Goal: Task Accomplishment & Management: Manage account settings

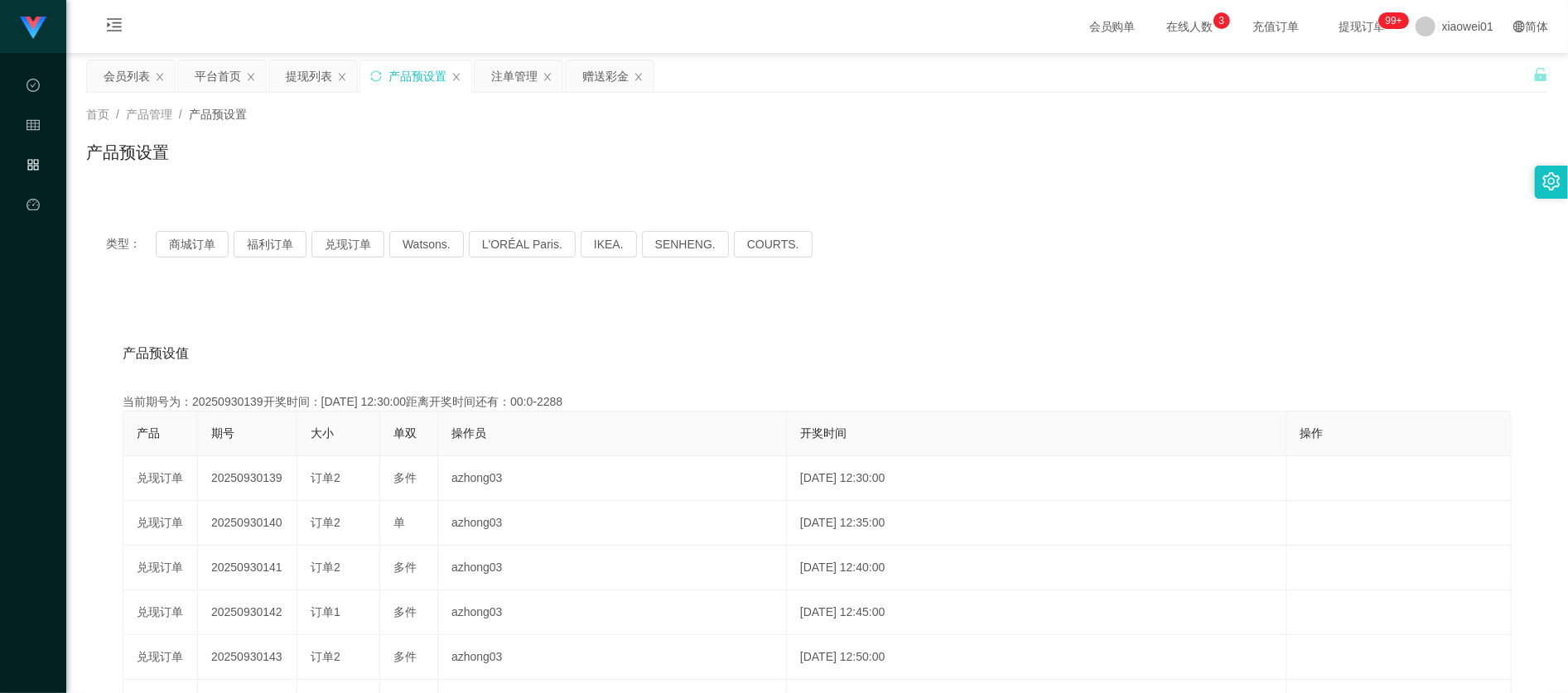
click at [425, 84] on div "产品预设置" at bounding box center [417, 76] width 58 height 32
click at [316, 69] on div "提现列表" at bounding box center [309, 76] width 46 height 32
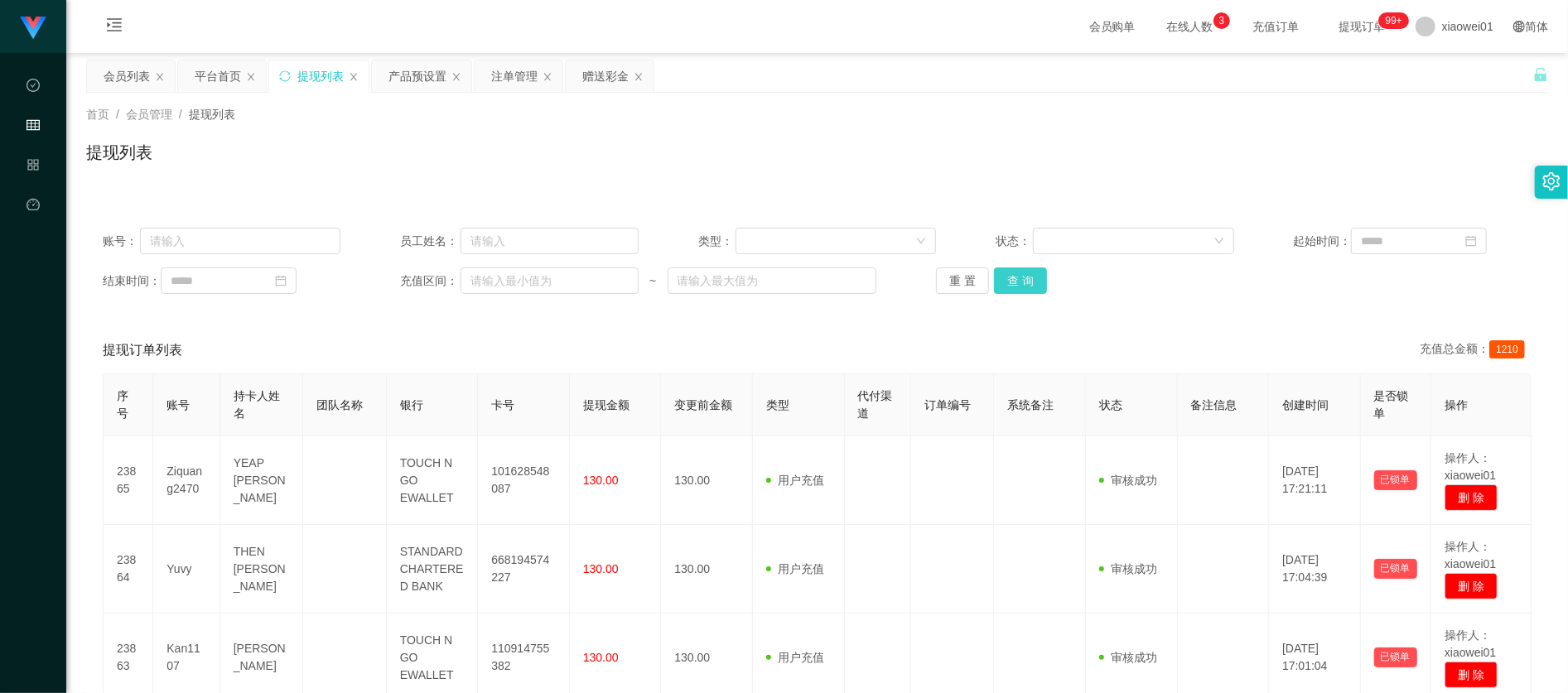
click at [1019, 280] on button "查 询" at bounding box center [1020, 280] width 53 height 26
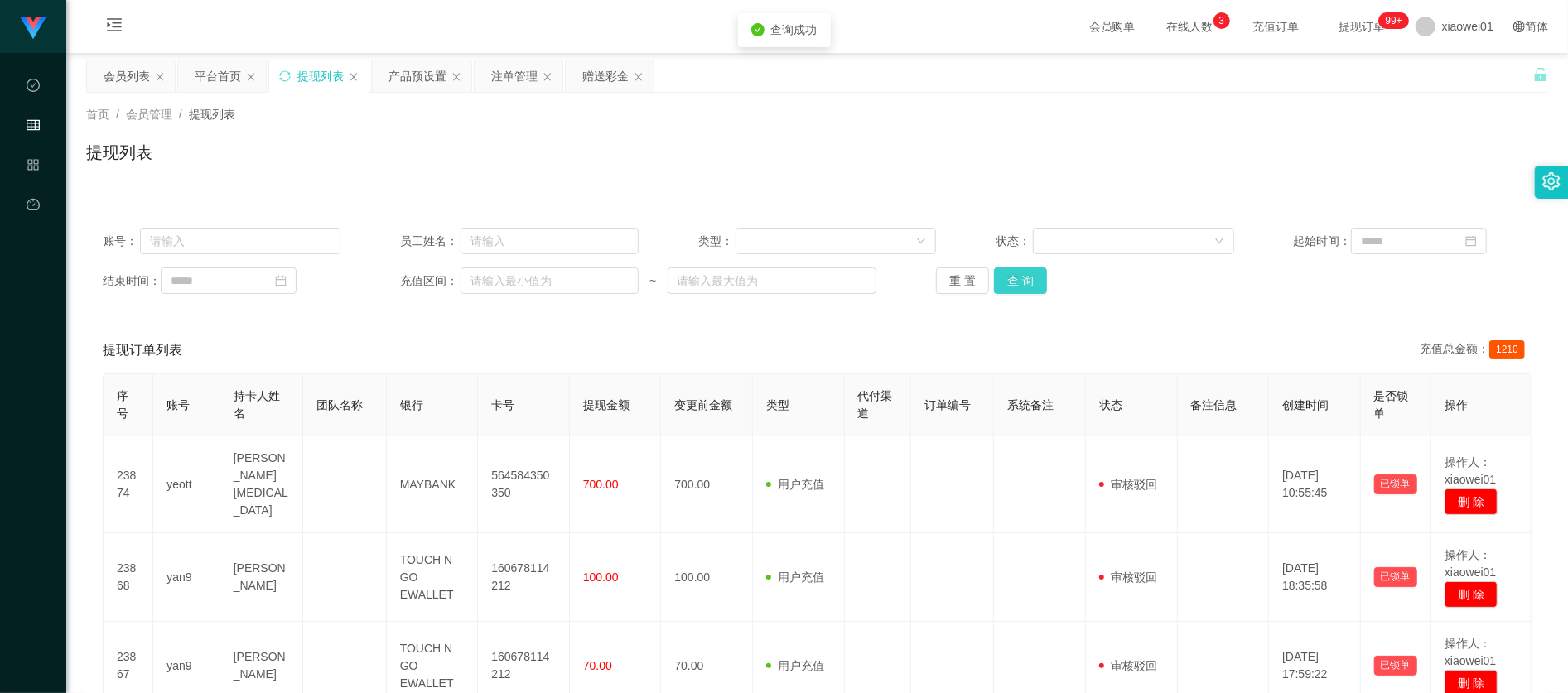
click at [1019, 280] on button "查 询" at bounding box center [1020, 280] width 53 height 26
click at [416, 77] on div "产品预设置" at bounding box center [417, 76] width 58 height 32
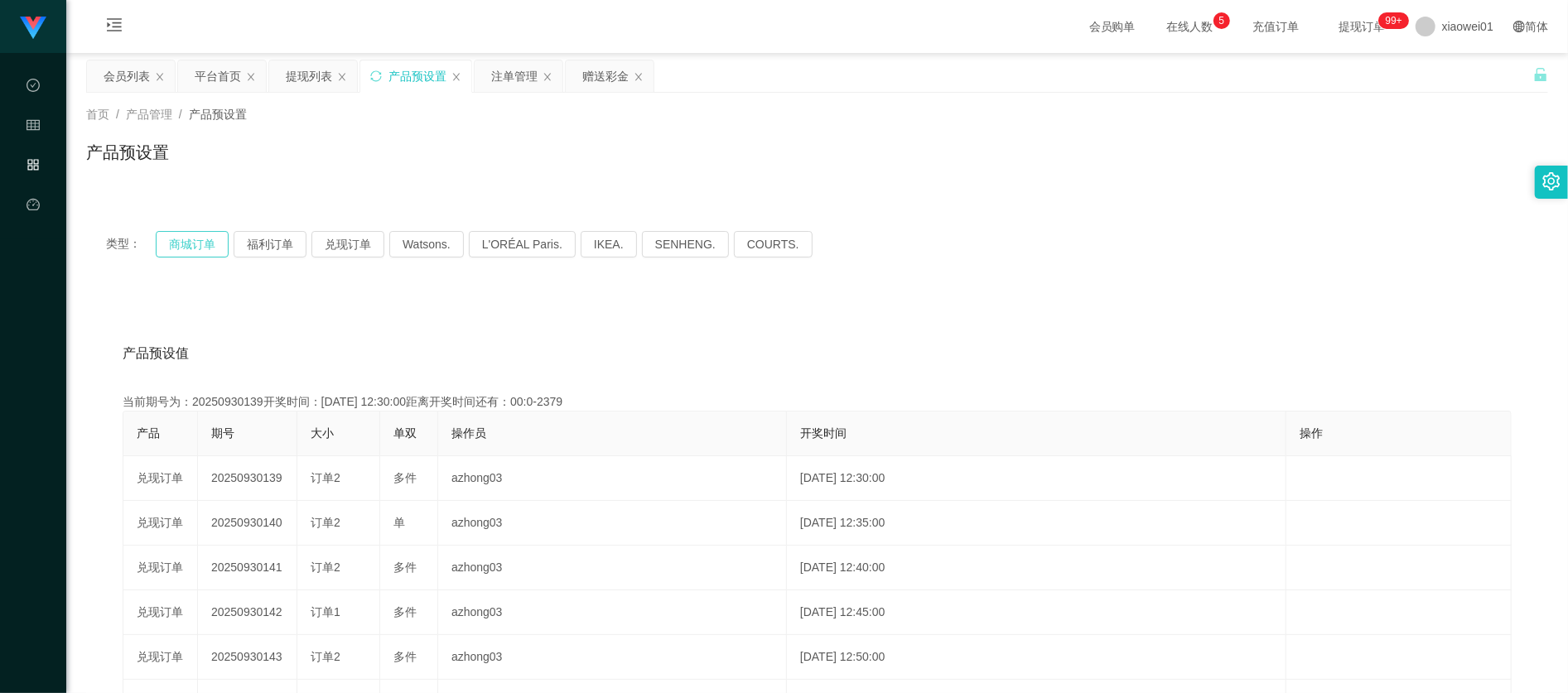
click at [196, 242] on button "商城订单" at bounding box center [192, 243] width 73 height 26
click at [338, 246] on button "兑现订单" at bounding box center [348, 243] width 73 height 26
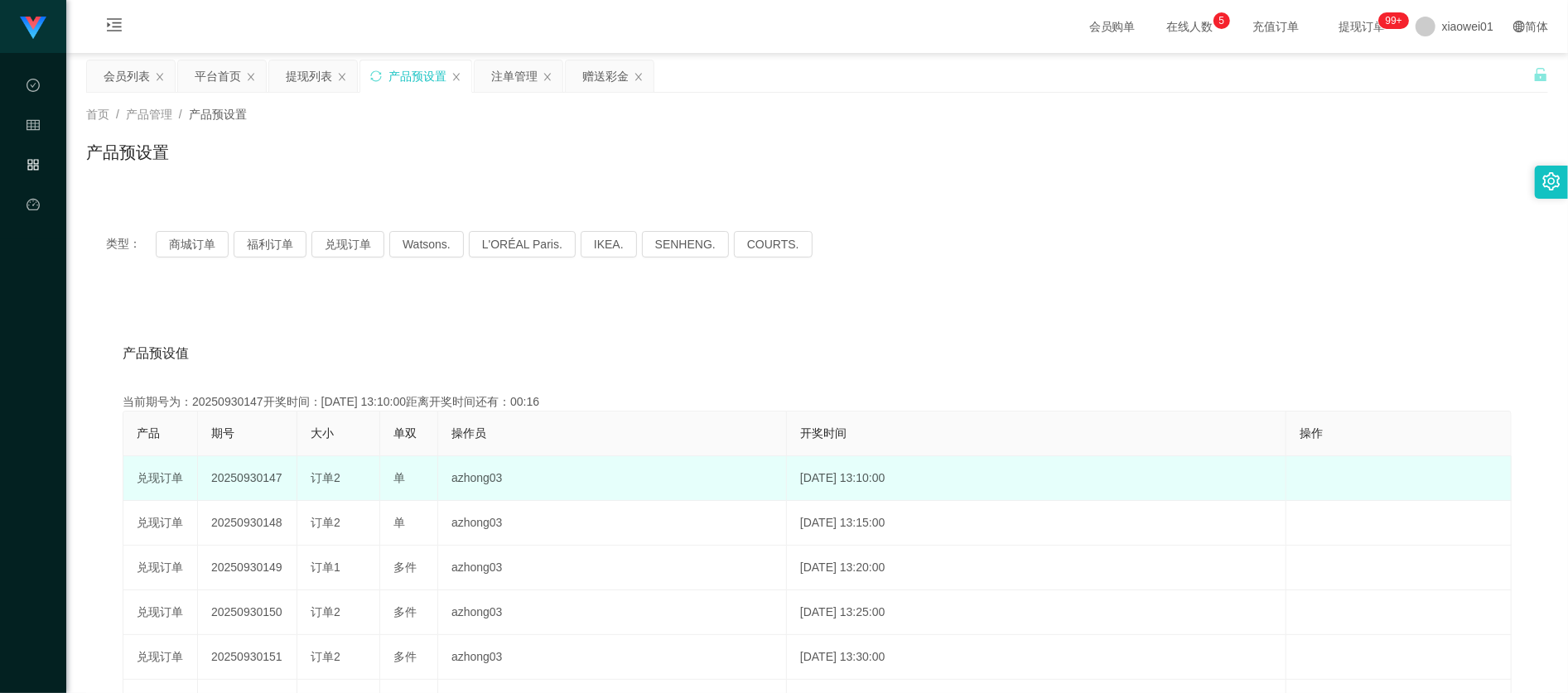
click at [245, 478] on td "20250930147" at bounding box center [247, 479] width 99 height 44
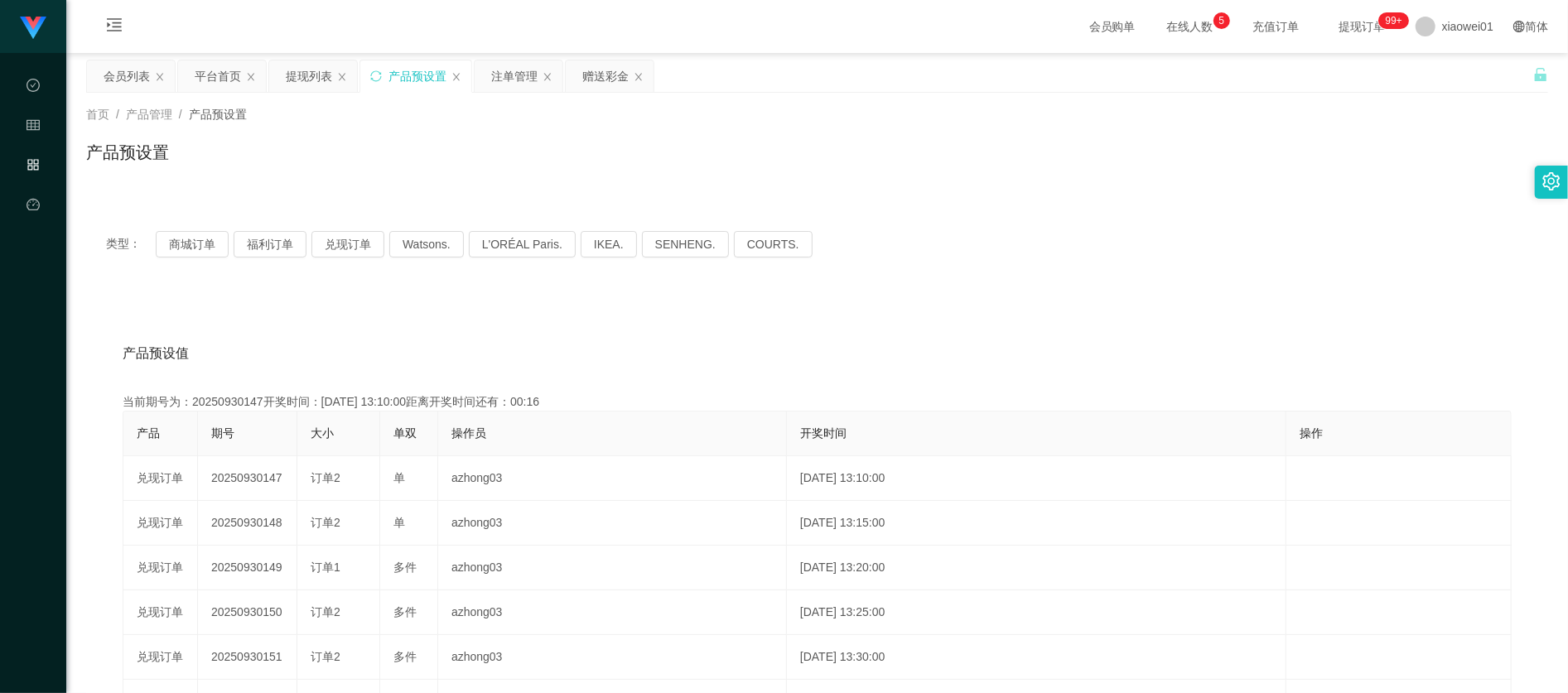
copy td "20250930147"
click at [335, 245] on button "兑现订单" at bounding box center [348, 243] width 73 height 26
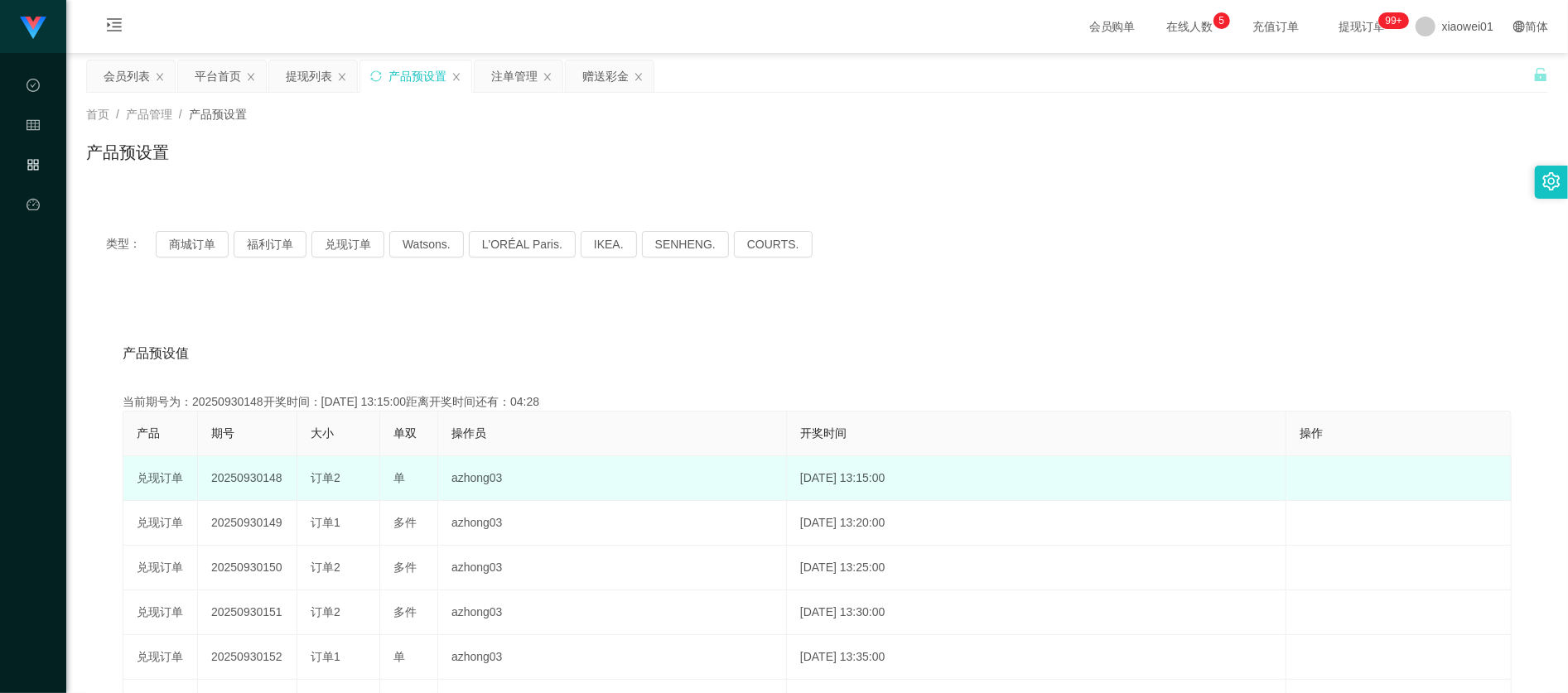
click at [224, 487] on td "20250930148" at bounding box center [247, 479] width 99 height 44
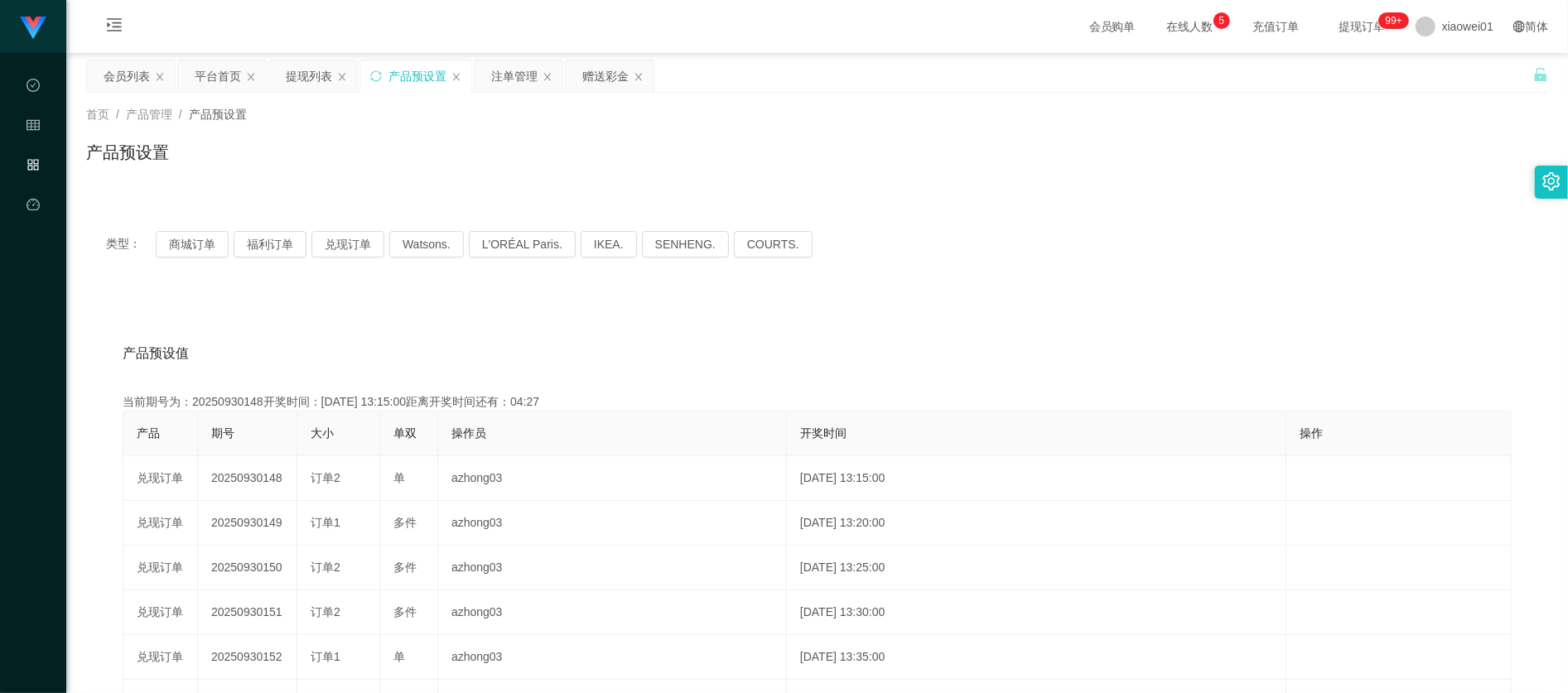
copy td "20250930148"
click at [532, 87] on div "注单管理" at bounding box center [514, 76] width 46 height 32
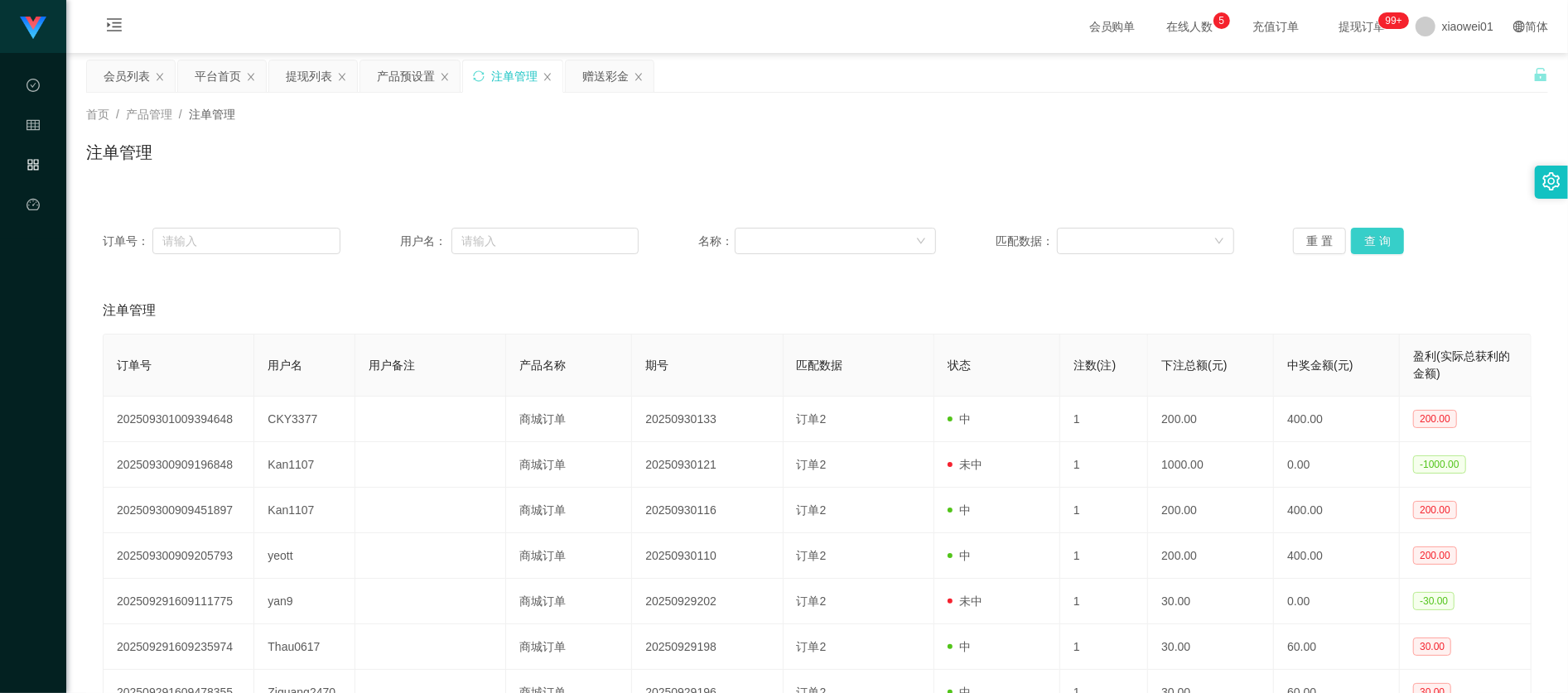
click at [1365, 238] on button "查 询" at bounding box center [1377, 240] width 53 height 26
click at [591, 73] on div "赠送彩金" at bounding box center [605, 76] width 46 height 32
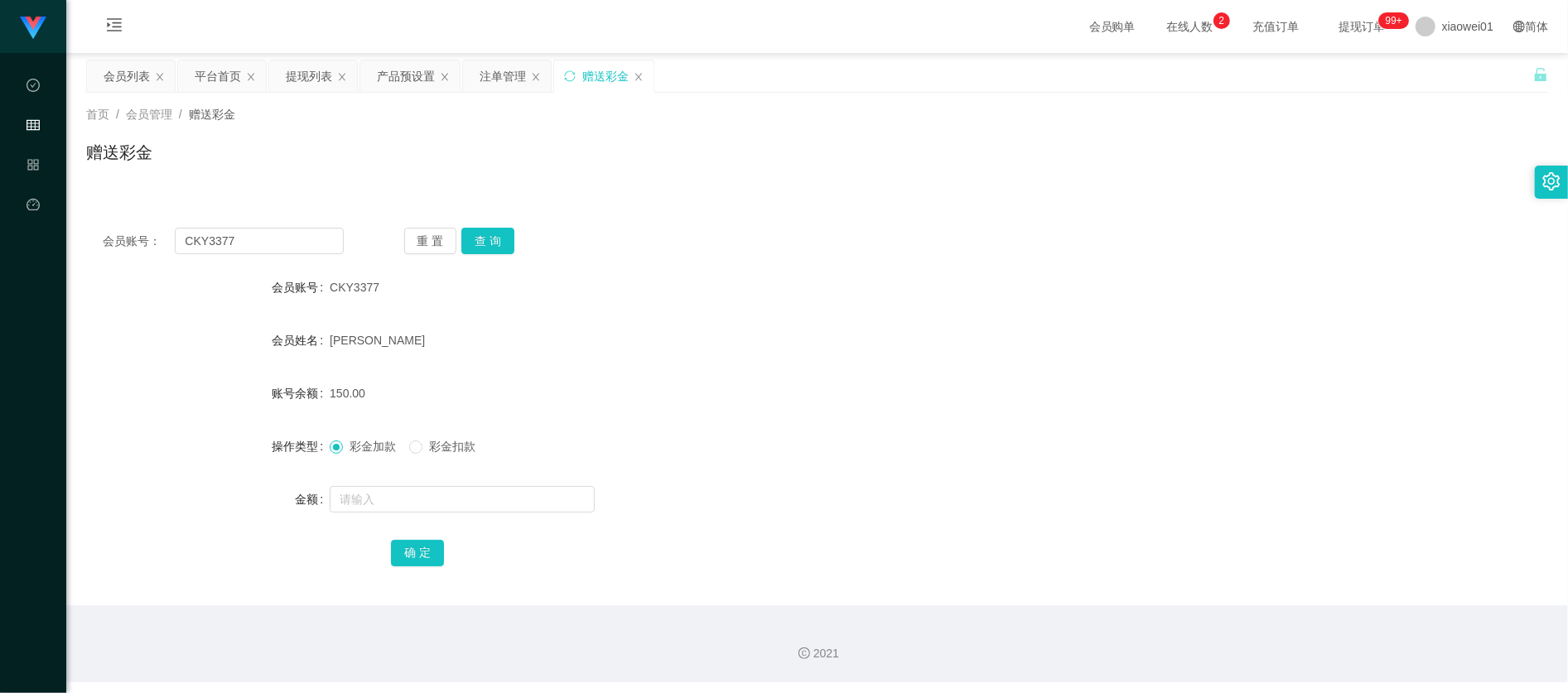
click at [287, 225] on div "会员账号： CKY3377 重 置 查 询 会员账号 CKY3377 会员姓名 [PERSON_NAME] 账号余额 150.00 操作类型 彩金加款 彩金扣…" at bounding box center [816, 408] width 1462 height 394
drag, startPoint x: 278, startPoint y: 236, endPoint x: -106, endPoint y: 240, distance: 384.0
click at [0, 240] on html "代理端 数据中心 会员管理 产品管理 平台首页 保存配置 重置配置 整体风格设置 主题色 导航设置 内容区域宽度 定宽 固定Header 固定侧边栏 其他设置…" at bounding box center [784, 346] width 1568 height 693
paste input "Alvinkho92"
type input "Alvinkho92"
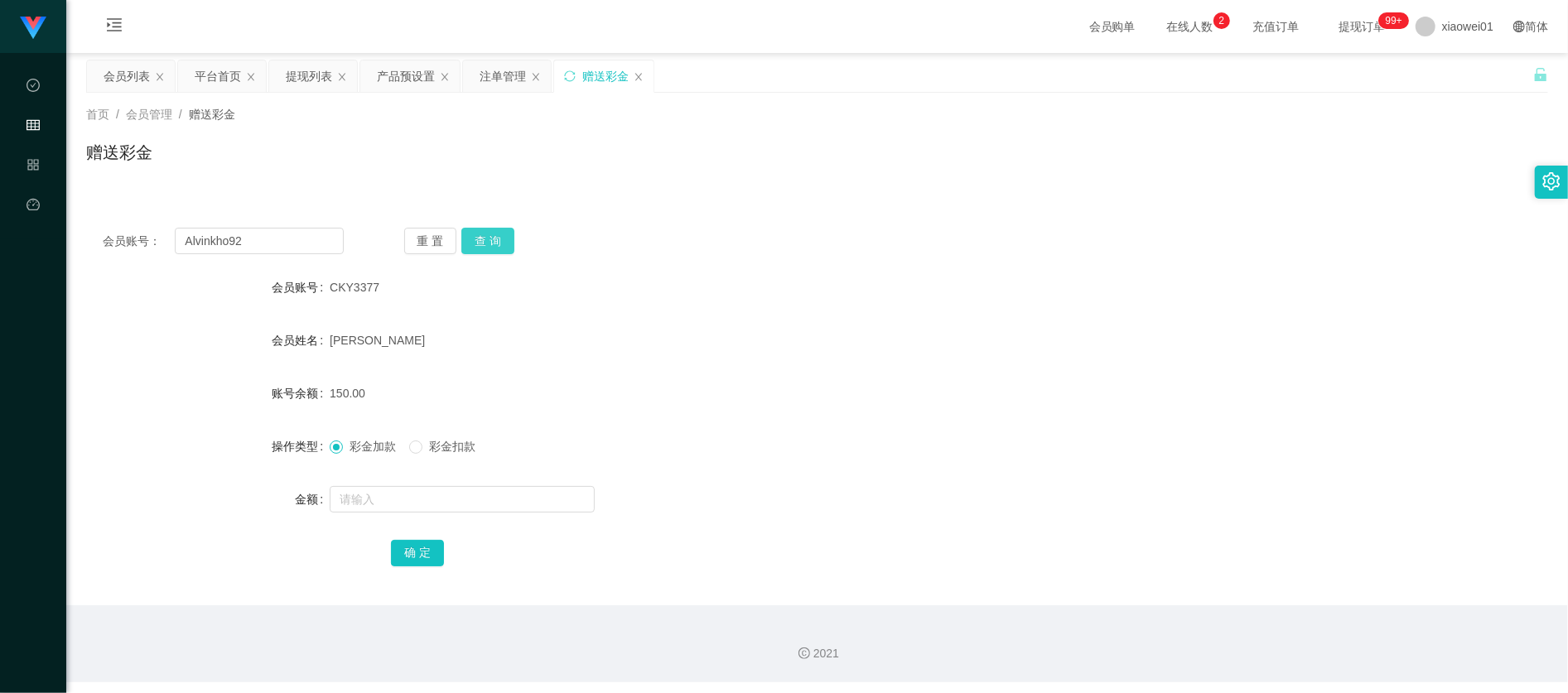
click at [493, 250] on button "查 询" at bounding box center [487, 240] width 53 height 26
click at [422, 481] on form "会员账号 Alvinkho92 会员姓名 [PERSON_NAME] chee neng 账号余额 500.00 操作类型 彩金加款 彩金扣款 金额 确 定" at bounding box center [816, 420] width 1462 height 298
click at [422, 495] on input "text" at bounding box center [462, 499] width 265 height 26
click at [421, 495] on input "text" at bounding box center [462, 499] width 265 height 26
type input "500"
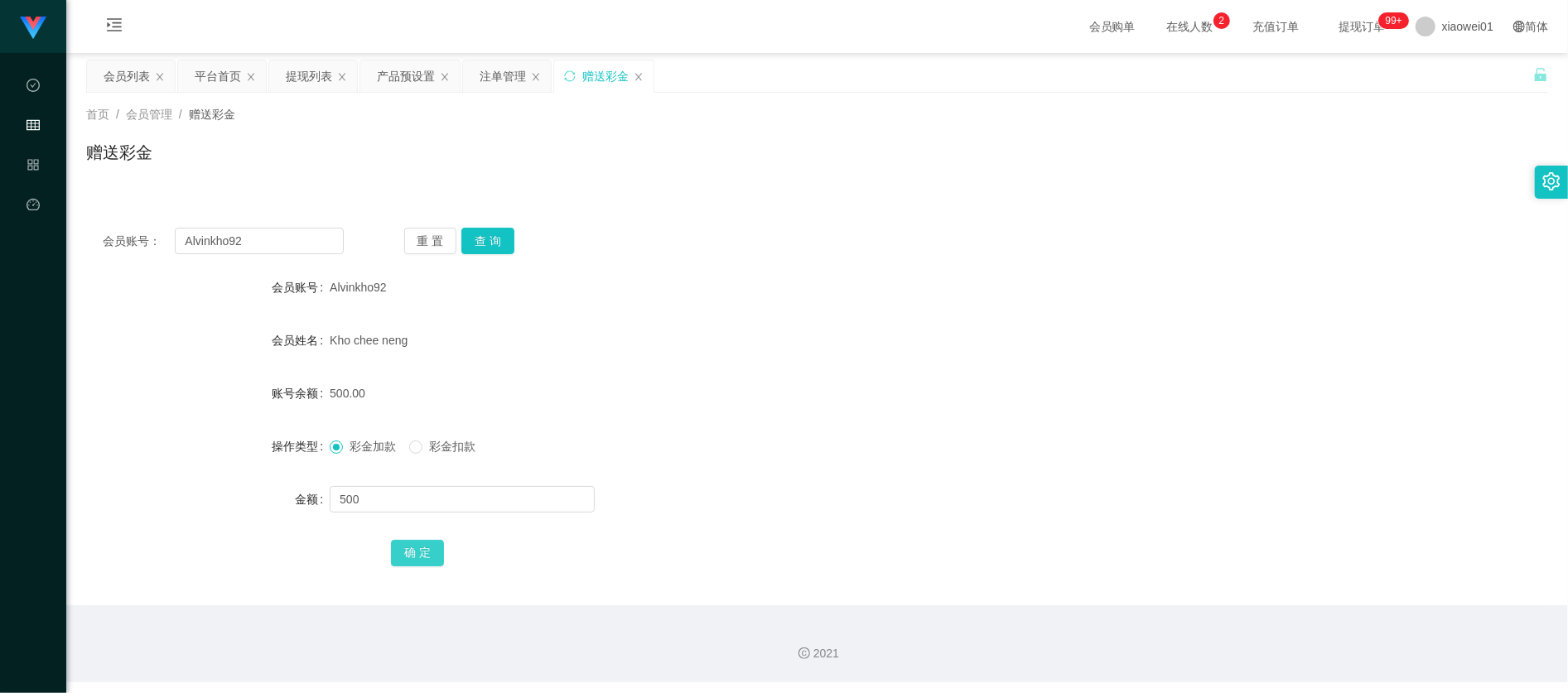
click at [437, 553] on button "确 定" at bounding box center [417, 553] width 53 height 26
click at [756, 416] on form "会员账号 Alvinkho92 会员姓名 Kho chee neng 账号余额 1000.00 操作类型 彩金加款 彩金扣款 金额 确 定" at bounding box center [816, 420] width 1462 height 298
click at [495, 79] on div "注单管理" at bounding box center [503, 76] width 46 height 32
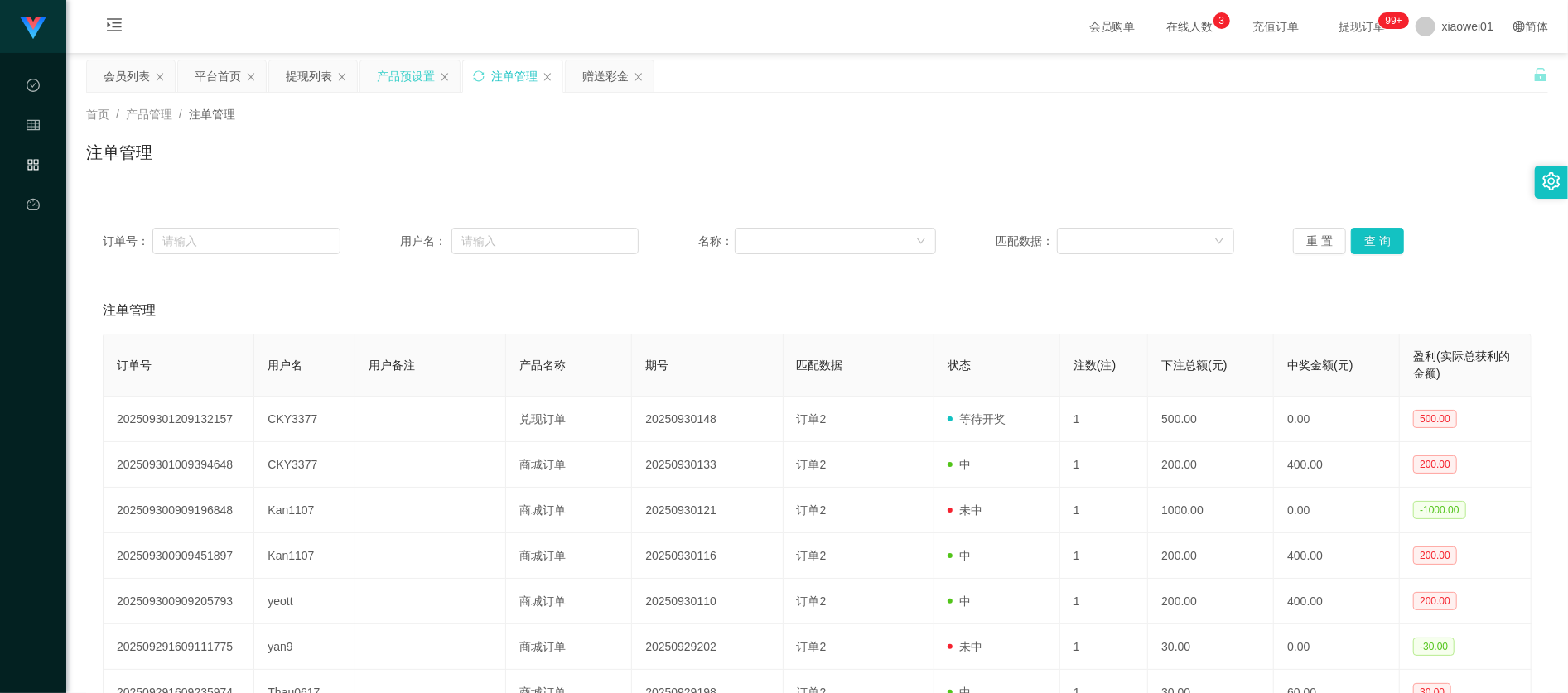
click at [376, 69] on div "产品预设置" at bounding box center [409, 76] width 99 height 32
click at [426, 65] on div "产品预设置" at bounding box center [405, 76] width 58 height 32
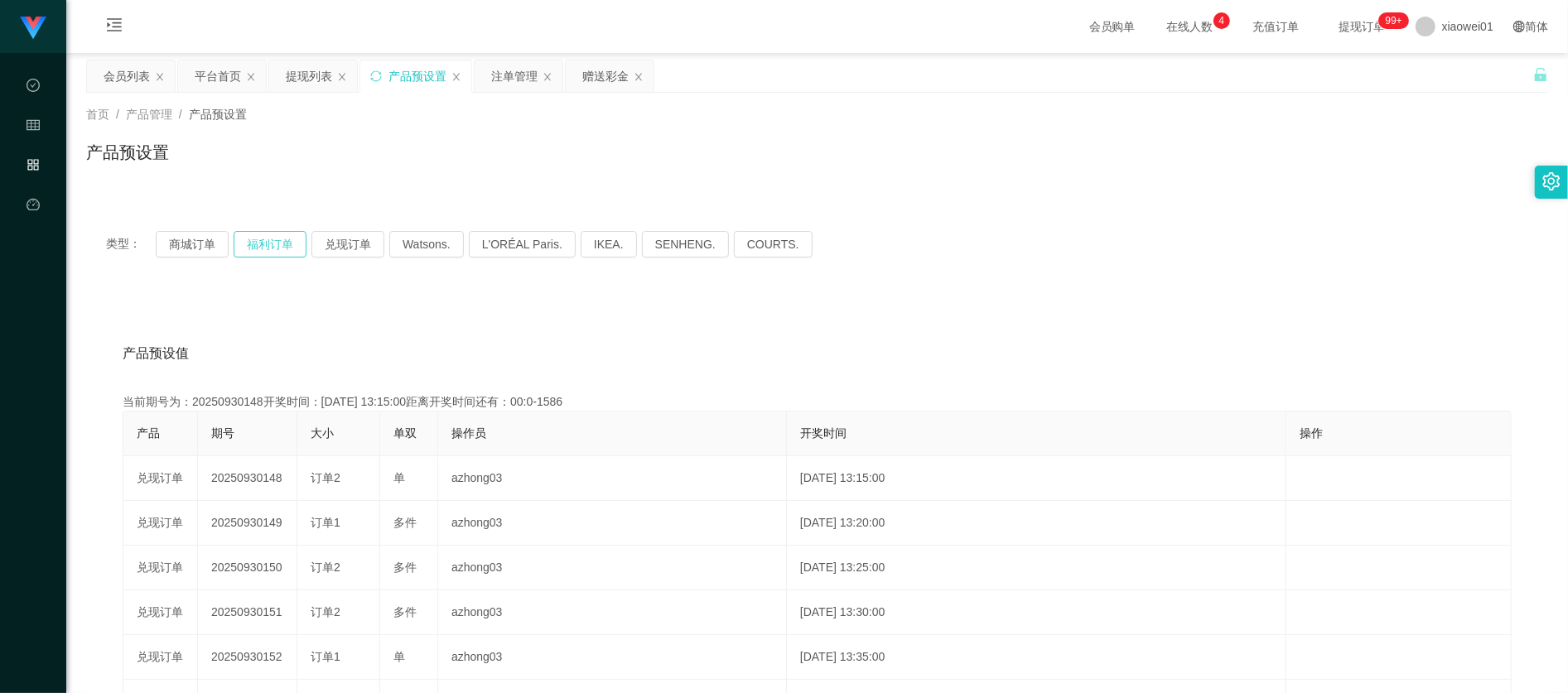
click at [286, 240] on button "福利订单" at bounding box center [270, 243] width 73 height 26
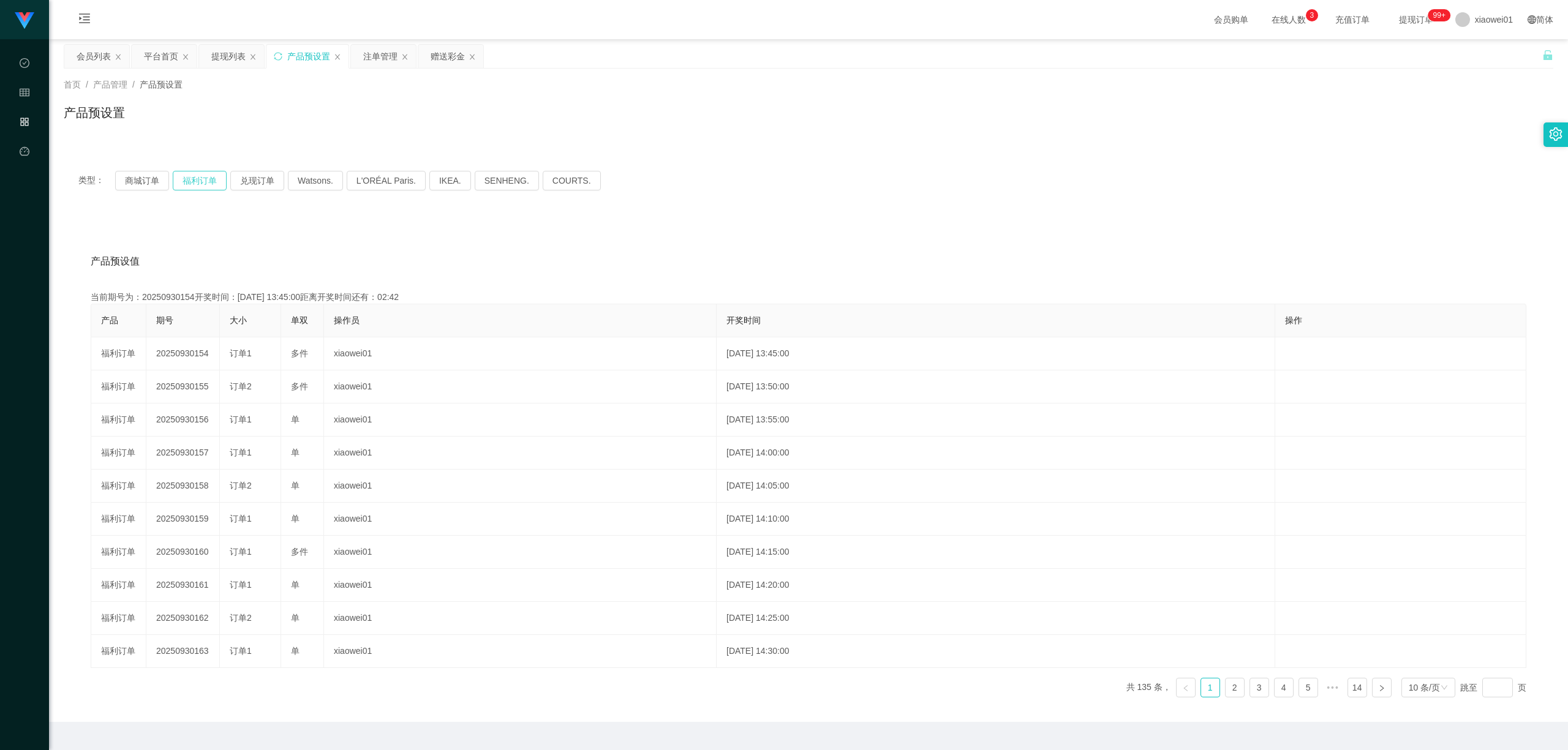
click at [192, 181] on button "福利订单" at bounding box center [200, 180] width 54 height 19
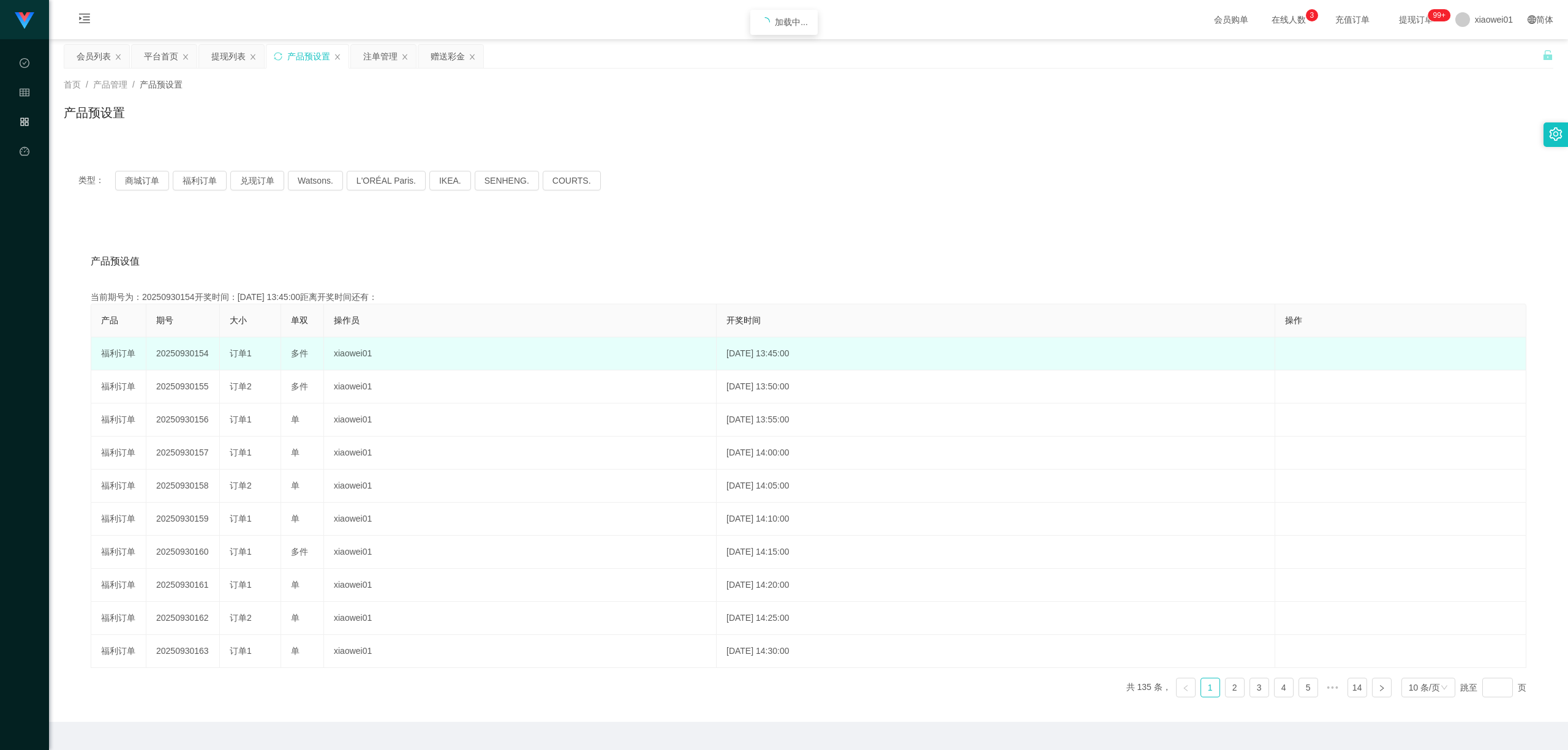
click at [175, 348] on td "20250930154" at bounding box center [183, 354] width 74 height 33
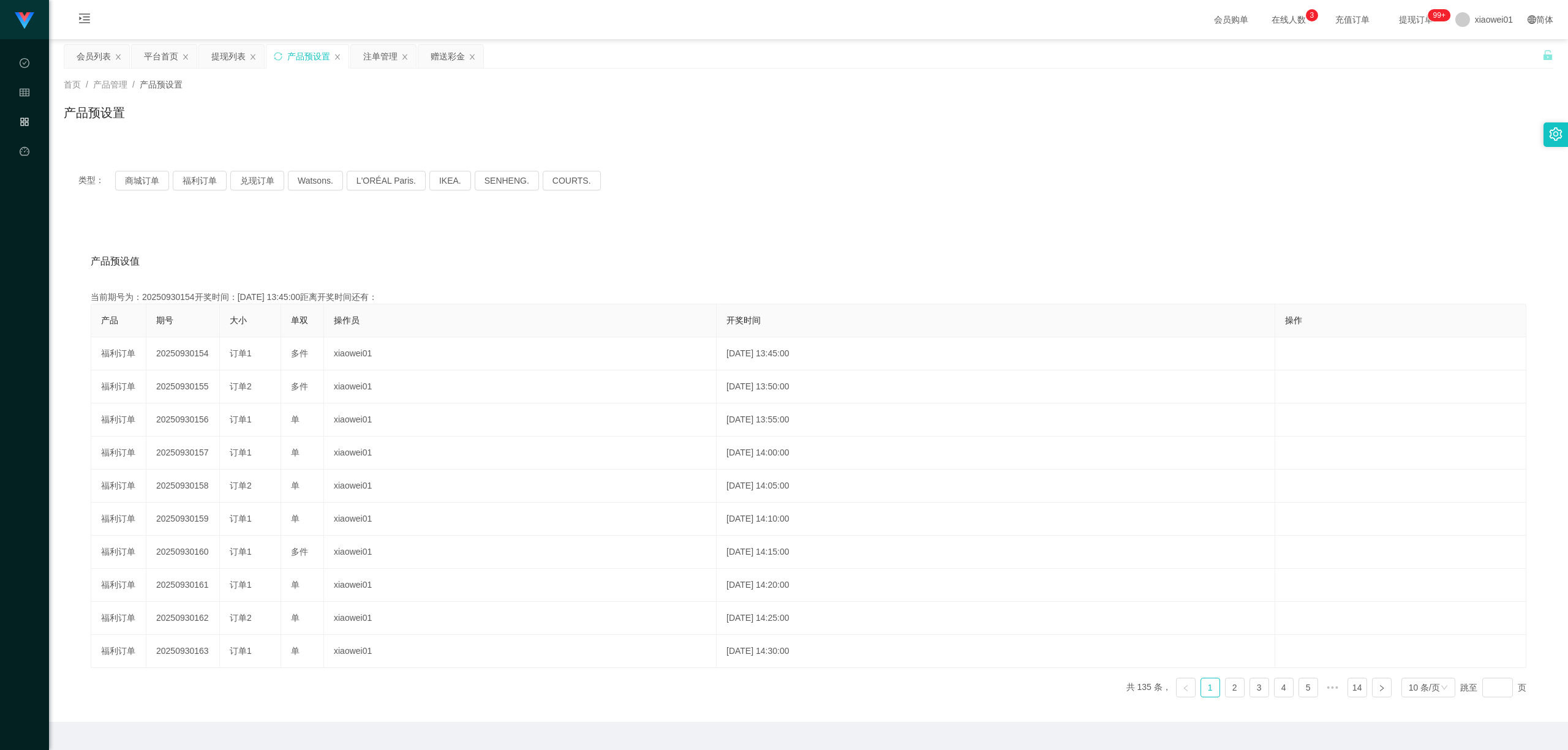
copy td "20250930154"
click at [544, 226] on div "产品预设值 添加期号 当前期号为：20250930154开奖时间：[DATE] 13:45:00距离开奖时间还有：00:24 产品 期号 大小 单双 操作员 …" at bounding box center [808, 470] width 1489 height 505
click at [383, 64] on div "注单管理" at bounding box center [380, 56] width 34 height 24
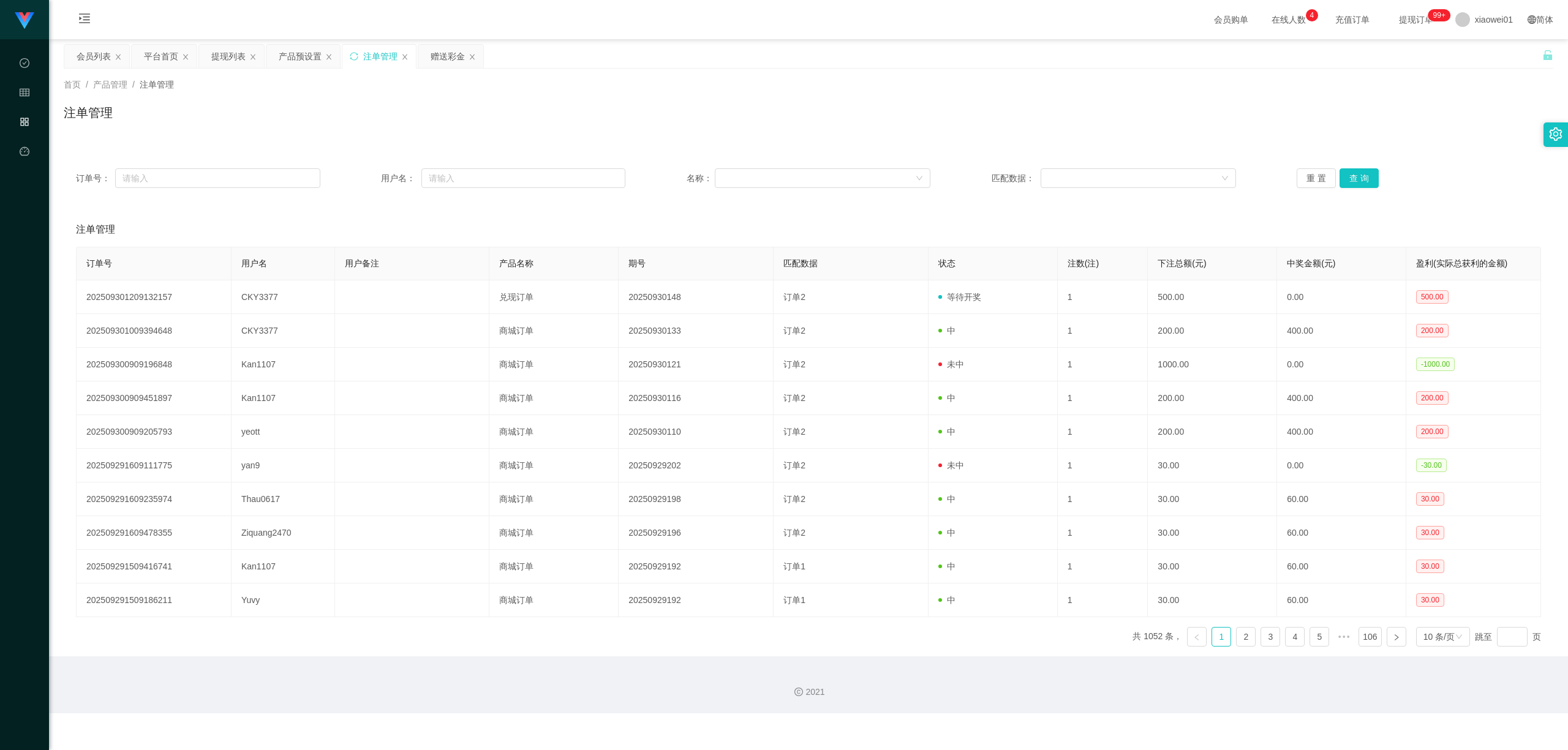
click at [758, 148] on div "订单号： 用户名： 名称： 匹配数据： 重 置 查 询 注单管理 订单号 用户名 用户备注 产品名称 期号 匹配数据 状态 注数(注) 下注总额(元) 中奖金…" at bounding box center [808, 399] width 1489 height 515
click at [1159, 180] on button "查 询" at bounding box center [1359, 178] width 39 height 19
click at [1013, 123] on div "注单管理" at bounding box center [808, 117] width 1489 height 28
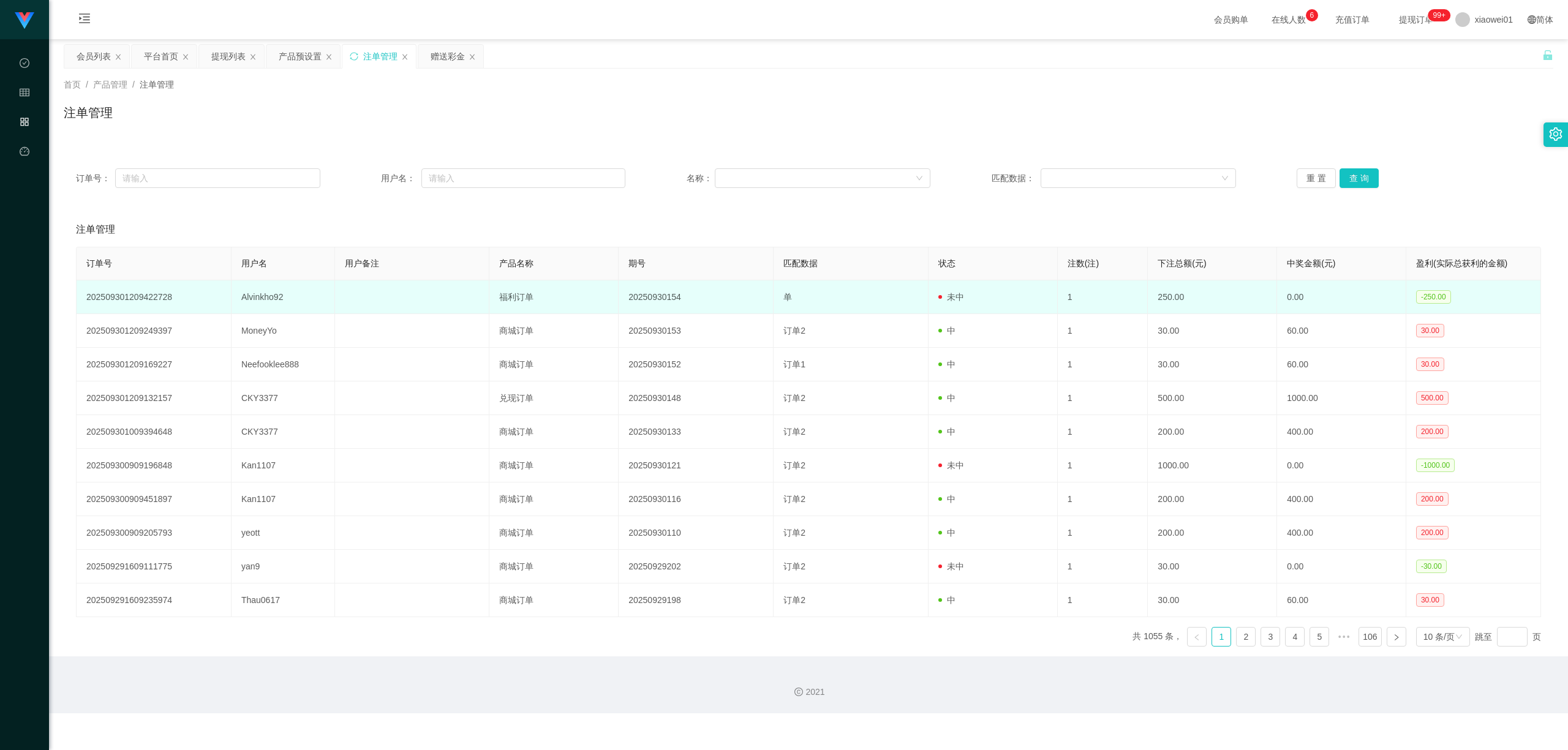
click at [258, 295] on td "Alvinkho92" at bounding box center [283, 297] width 103 height 34
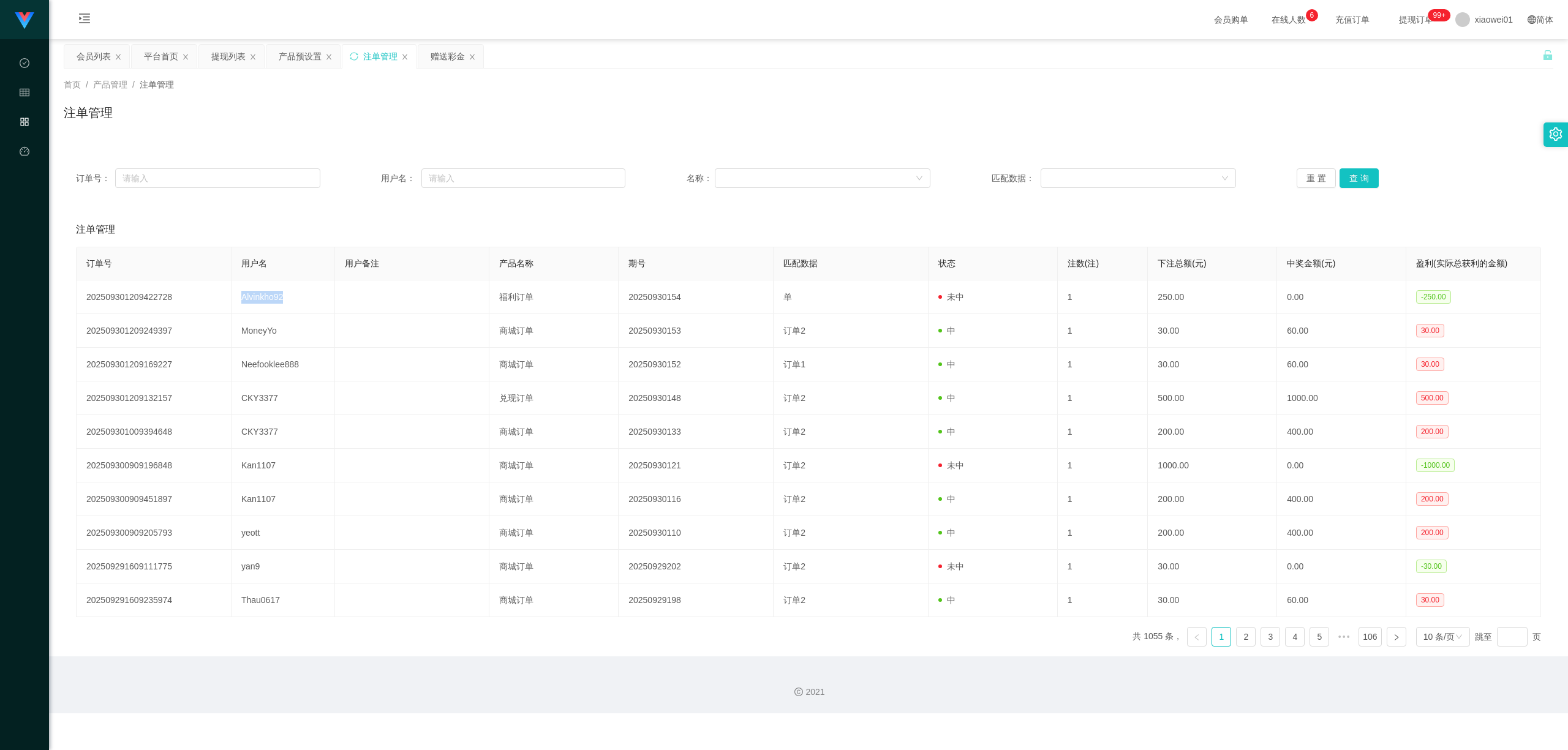
copy td "Alvinkho92"
click at [154, 50] on div "平台首页" at bounding box center [161, 56] width 34 height 24
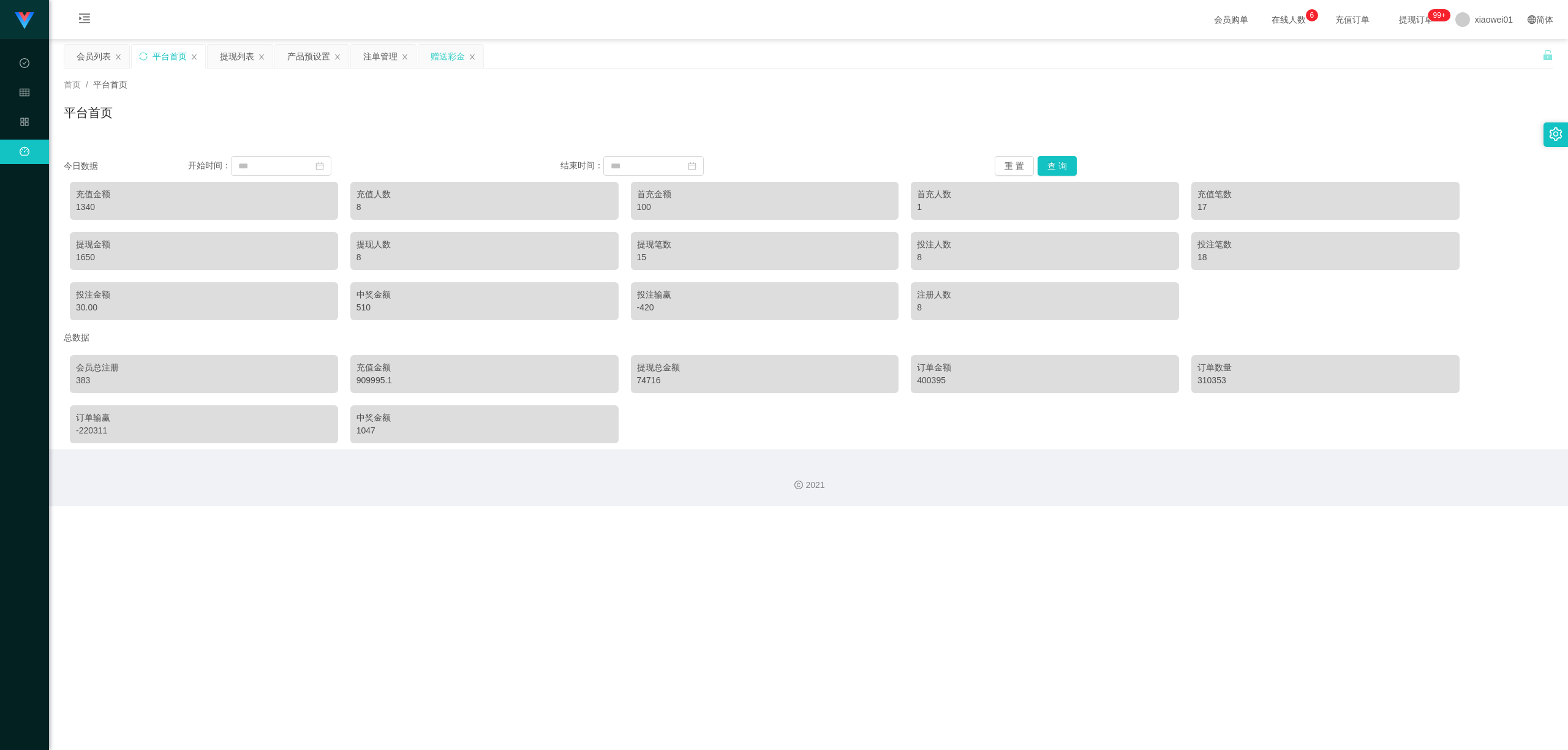
click at [454, 64] on div "赠送彩金" at bounding box center [447, 56] width 34 height 24
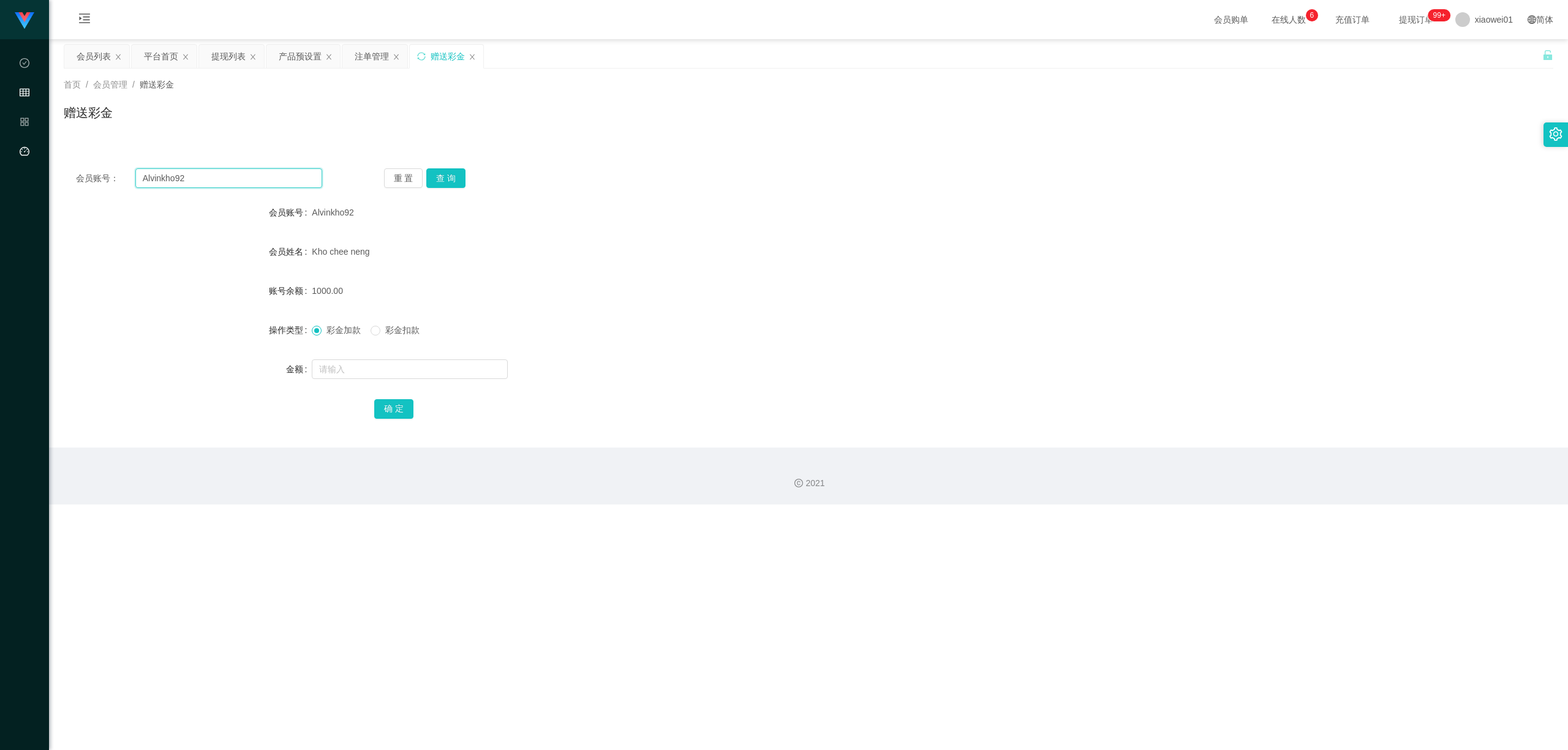
drag, startPoint x: 221, startPoint y: 173, endPoint x: 0, endPoint y: 153, distance: 221.9
click at [0, 154] on section "代理端 数据中心 会员管理 产品管理 平台首页 保存配置 重置配置 整体风格设置 主题色 导航设置 内容区域宽度 定宽 固定Header 固定侧边栏 其他设置…" at bounding box center [784, 252] width 1568 height 505
click at [525, 201] on div "Alvinkho92" at bounding box center [747, 213] width 869 height 24
click at [459, 179] on button "查 询" at bounding box center [445, 178] width 39 height 19
click at [369, 360] on input "text" at bounding box center [410, 369] width 196 height 19
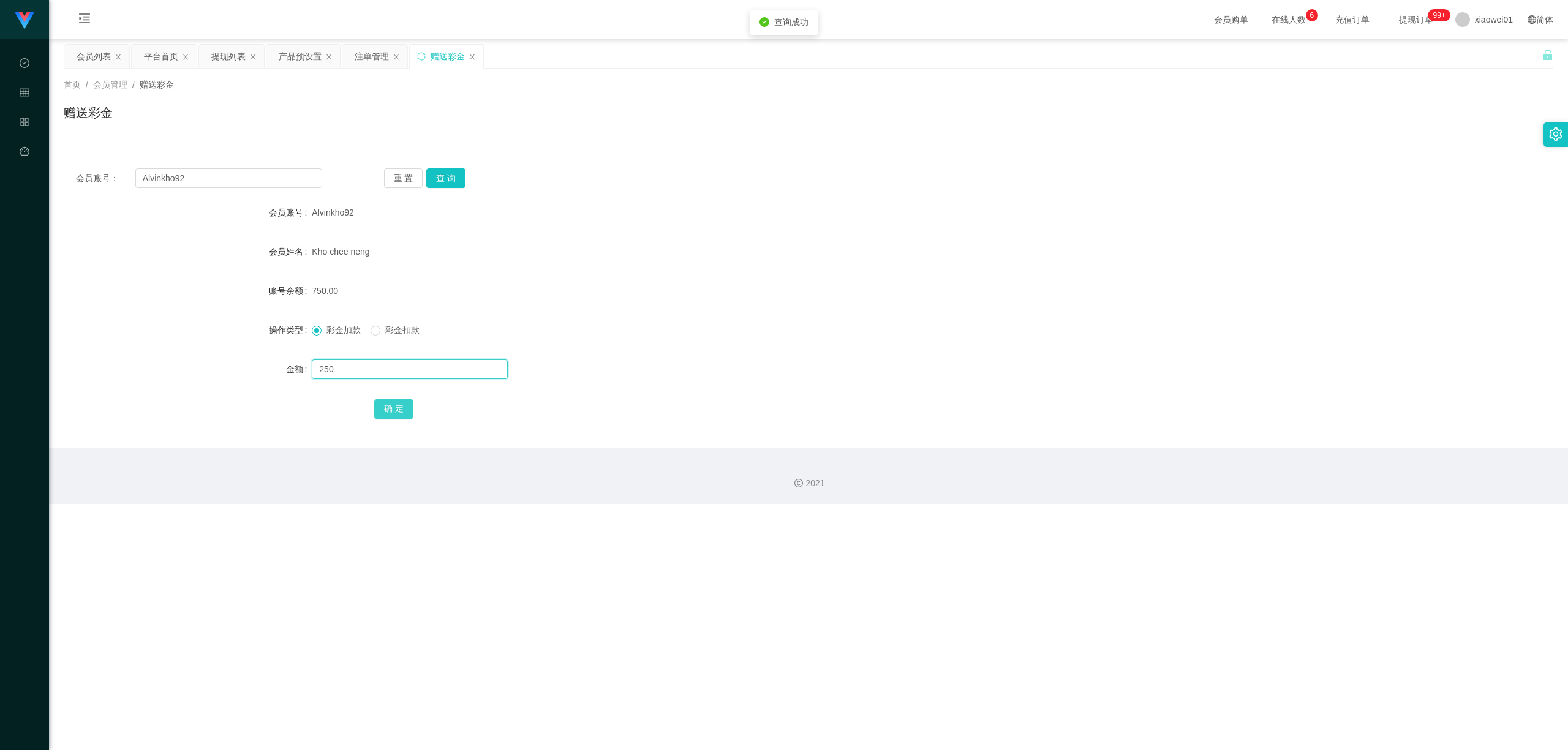
type input "250"
click at [390, 417] on button "确 定" at bounding box center [393, 409] width 39 height 19
click at [1037, 287] on div "1000.00" at bounding box center [747, 290] width 869 height 24
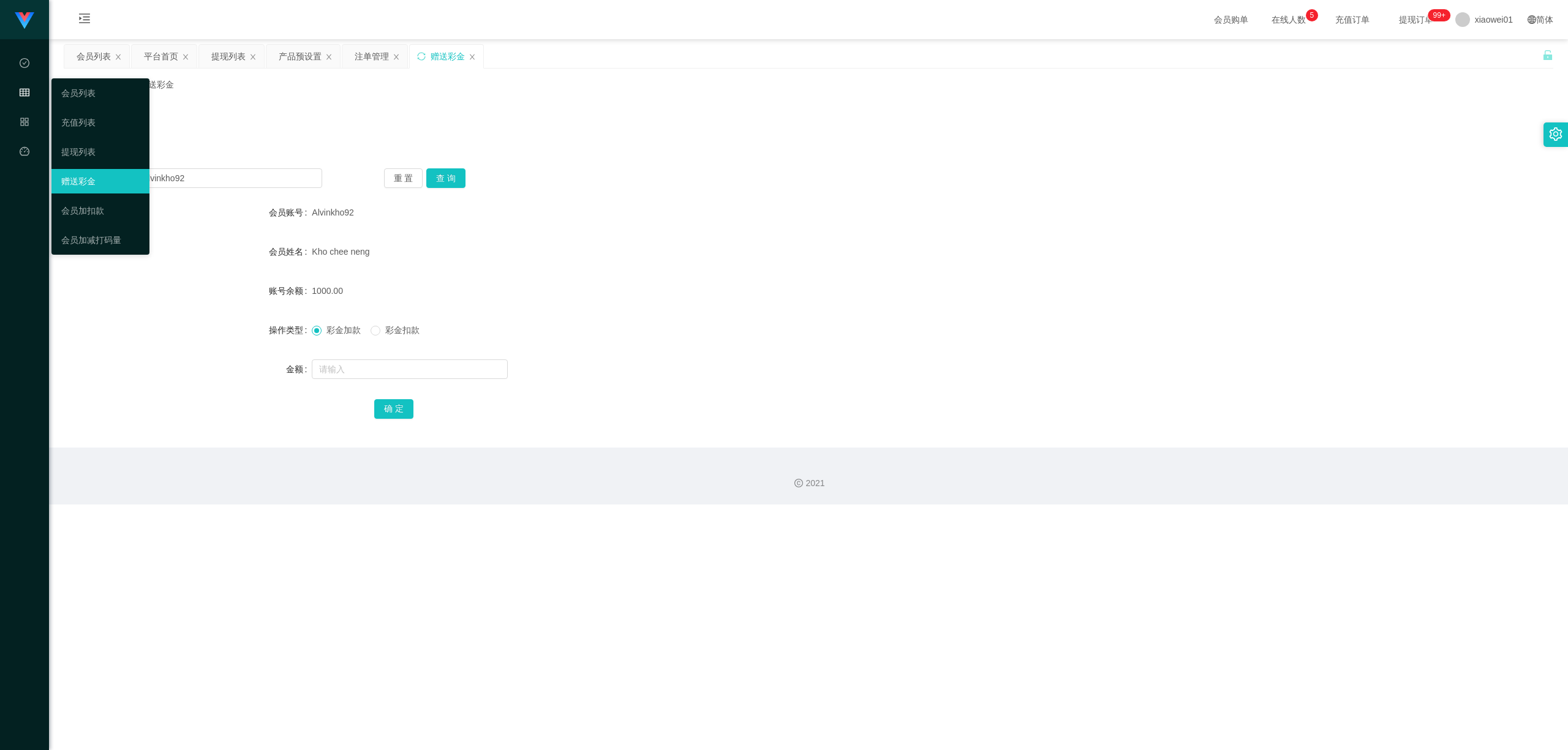
click at [23, 96] on icon "图标: table" at bounding box center [24, 94] width 10 height 24
click at [103, 82] on link "会员列表" at bounding box center [101, 93] width 79 height 24
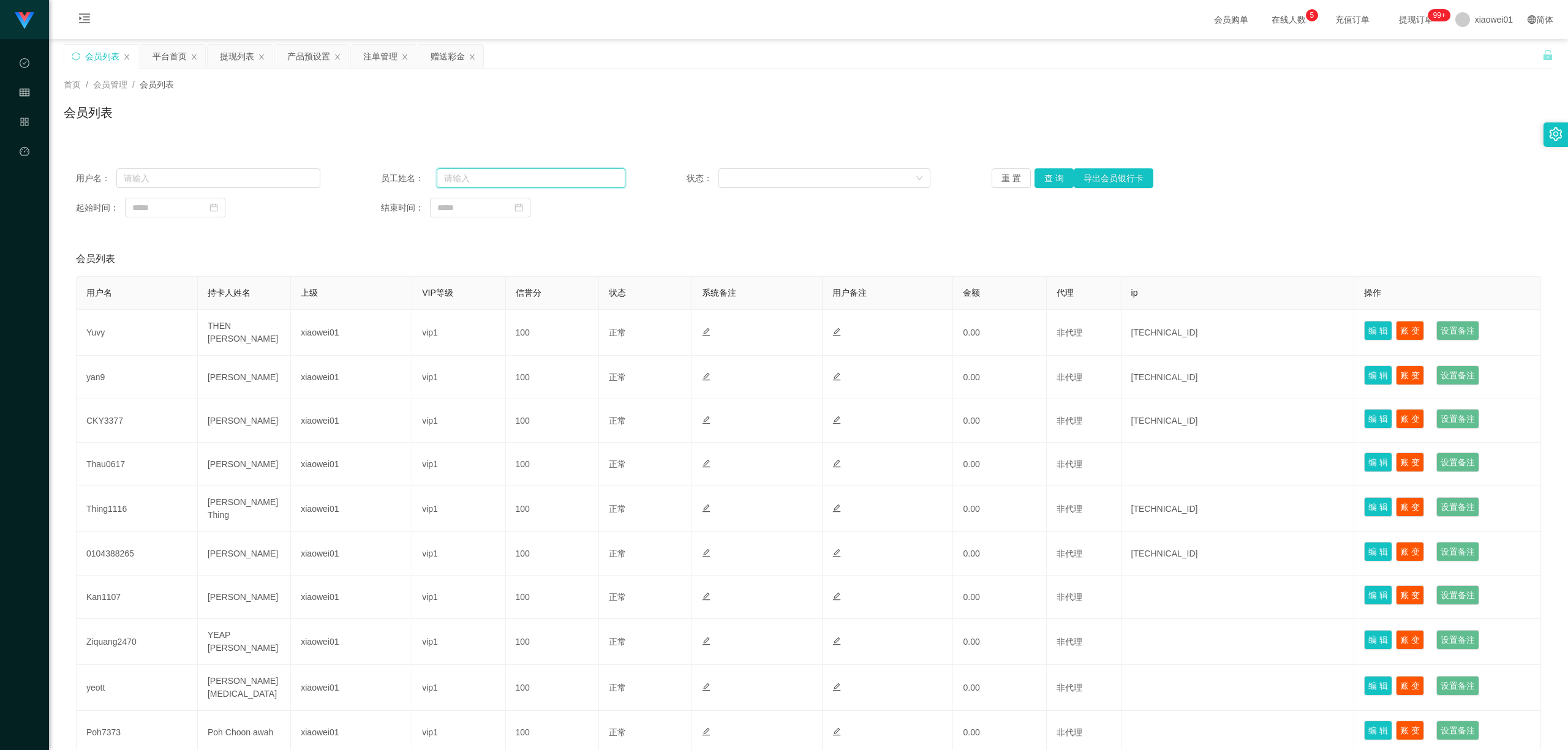
click at [479, 172] on input "text" at bounding box center [531, 178] width 188 height 19
click at [182, 173] on input "text" at bounding box center [218, 178] width 204 height 19
paste input "CKY3377"
type input "CKY3377"
click at [1052, 188] on div "用户名： CKY3377 员工姓名： 状态： 重 置 查 询 导出会员银行卡 起始时间： 结束时间：" at bounding box center [808, 193] width 1489 height 74
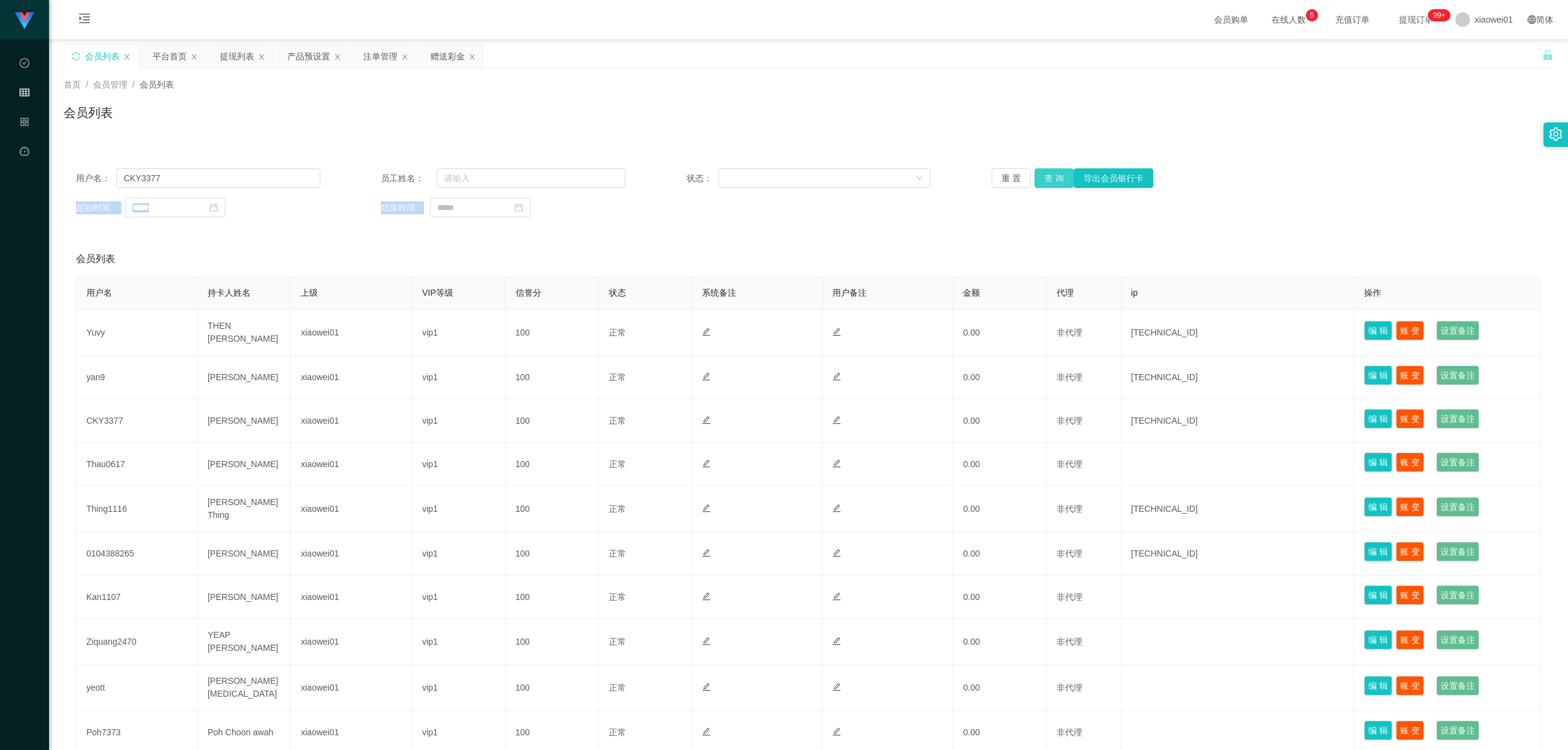
click at [1052, 181] on button "查 询" at bounding box center [1053, 178] width 39 height 19
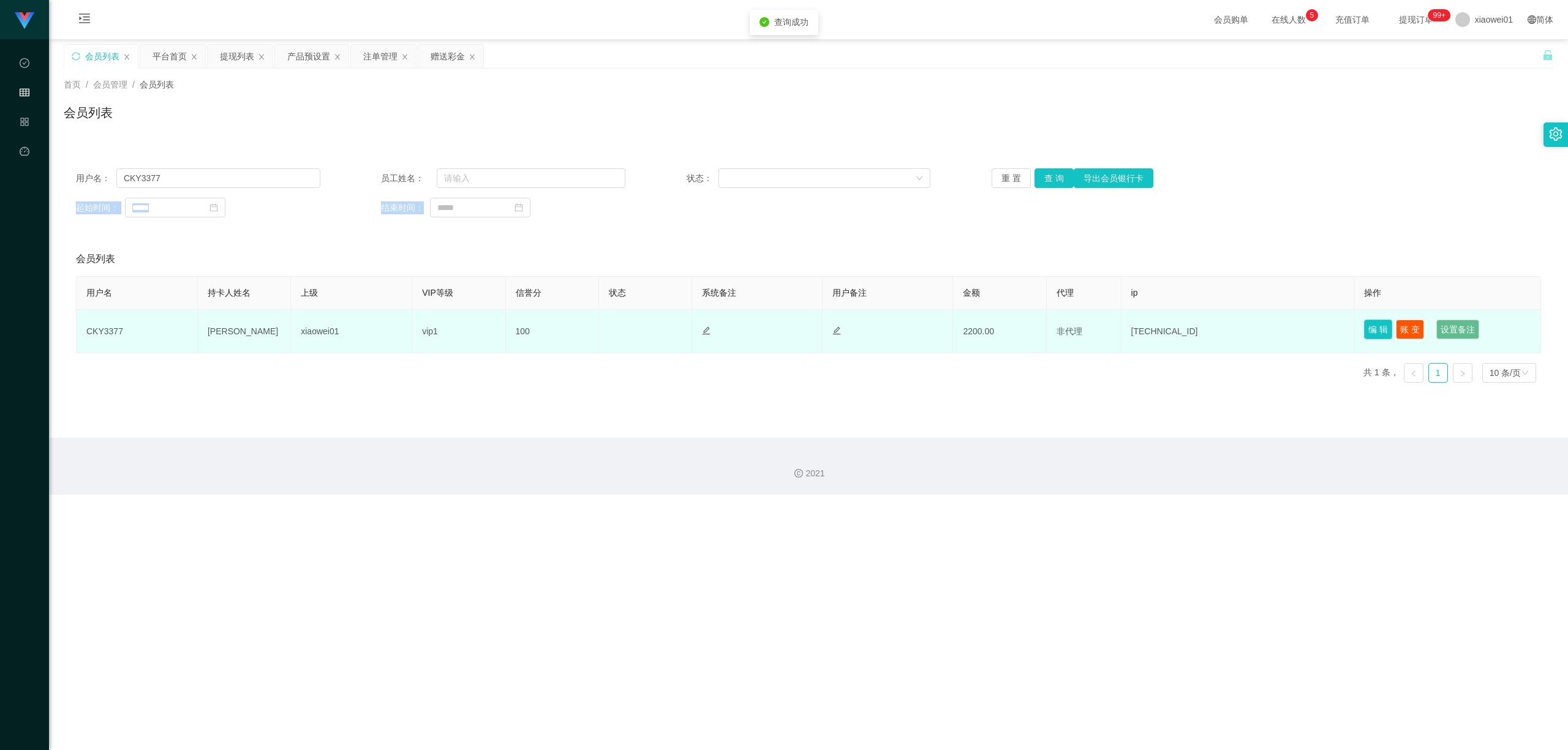
click at [1159, 326] on button "编 辑" at bounding box center [1377, 329] width 28 height 19
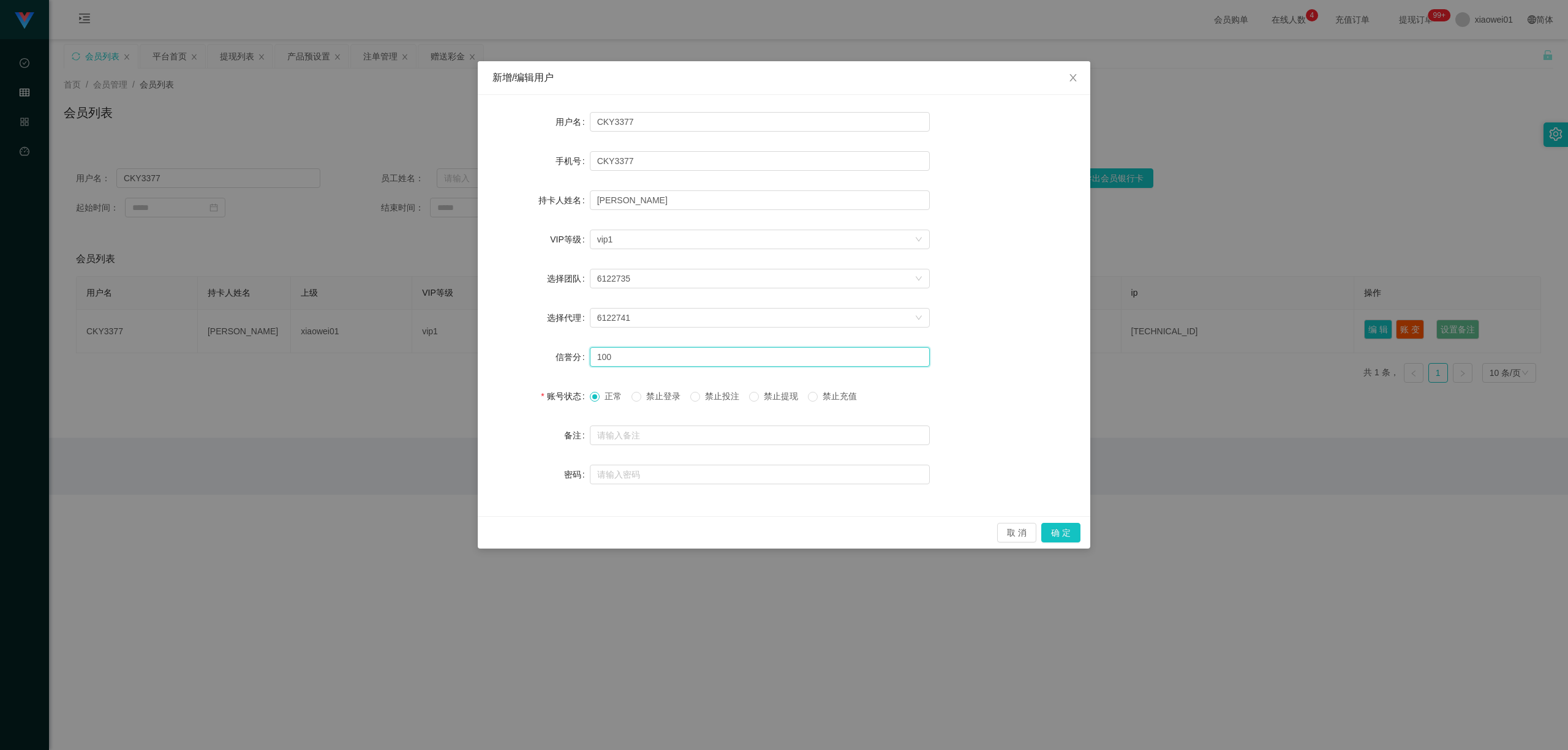
drag, startPoint x: 667, startPoint y: 354, endPoint x: 321, endPoint y: 342, distance: 346.2
click at [321, 342] on div "新增/编辑用户 用户名 CKY3377 手机号 CKY3377 持卡人姓名 [PERSON_NAME] VIP等级 选择VIP等级 vip1 选择团队 612…" at bounding box center [784, 375] width 1568 height 750
type input "80"
click at [1065, 512] on button "确 定" at bounding box center [1061, 532] width 39 height 19
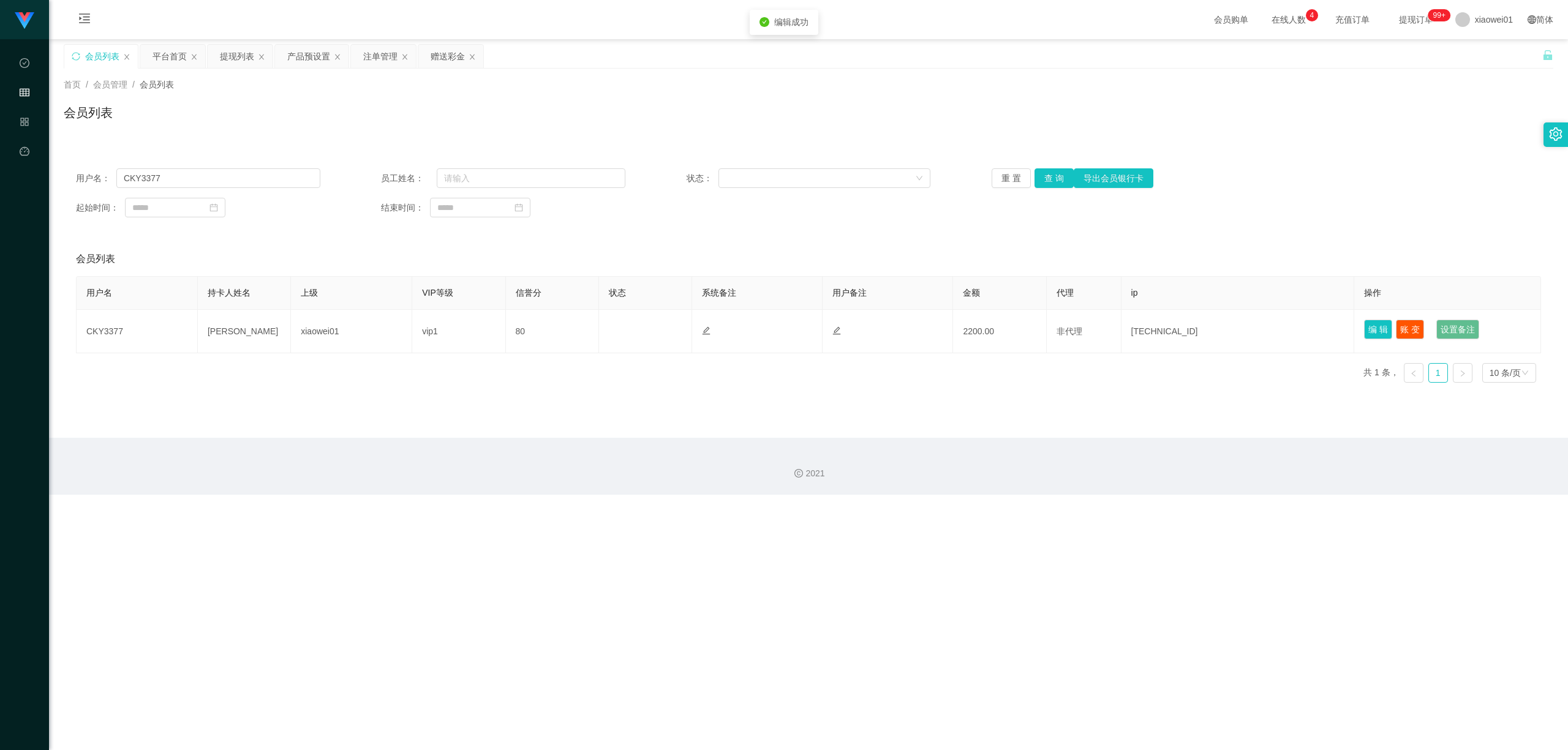
drag, startPoint x: 1223, startPoint y: 555, endPoint x: 1238, endPoint y: 501, distance: 56.0
click at [1159, 512] on div "代理端 数据中心 会员管理 产品管理 平台首页 保存配置 重置配置 整体风格设置 主题色 导航设置 内容区域宽度 定宽 固定Header 固定侧边栏 其他设置…" at bounding box center [784, 375] width 1568 height 750
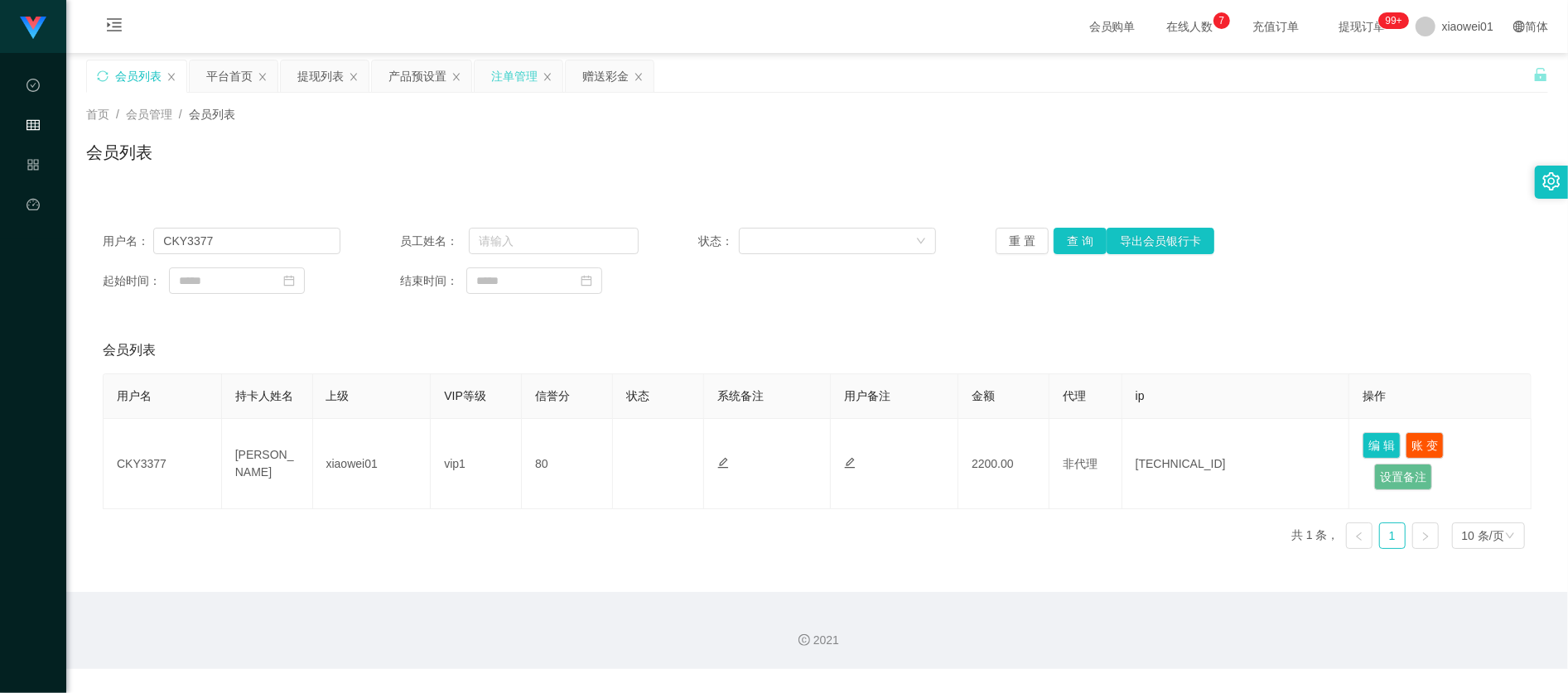
click at [525, 81] on div "注单管理" at bounding box center [514, 76] width 46 height 32
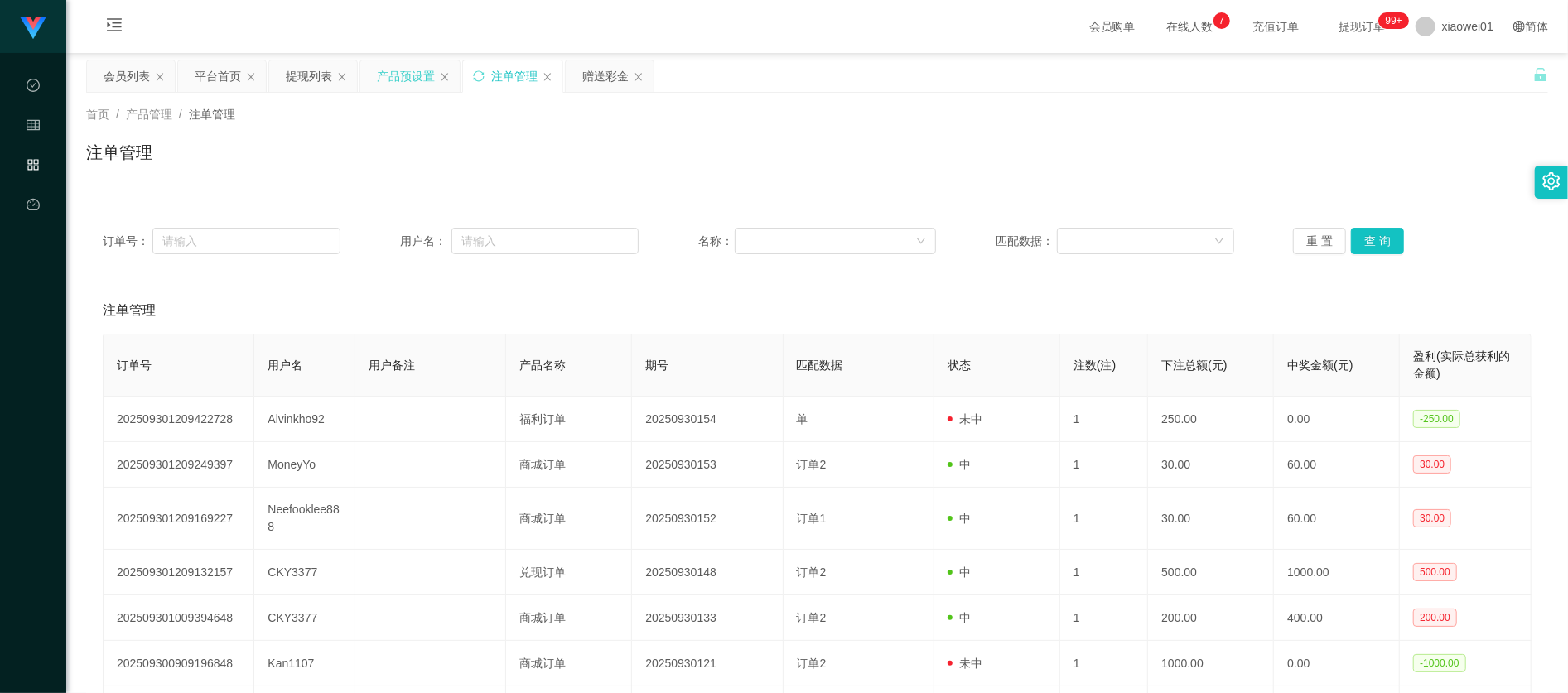
click at [392, 88] on div "产品预设置" at bounding box center [405, 76] width 58 height 32
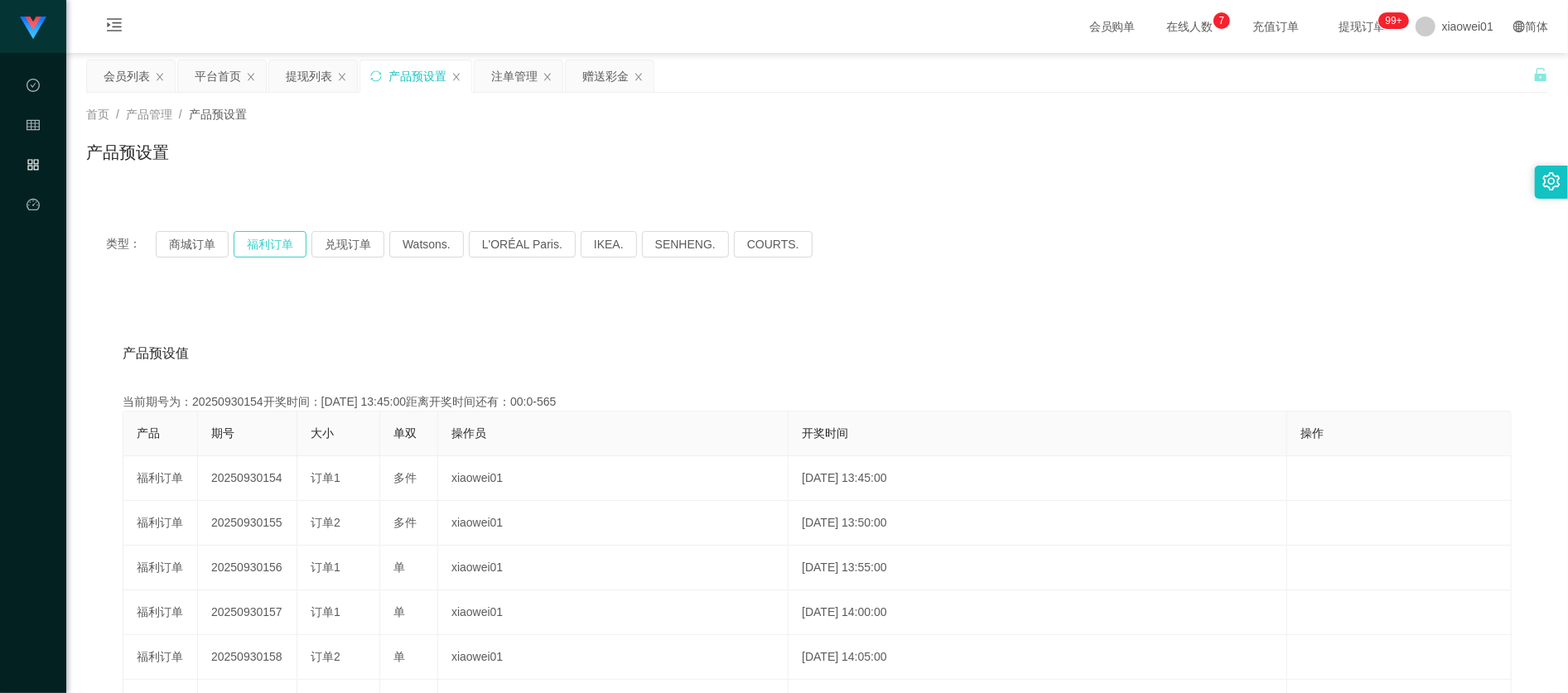
click at [286, 240] on button "福利订单" at bounding box center [270, 243] width 73 height 26
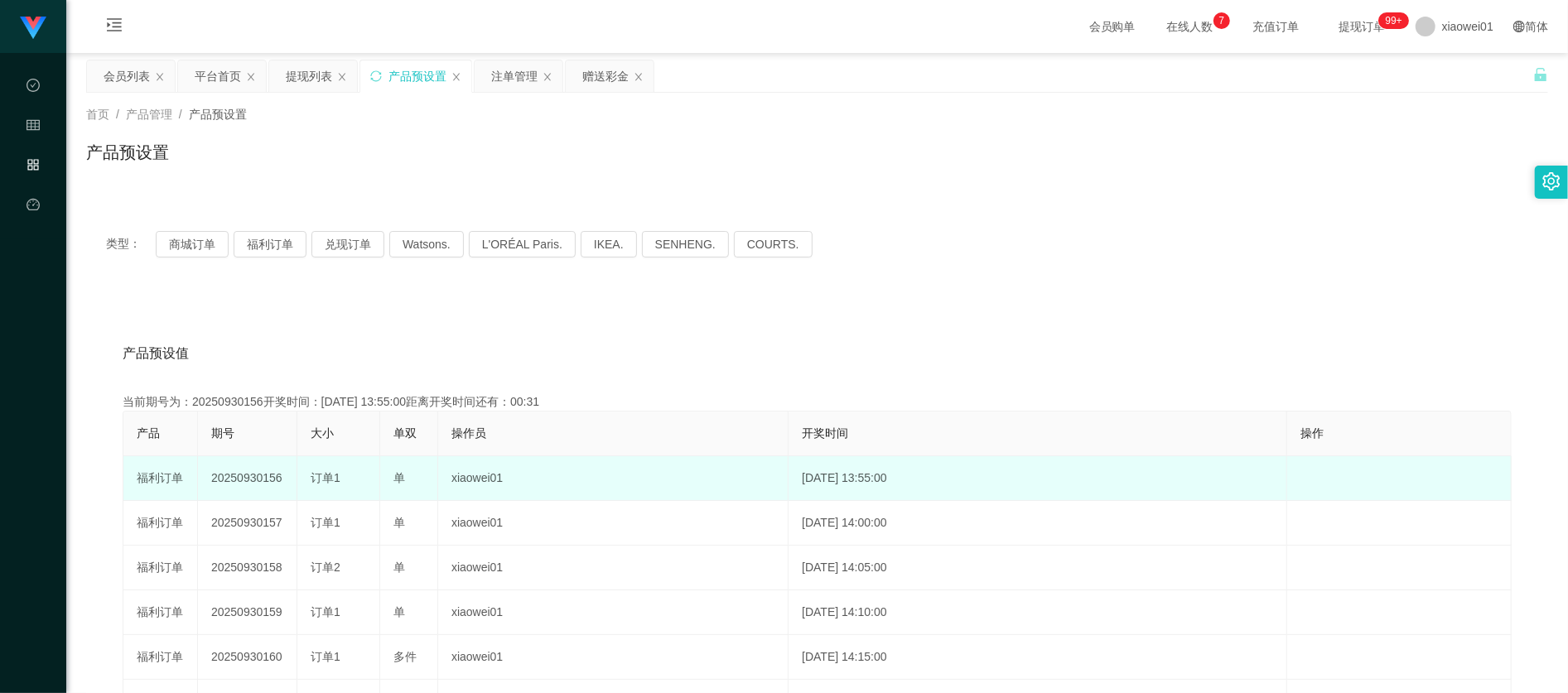
click at [280, 488] on td "20250930156" at bounding box center [247, 479] width 99 height 44
click at [271, 477] on td "20250930156" at bounding box center [247, 479] width 99 height 44
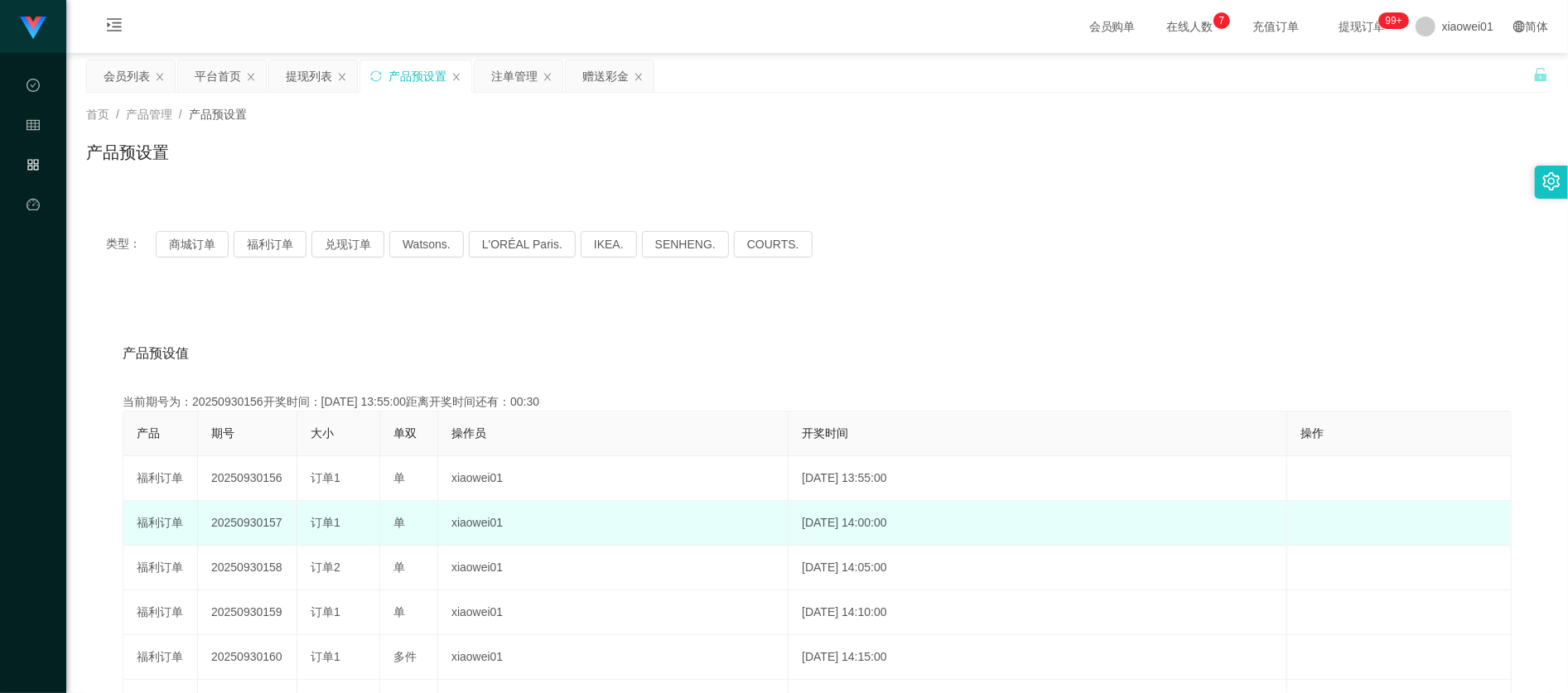
copy td "20250930156"
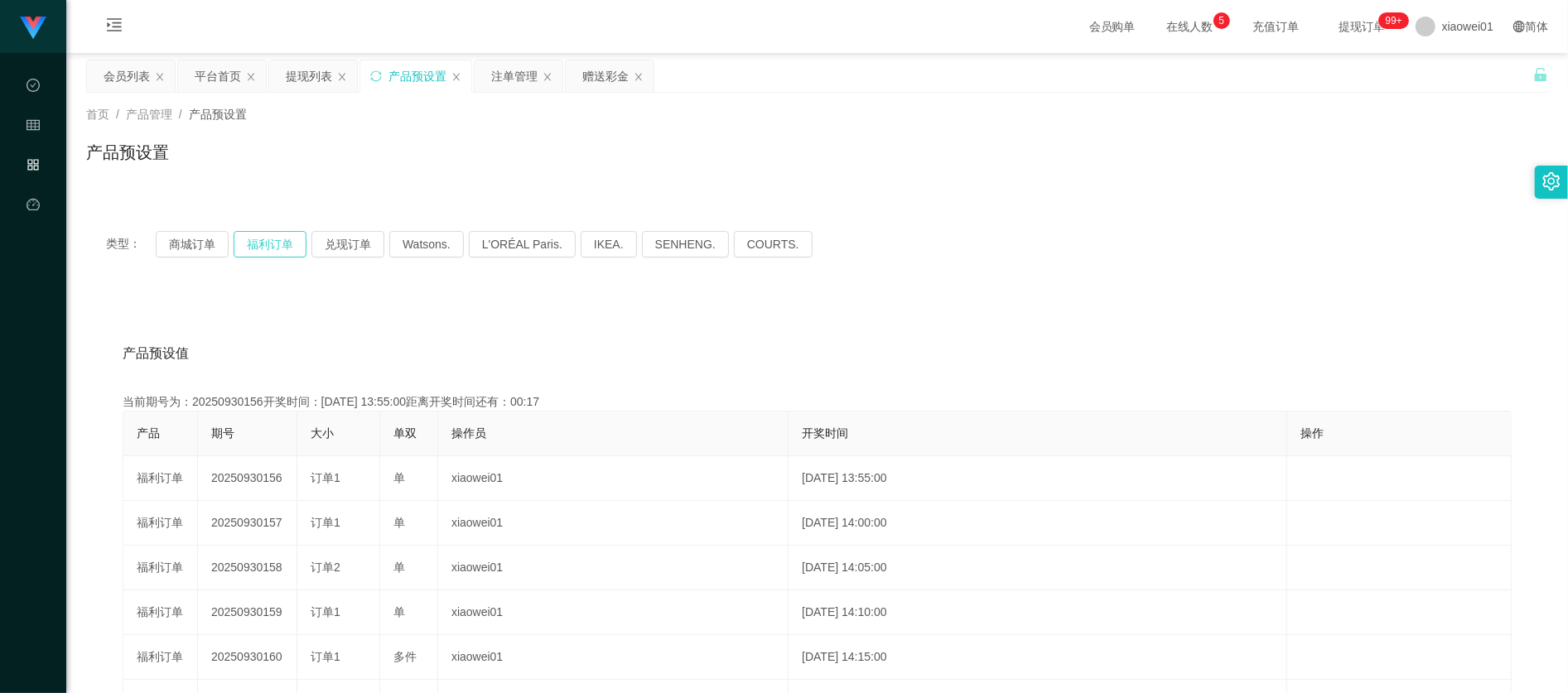
click at [283, 249] on button "福利订单" at bounding box center [270, 243] width 73 height 26
click at [340, 248] on button "兑现订单" at bounding box center [348, 243] width 73 height 26
click at [293, 250] on button "福利订单" at bounding box center [270, 243] width 73 height 26
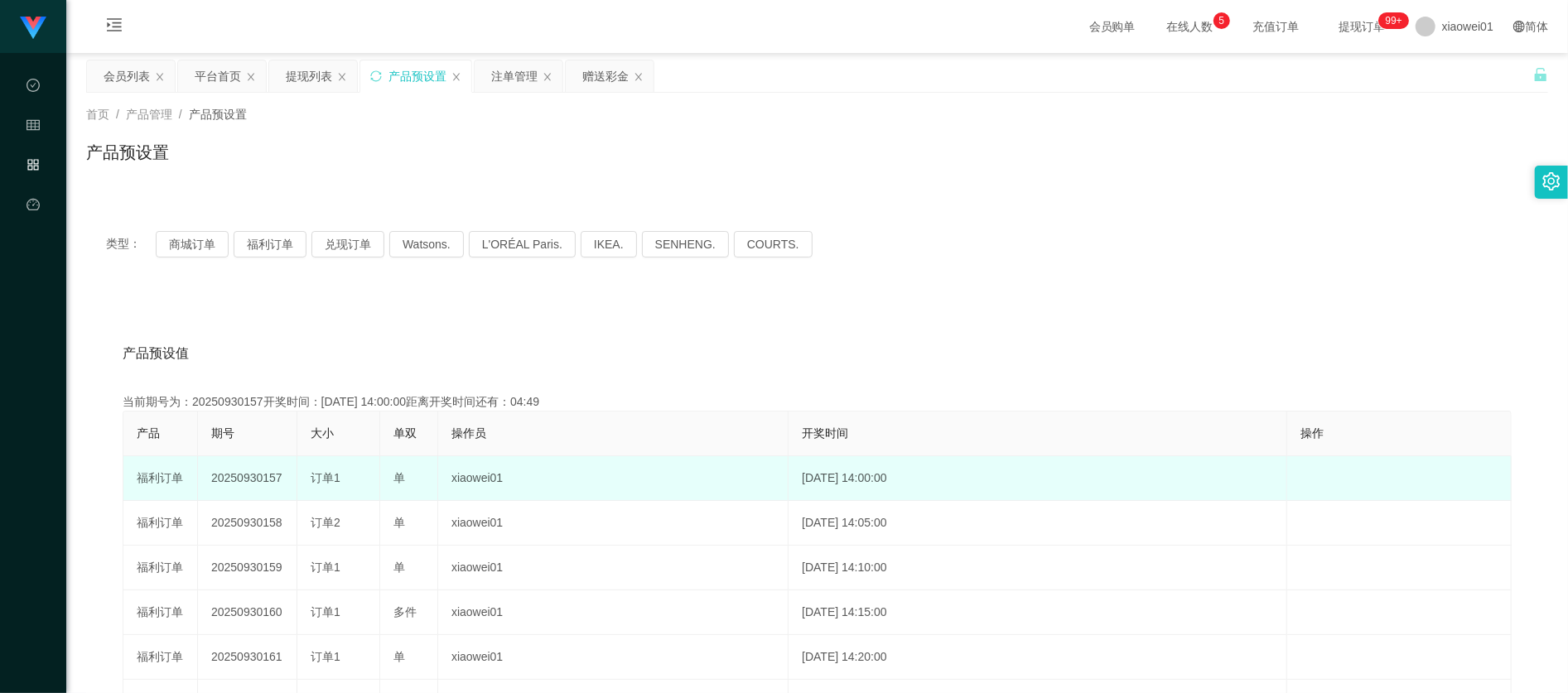
click at [253, 479] on td "20250930157" at bounding box center [247, 479] width 99 height 44
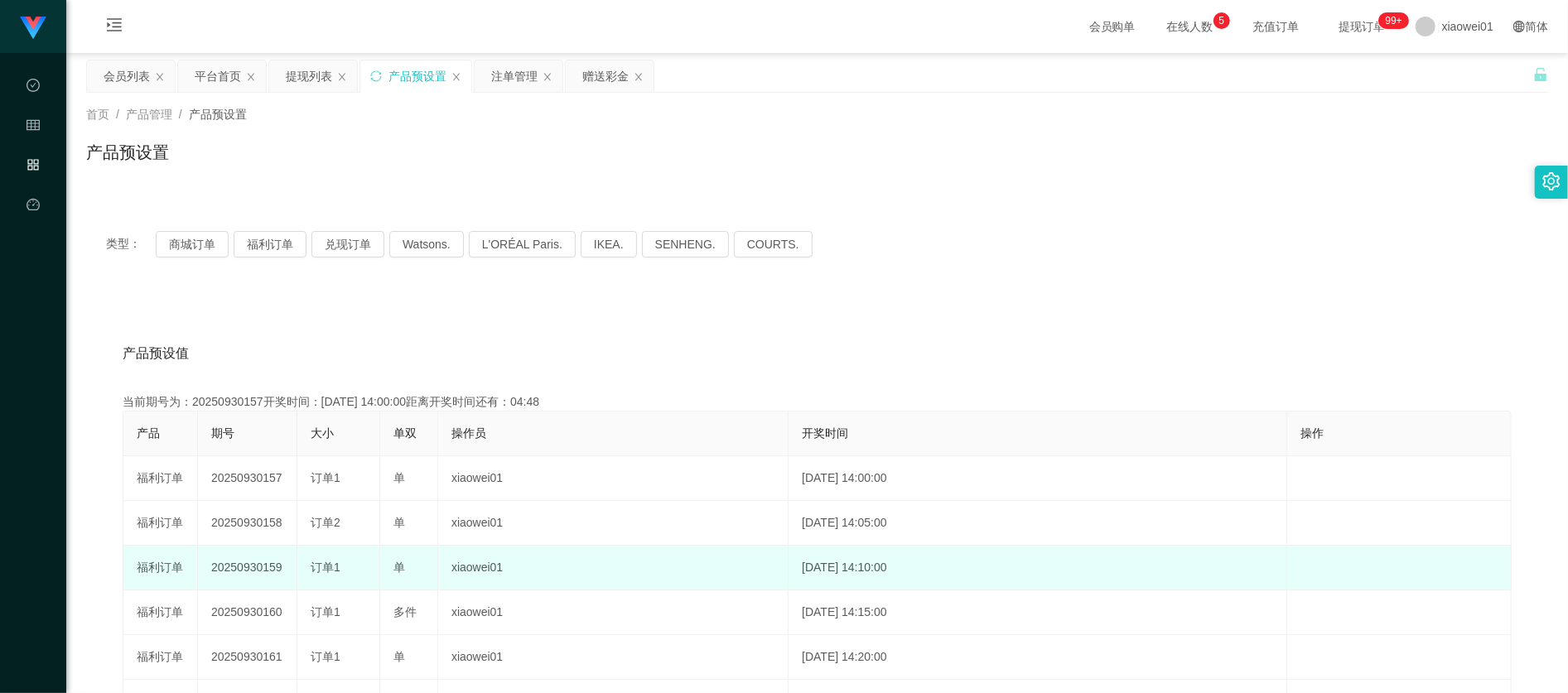
copy td "20250930157"
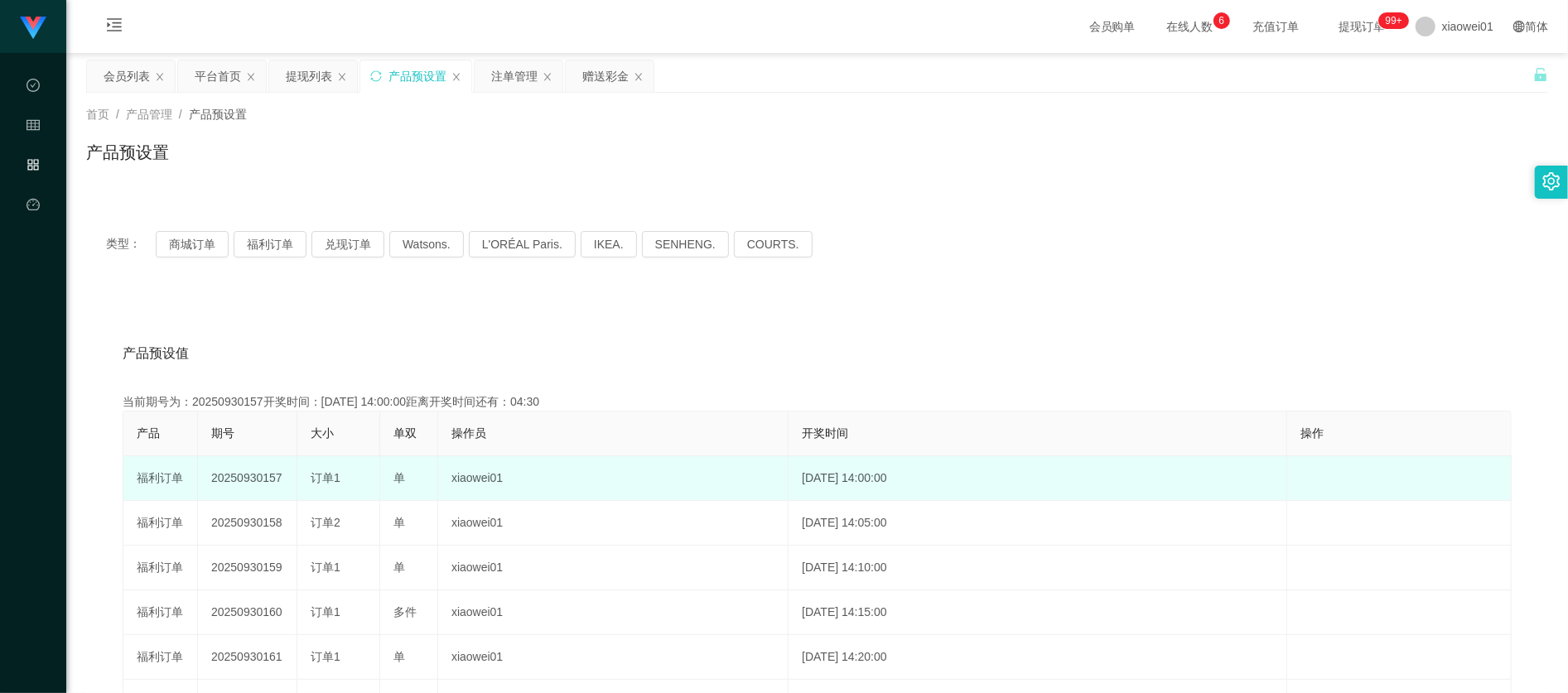
click at [282, 485] on td "20250930157" at bounding box center [247, 479] width 99 height 44
click at [269, 482] on td "20250930157" at bounding box center [247, 479] width 99 height 44
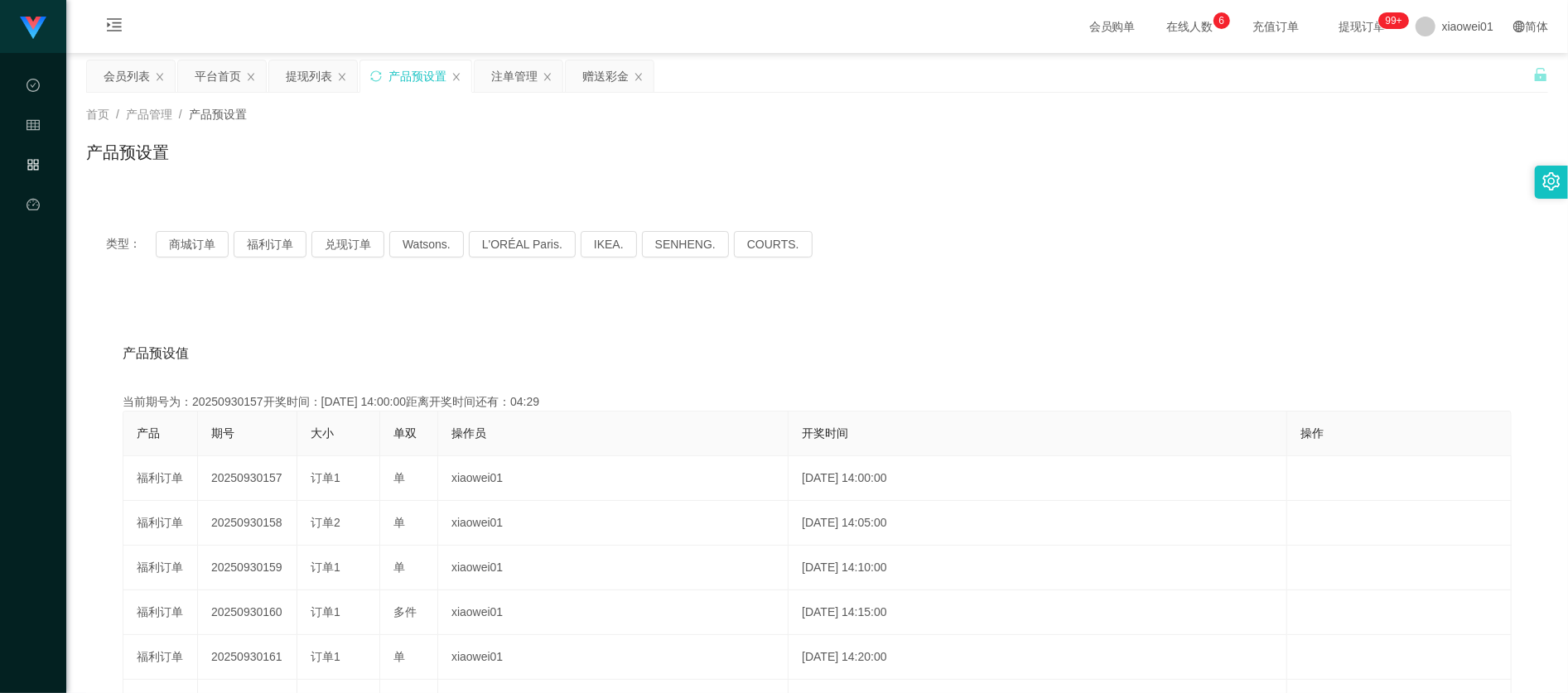
copy td "20250930157"
click at [500, 70] on div "注单管理" at bounding box center [514, 76] width 46 height 32
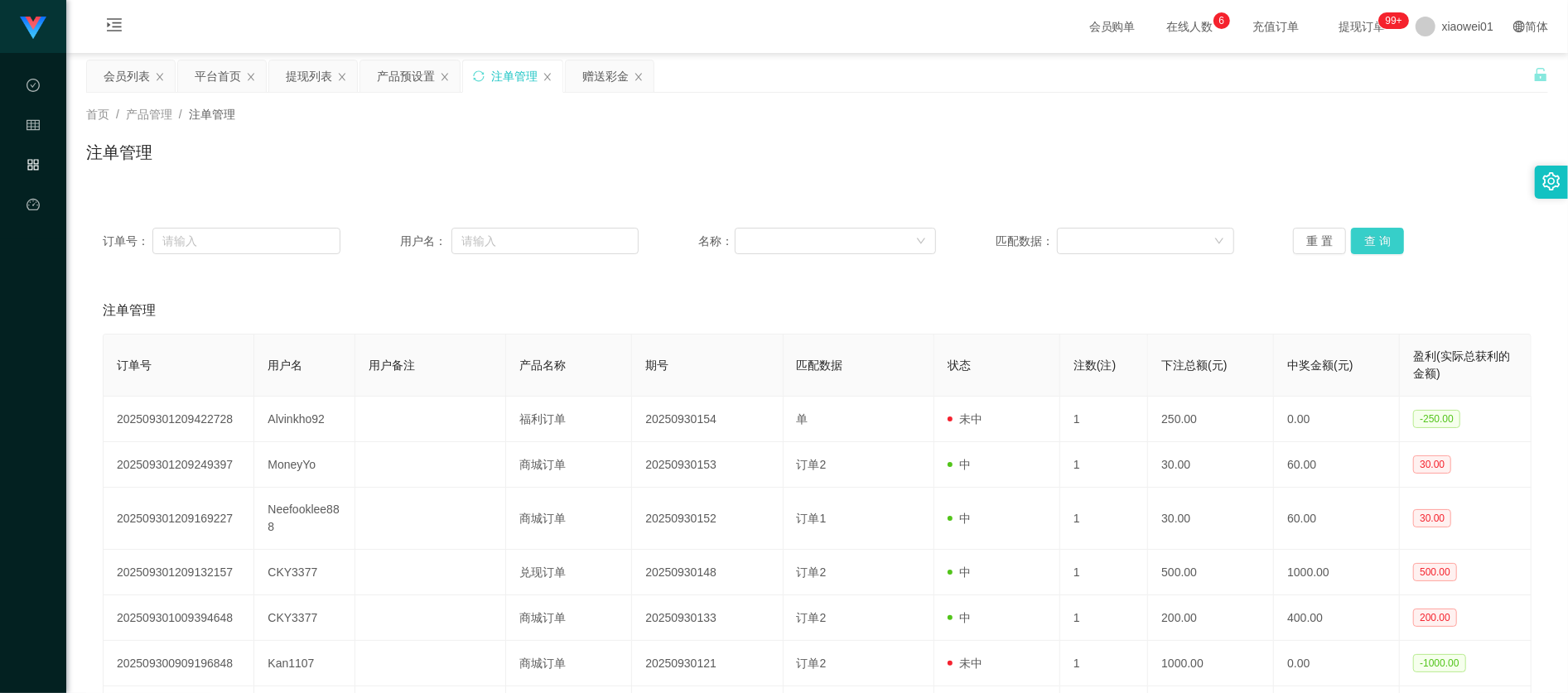
click at [1353, 228] on button "查 询" at bounding box center [1377, 240] width 53 height 26
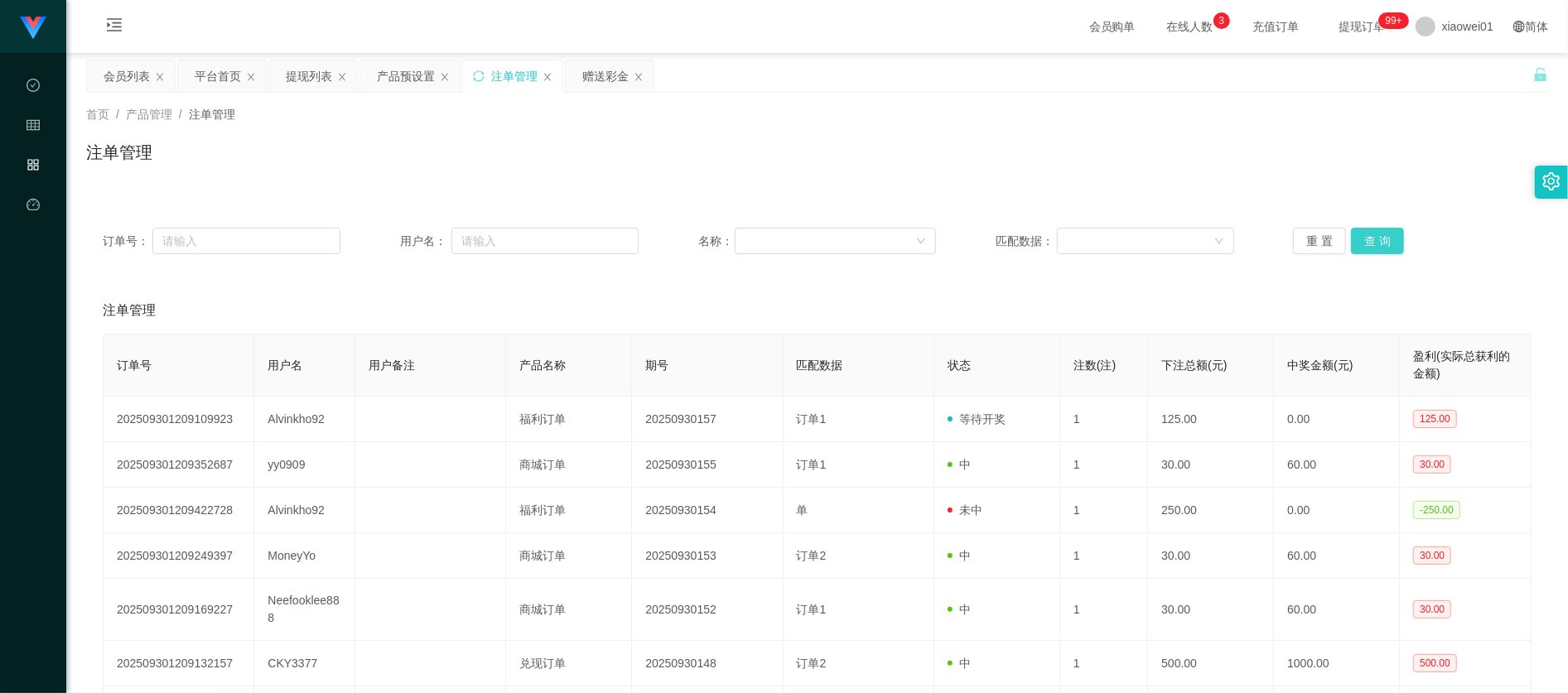
click at [1380, 242] on button "查 询" at bounding box center [1377, 240] width 53 height 26
click at [1392, 231] on button "查 询" at bounding box center [1377, 240] width 53 height 26
click at [1371, 260] on div "订单号： 用户名： 名称： 匹配数据： 重 置 查 询" at bounding box center [816, 241] width 1462 height 60
click at [1396, 240] on div "重 置 查 询" at bounding box center [1412, 240] width 237 height 26
click at [1392, 238] on button "查 询" at bounding box center [1377, 240] width 53 height 26
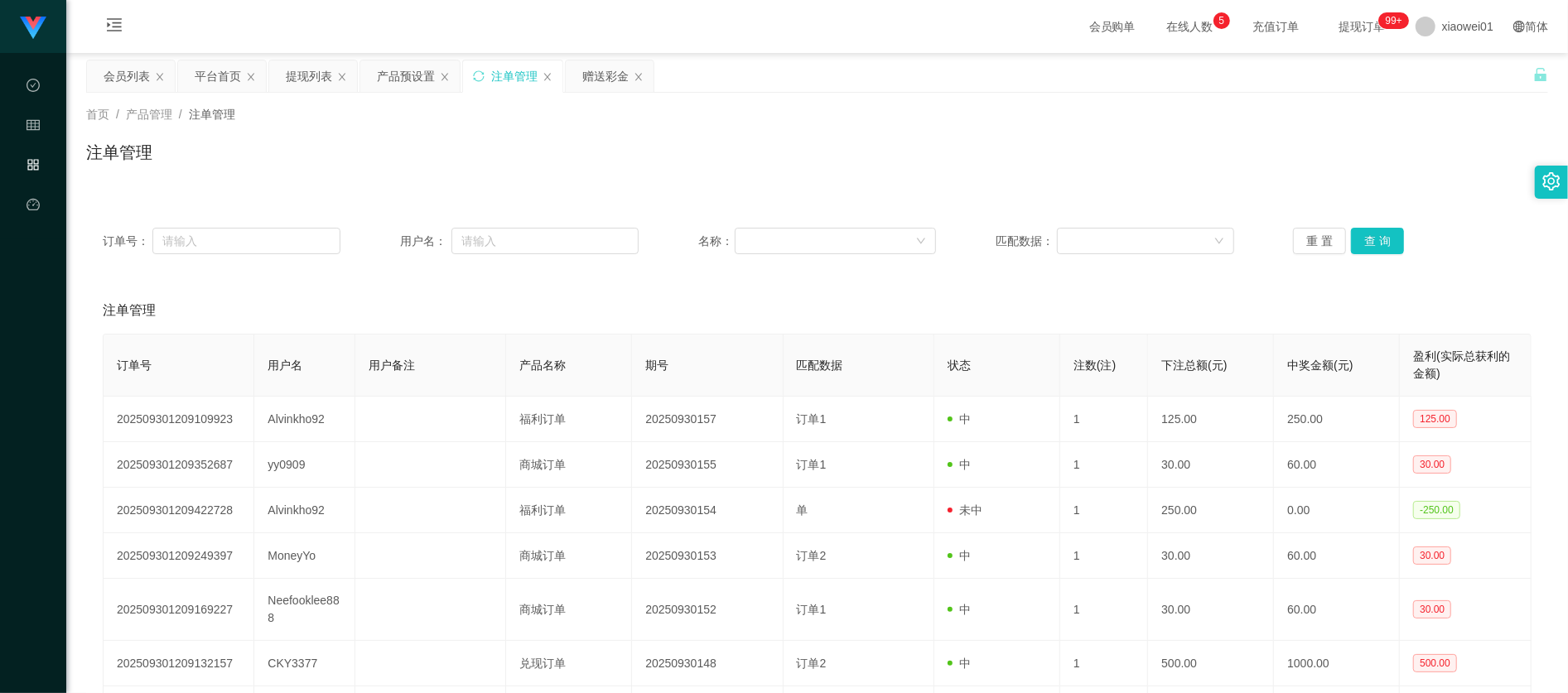
click at [1342, 255] on div "订单号： 用户名： 名称： 匹配数据： 重 置 查 询" at bounding box center [816, 241] width 1462 height 60
click at [1408, 238] on div "重 置 查 询" at bounding box center [1412, 240] width 237 height 26
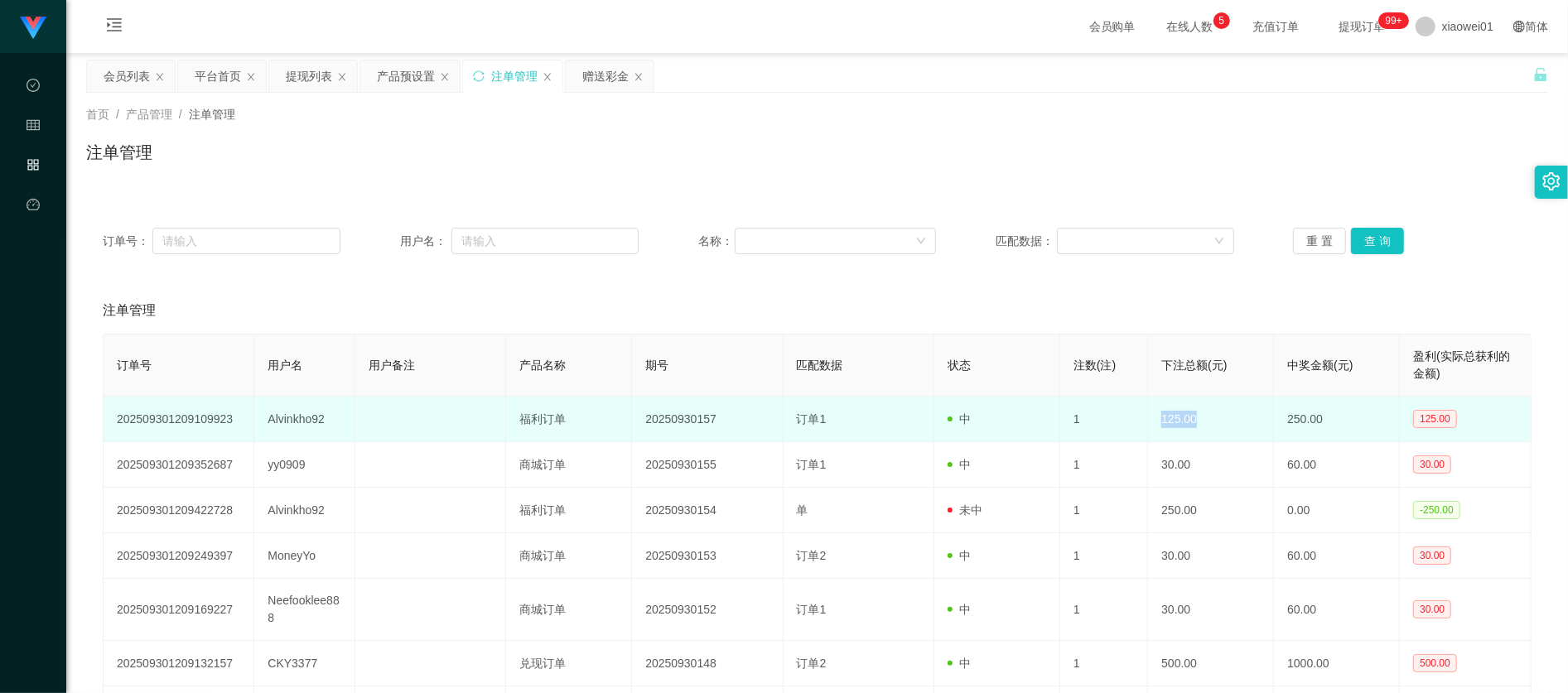
drag, startPoint x: 1143, startPoint y: 423, endPoint x: 1224, endPoint y: 425, distance: 81.0
click at [1224, 425] on td "125.00" at bounding box center [1210, 419] width 125 height 45
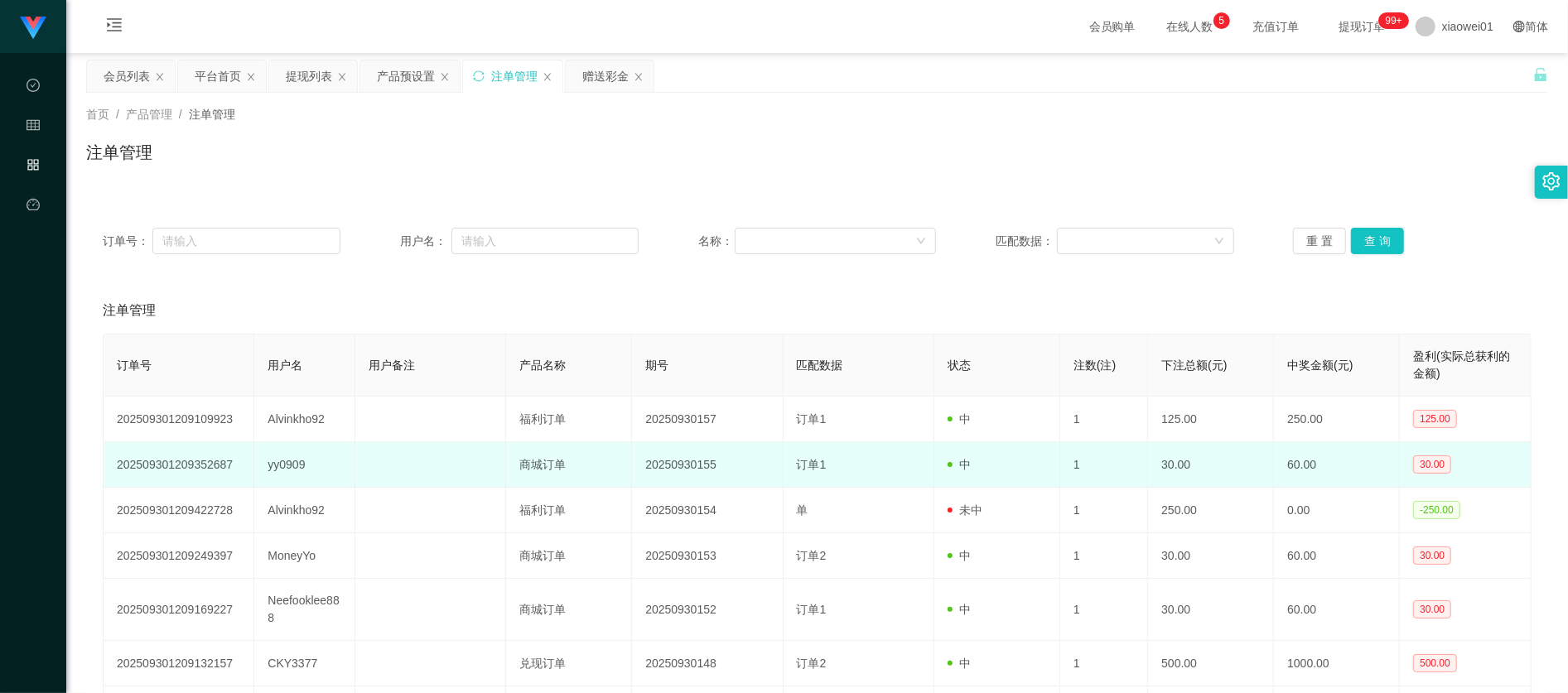
click at [1147, 456] on td "30.00" at bounding box center [1210, 464] width 125 height 45
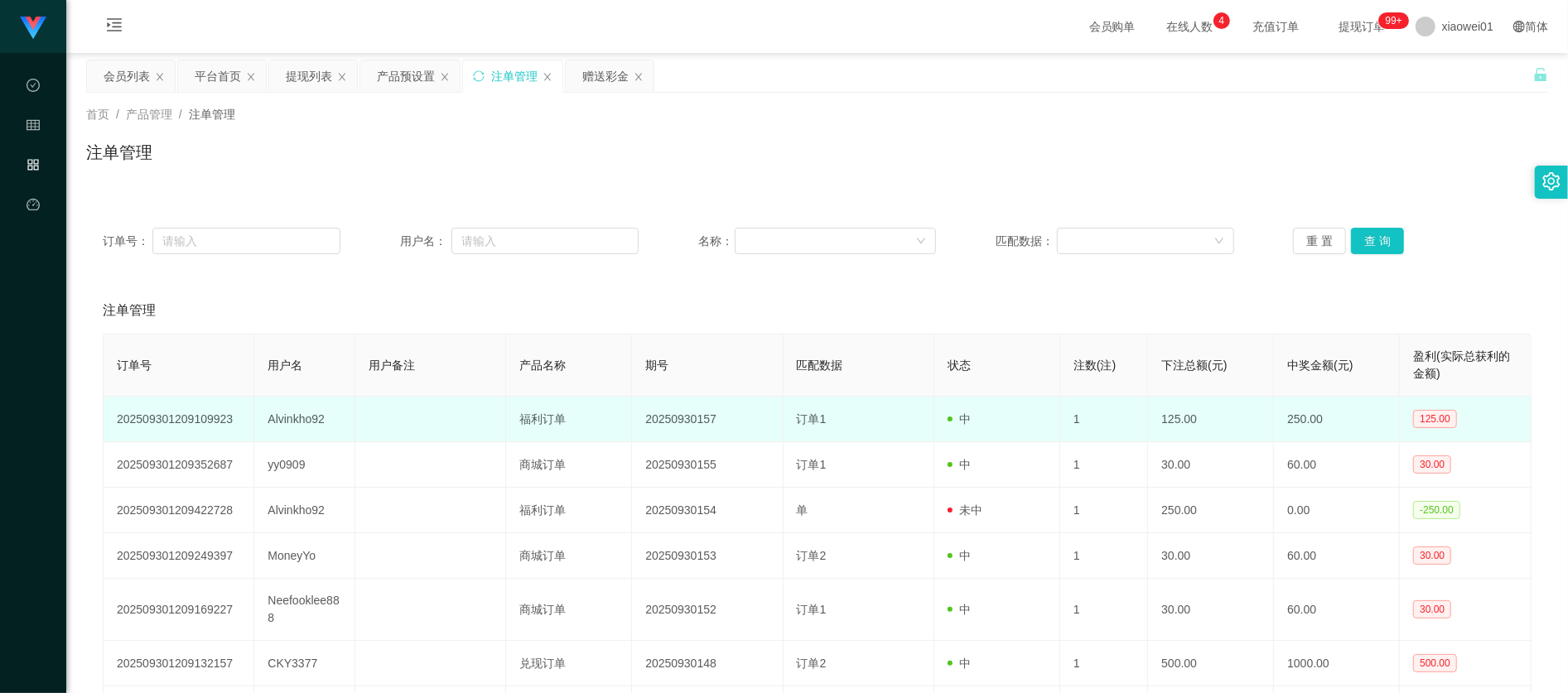
click at [309, 425] on td "Alvinkho92" at bounding box center [304, 419] width 101 height 45
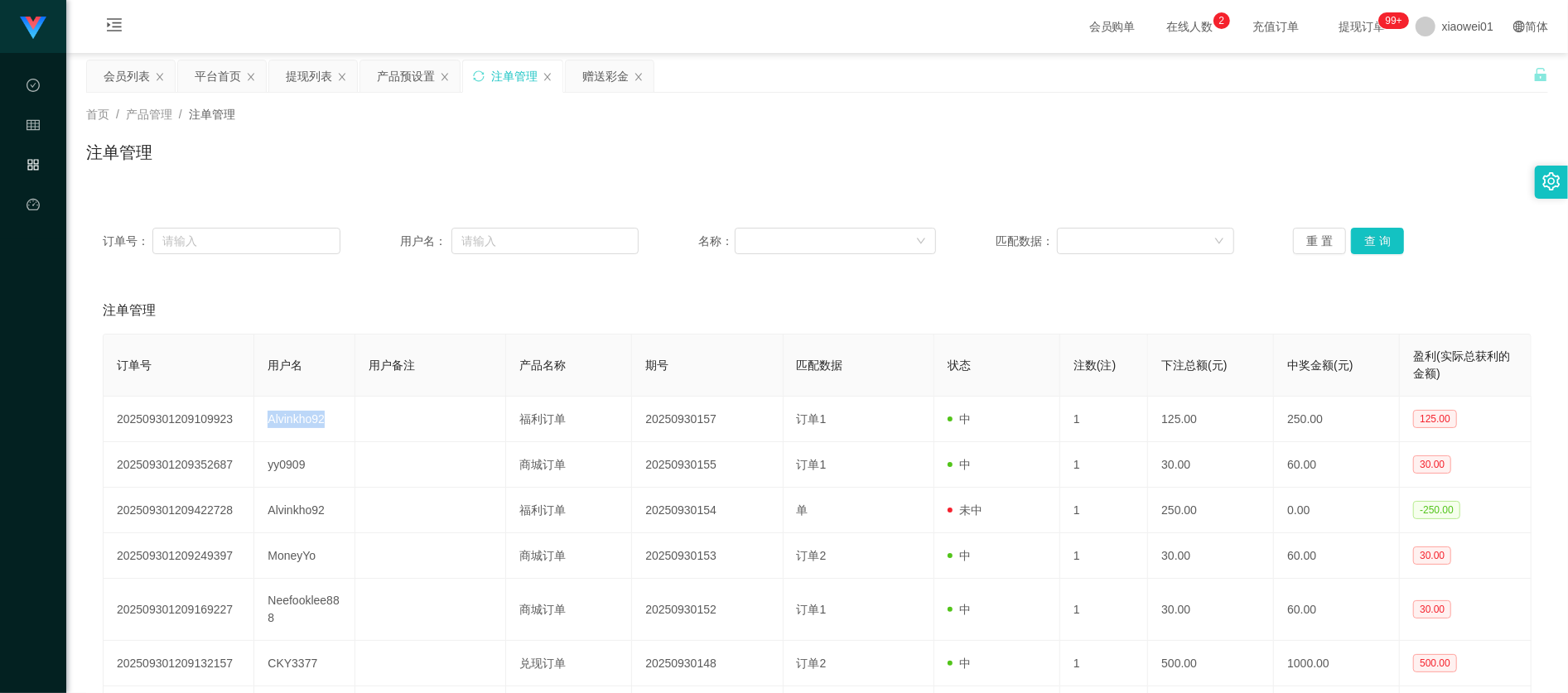
click at [520, 83] on div "注单管理" at bounding box center [514, 76] width 46 height 32
click at [126, 68] on div "会员列表" at bounding box center [126, 76] width 46 height 32
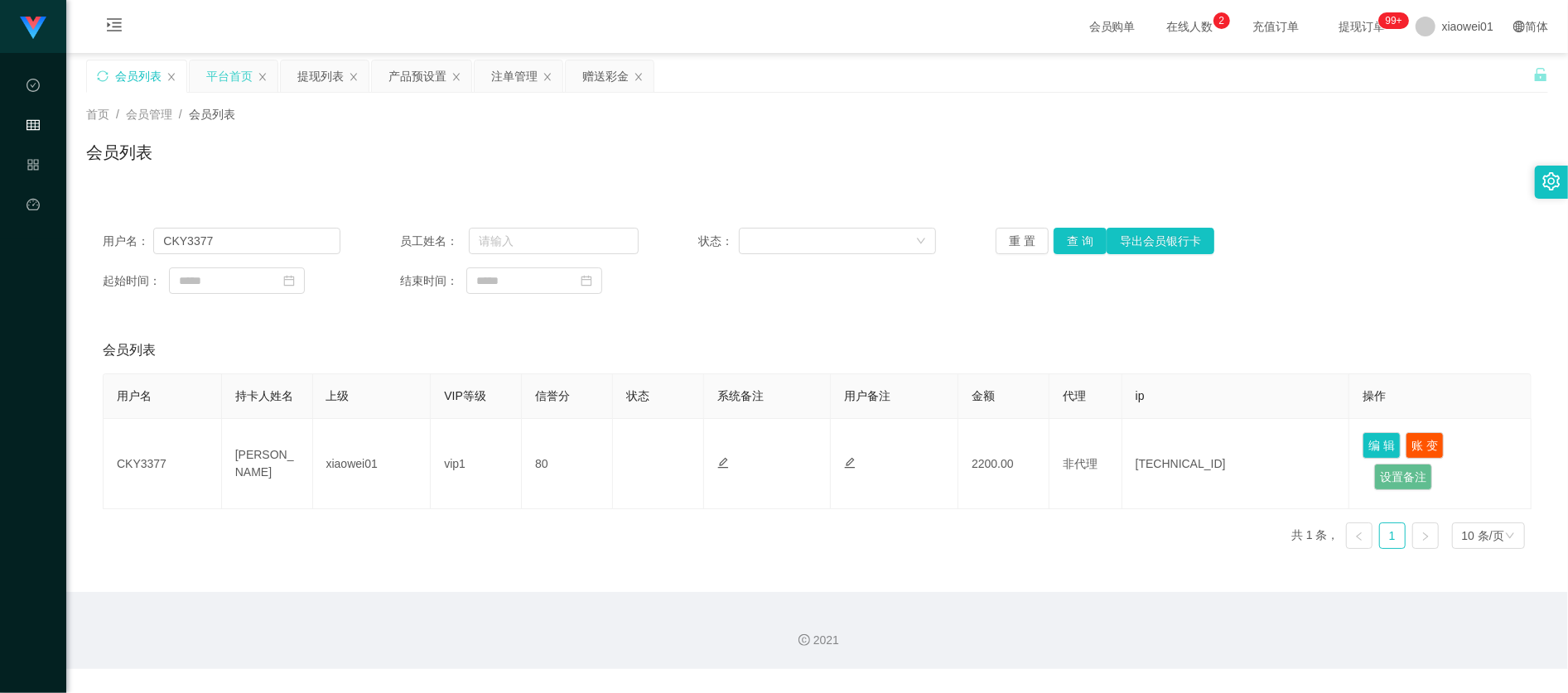
click at [224, 74] on div "平台首页" at bounding box center [230, 76] width 46 height 32
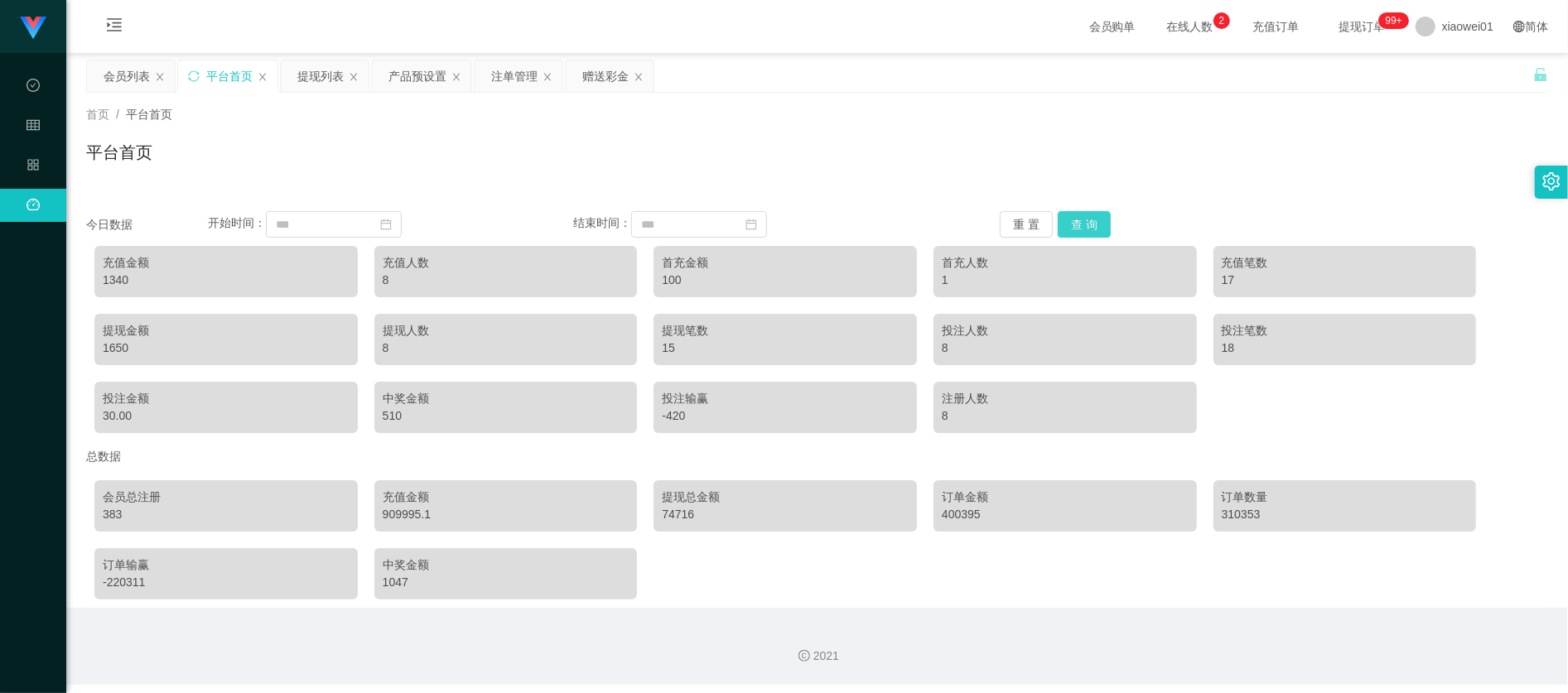
click at [1094, 222] on button "查 询" at bounding box center [1084, 224] width 53 height 26
click at [521, 77] on div "注单管理" at bounding box center [514, 76] width 46 height 32
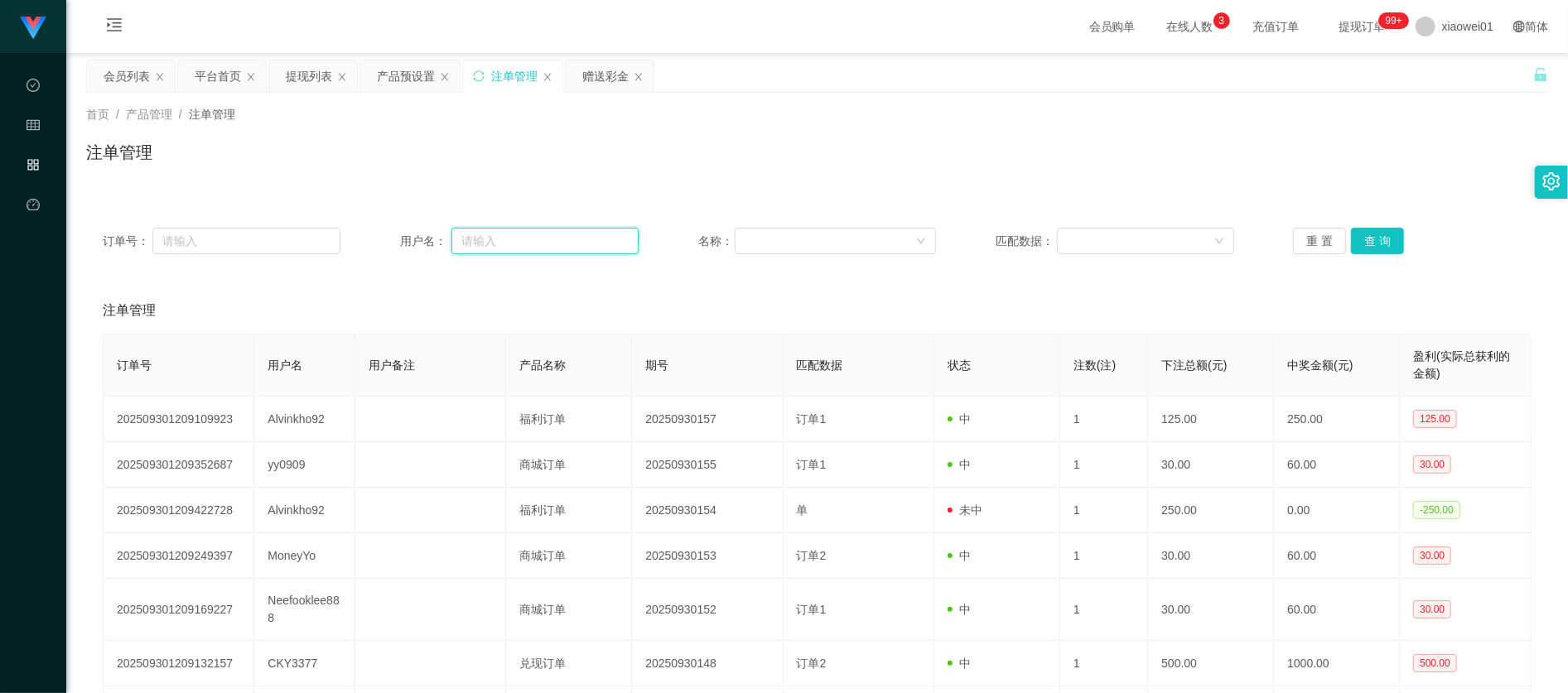
drag, startPoint x: 530, startPoint y: 246, endPoint x: 543, endPoint y: 243, distance: 13.3
click at [530, 246] on input "text" at bounding box center [545, 240] width 187 height 26
paste input "San095148"
type input "San095148"
click at [1351, 229] on button "查 询" at bounding box center [1377, 240] width 53 height 26
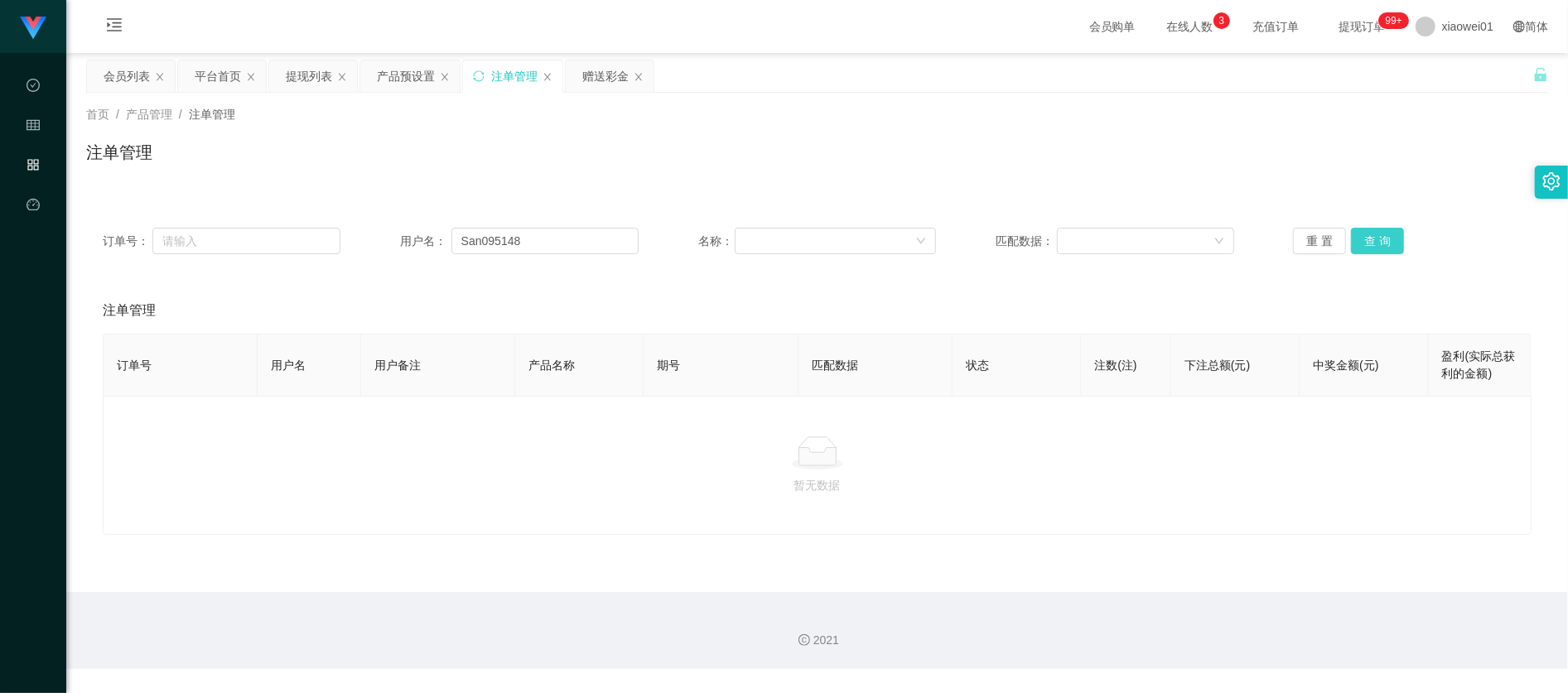
click at [1369, 242] on button "查 询" at bounding box center [1377, 240] width 53 height 26
drag, startPoint x: 571, startPoint y: 245, endPoint x: 199, endPoint y: 184, distance: 377.0
click at [300, 211] on div "订单号： 用户名： San095148 名称： 匹配数据： 重 置 查 询" at bounding box center [816, 241] width 1462 height 60
drag, startPoint x: 1064, startPoint y: 68, endPoint x: 1107, endPoint y: 68, distance: 43.0
click at [1058, 70] on div "会员列表 平台首页 提现列表 产品预设置 注单管理 赠送彩金" at bounding box center [809, 88] width 1446 height 57
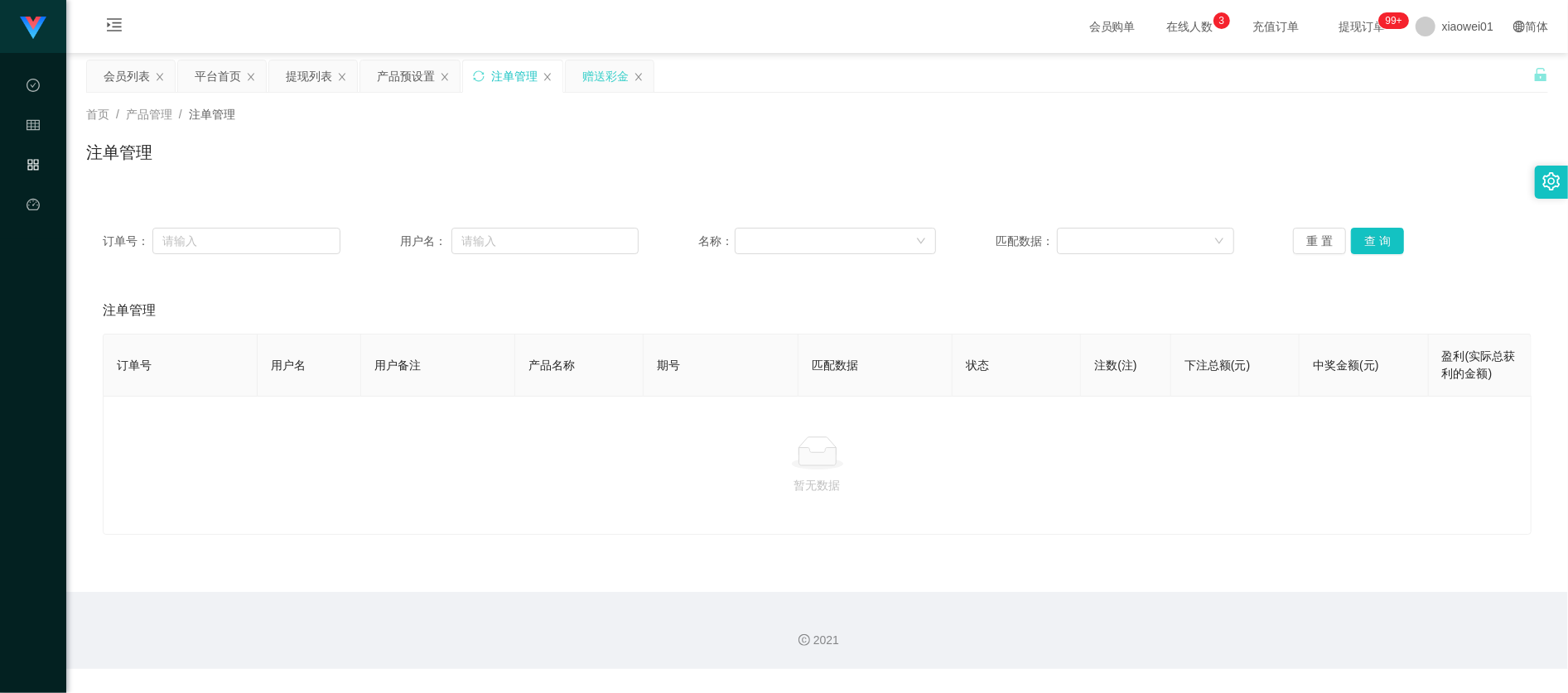
click at [606, 71] on div "赠送彩金" at bounding box center [605, 76] width 46 height 32
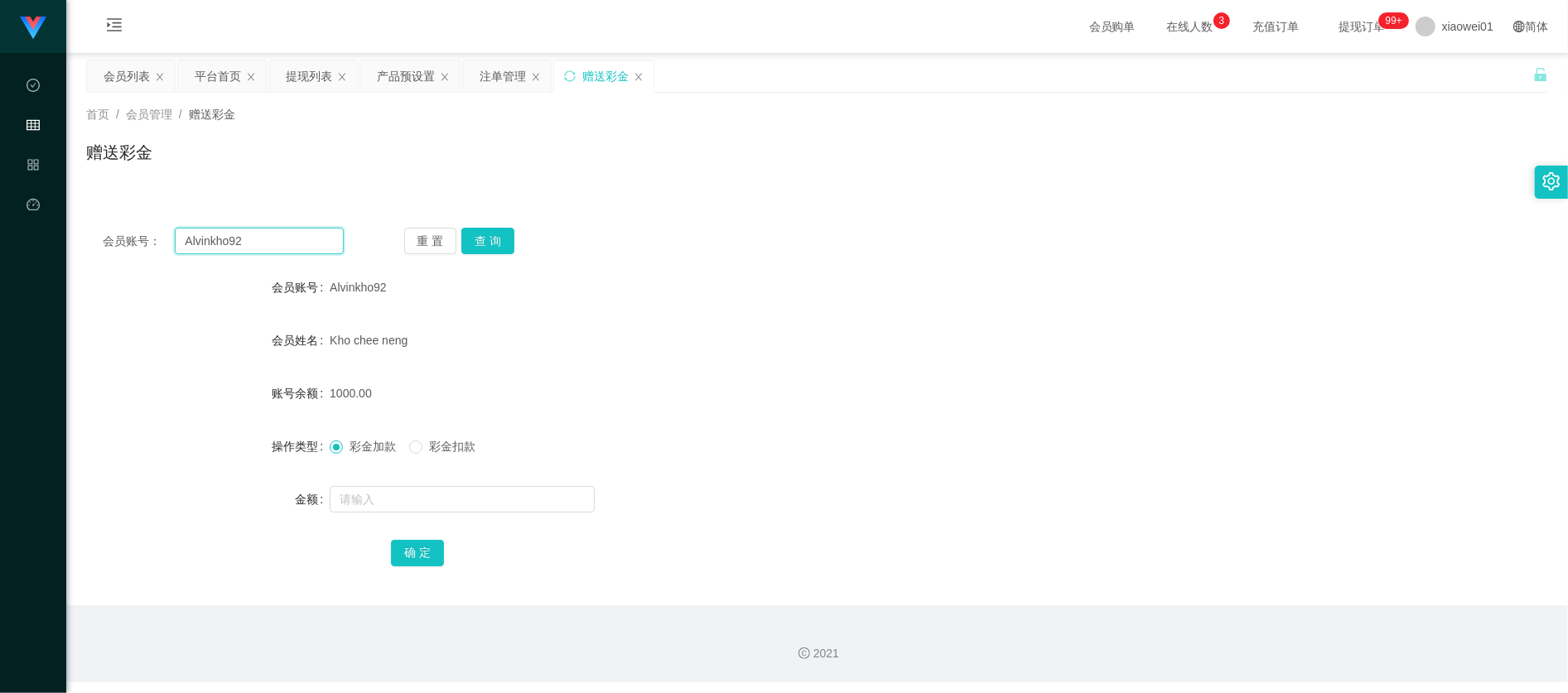
drag, startPoint x: 301, startPoint y: 240, endPoint x: 206, endPoint y: 232, distance: 95.3
click at [0, 234] on html "代理端 数据中心 会员管理 产品管理 平台首页 保存配置 重置配置 整体风格设置 主题色 导航设置 内容区域宽度 定宽 固定Header 固定侧边栏 其他设置…" at bounding box center [784, 346] width 1568 height 693
paste input "ID：12811"
drag, startPoint x: 207, startPoint y: 247, endPoint x: -6, endPoint y: 242, distance: 213.1
click at [0, 242] on html "代理端 数据中心 会员管理 产品管理 平台首页 保存配置 重置配置 整体风格设置 主题色 导航设置 内容区域宽度 定宽 固定Header 固定侧边栏 其他设置…" at bounding box center [784, 346] width 1568 height 693
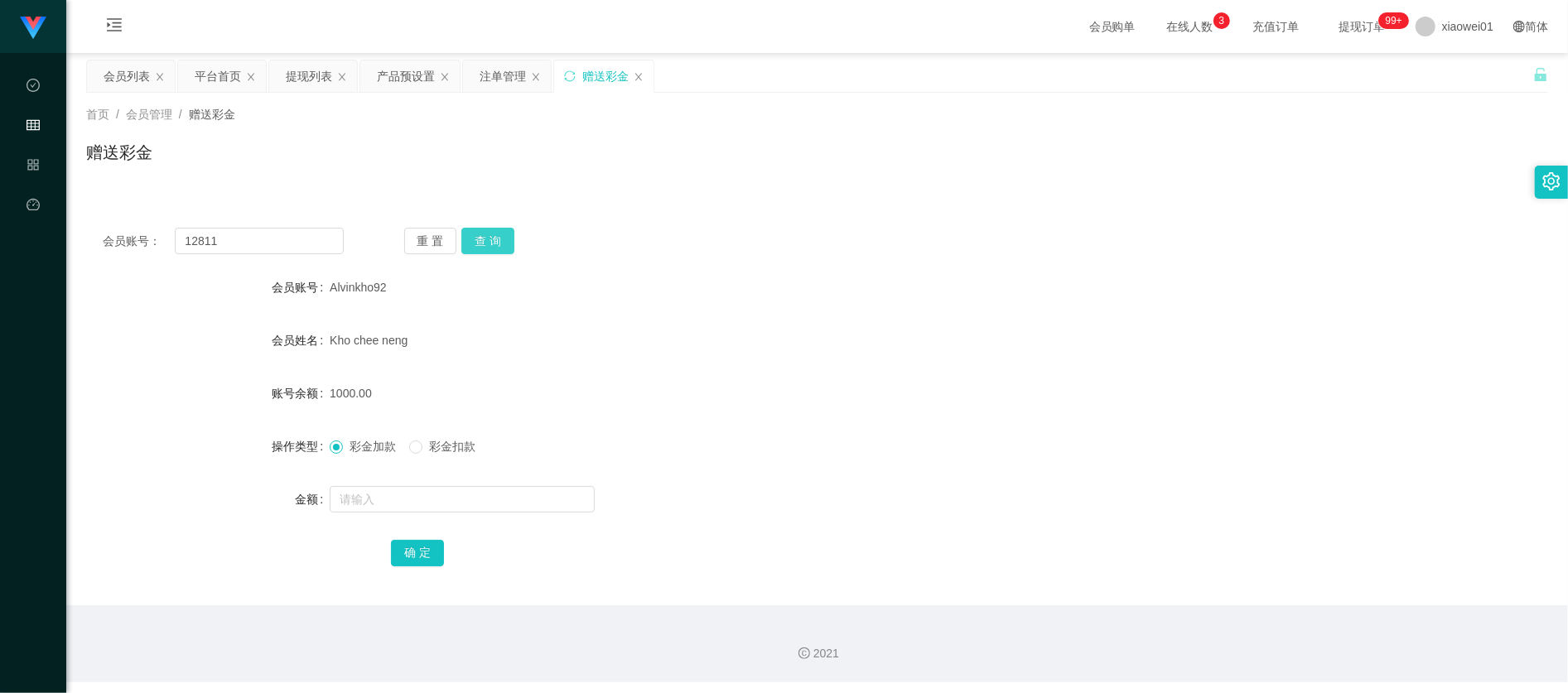
click at [475, 245] on button "查 询" at bounding box center [487, 240] width 53 height 26
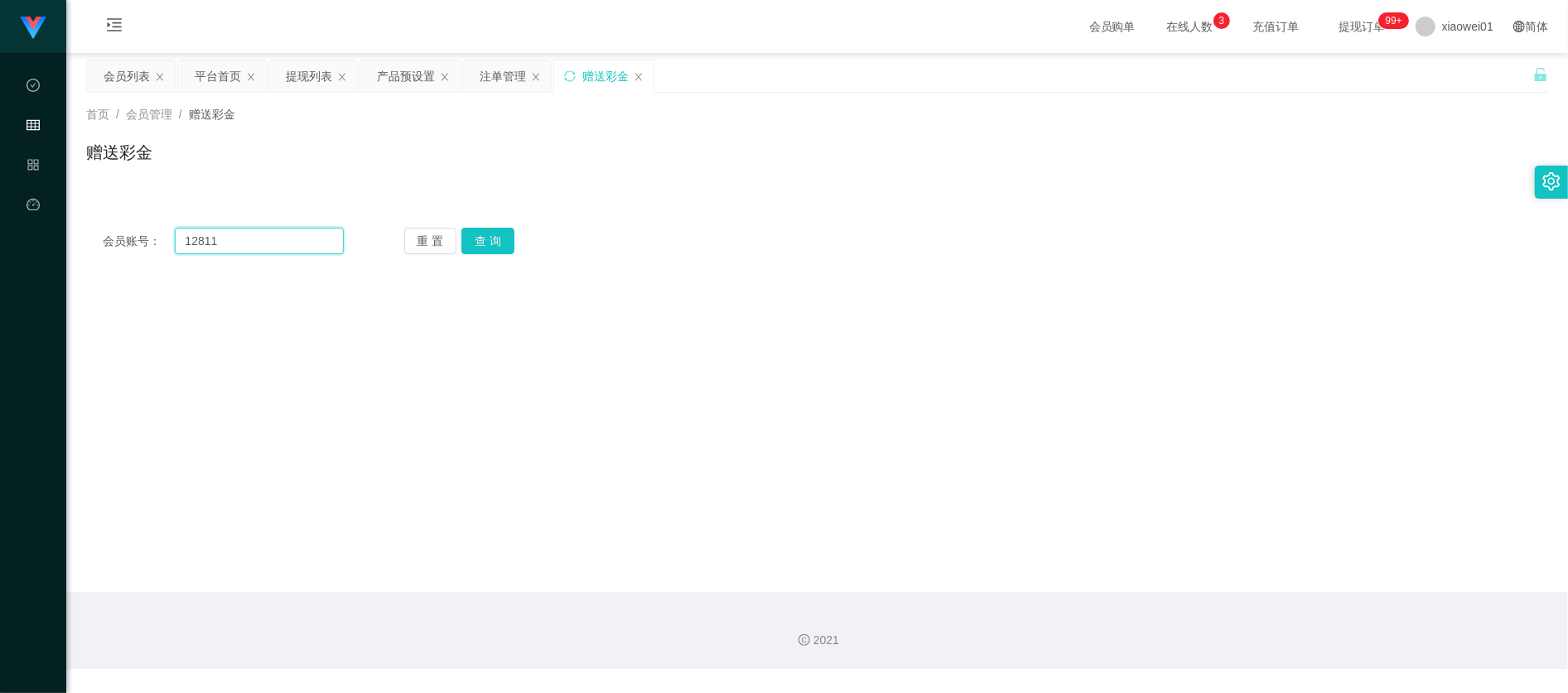
drag, startPoint x: 276, startPoint y: 252, endPoint x: -210, endPoint y: 208, distance: 488.0
click at [0, 208] on html "代理端 数据中心 会员管理 产品管理 平台首页 保存配置 重置配置 整体风格设置 主题色 导航设置 内容区域宽度 定宽 固定Header 固定侧边栏 其他设置…" at bounding box center [784, 346] width 1568 height 693
paste input "Anson57"
type input "Anson57"
drag, startPoint x: 517, startPoint y: 257, endPoint x: 508, endPoint y: 257, distance: 9.0
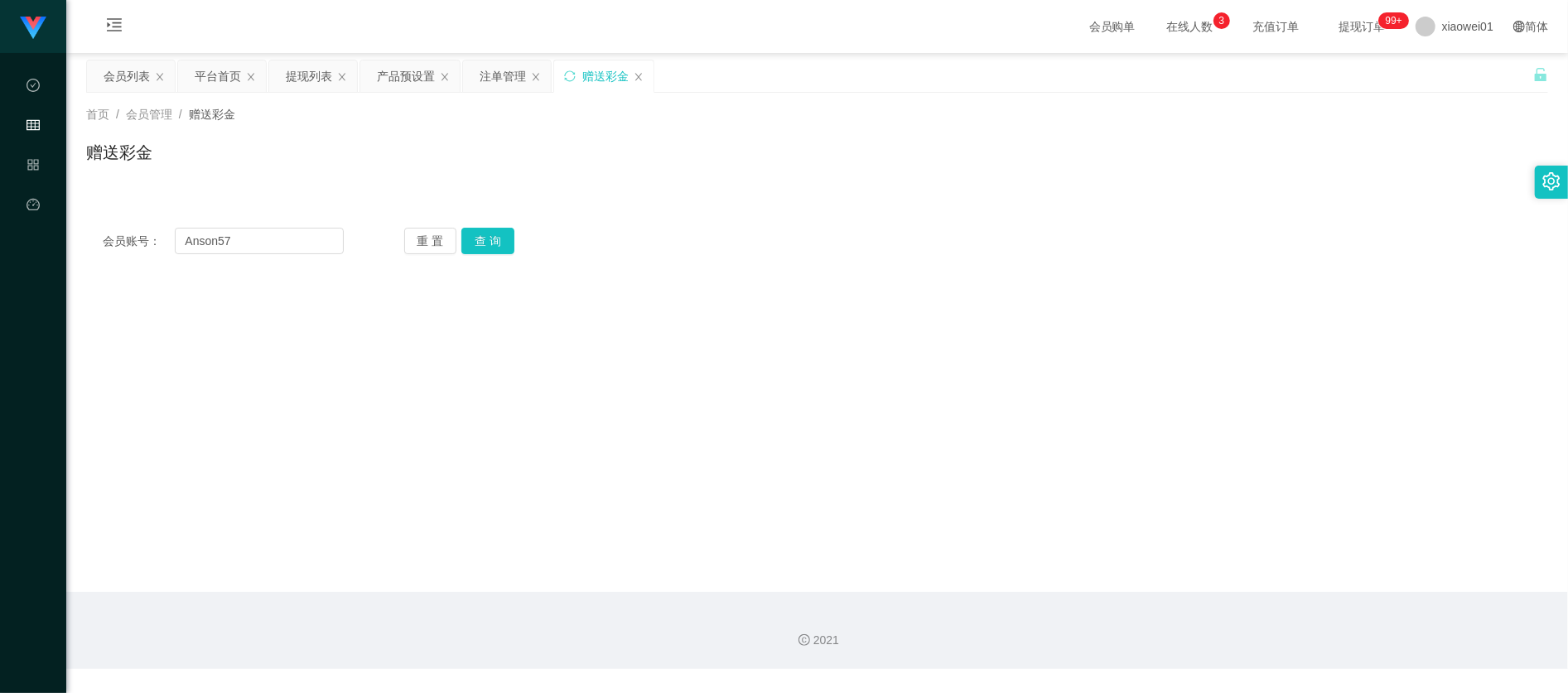
click at [514, 257] on div "会员账号： Anson57 重 置 查 询 会员账号 Alvinkho92 会员姓名 Kho chee neng 账号余额 1000.00 操作类型 彩金加款…" at bounding box center [816, 241] width 1462 height 60
click at [497, 252] on button "查 询" at bounding box center [487, 240] width 53 height 26
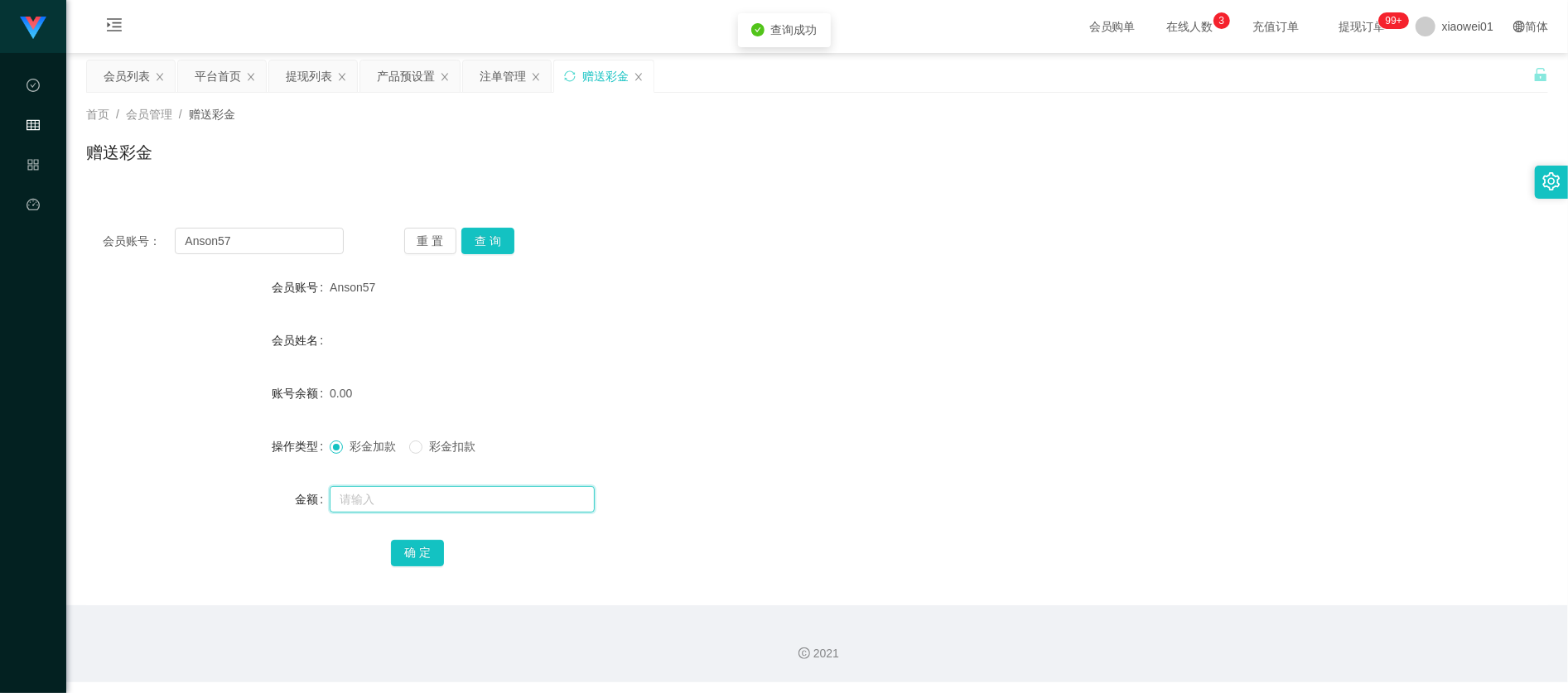
click at [441, 487] on input "text" at bounding box center [462, 499] width 265 height 26
type input "30"
click at [426, 553] on button "确 定" at bounding box center [417, 553] width 53 height 26
drag, startPoint x: 256, startPoint y: 247, endPoint x: -86, endPoint y: 210, distance: 344.0
click at [0, 210] on html "代理端 数据中心 会员管理 产品管理 平台首页 保存配置 重置配置 整体风格设置 主题色 导航设置 内容区域宽度 定宽 固定Header 固定侧边栏 其他设置…" at bounding box center [784, 346] width 1568 height 693
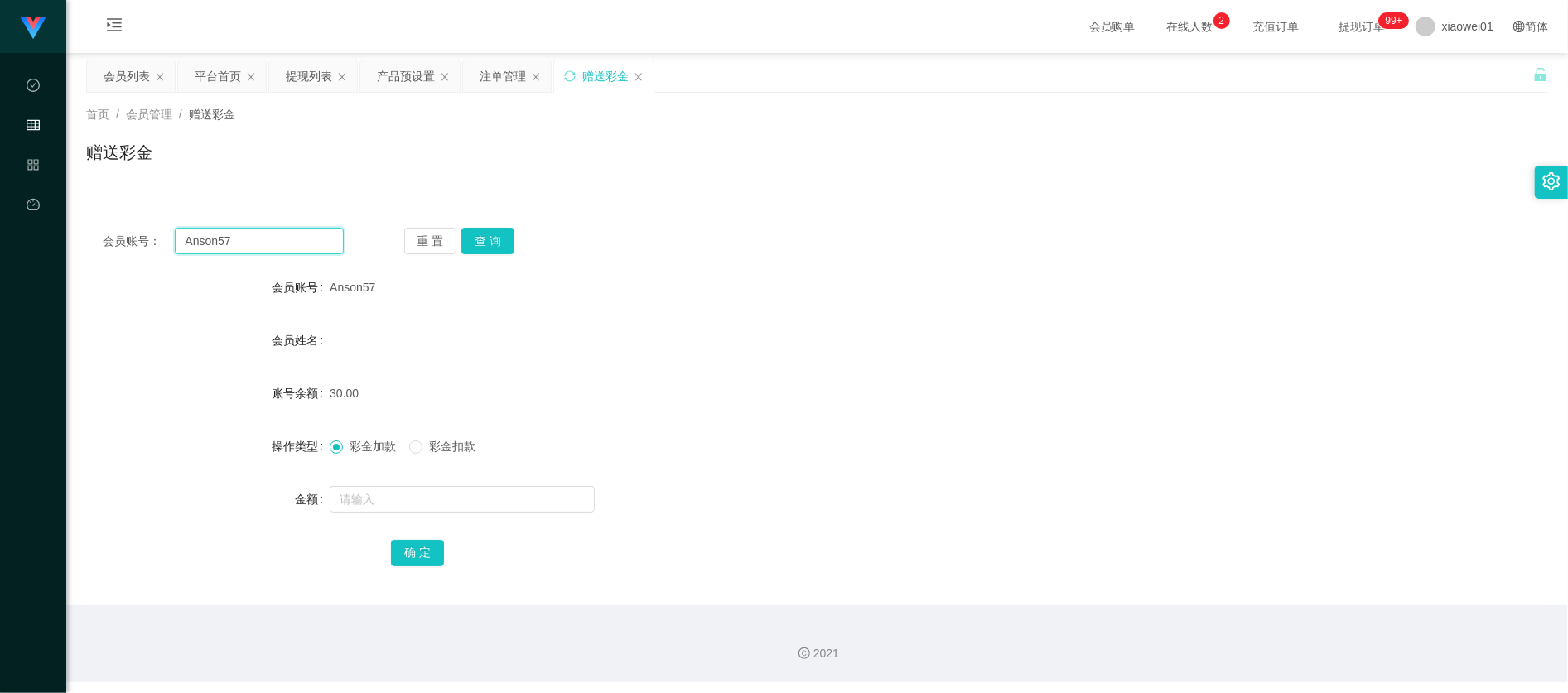
paste input "San095148"
type input "San095148"
click at [478, 226] on div "会员账号： San095148 重 置 查 询 会员账号 Anson57 会员姓名 账号余额 30.00 操作类型 彩金加款 彩金扣款 金额 确 定" at bounding box center [816, 408] width 1462 height 394
click at [481, 226] on div "会员账号： San095148 重 置 查 询 会员账号 Anson57 会员姓名 账号余额 30.00 操作类型 彩金加款 彩金扣款 金额 确 定" at bounding box center [816, 408] width 1462 height 394
click at [481, 238] on button "查 询" at bounding box center [487, 240] width 53 height 26
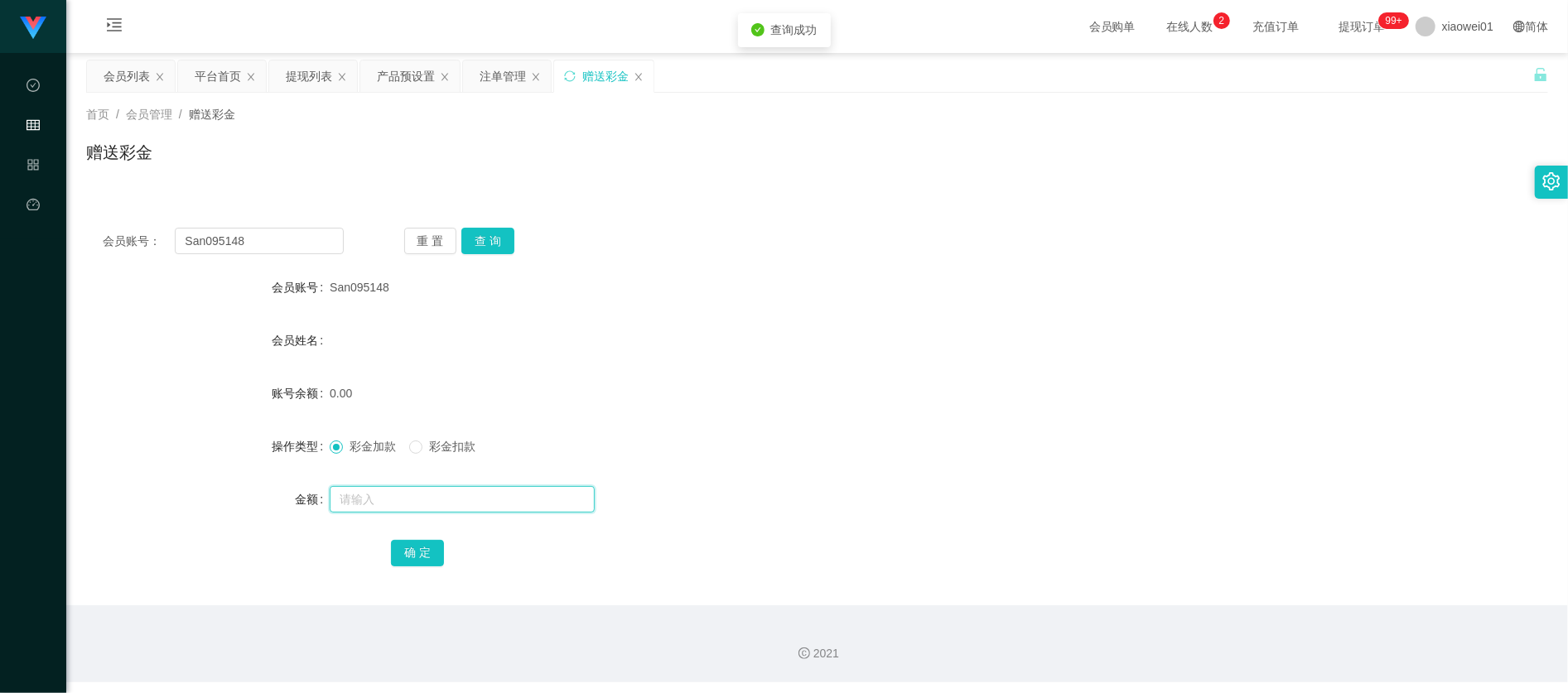
click at [430, 495] on input "text" at bounding box center [462, 499] width 265 height 26
type input "60"
click at [411, 541] on button "确 定" at bounding box center [417, 553] width 53 height 26
click at [815, 375] on form "会员账号 San095148 会员姓名 账号余额 60.00 操作类型 彩金加款 彩金扣款 金额 确 定" at bounding box center [816, 420] width 1462 height 298
click at [289, 84] on div "提现列表" at bounding box center [309, 76] width 46 height 32
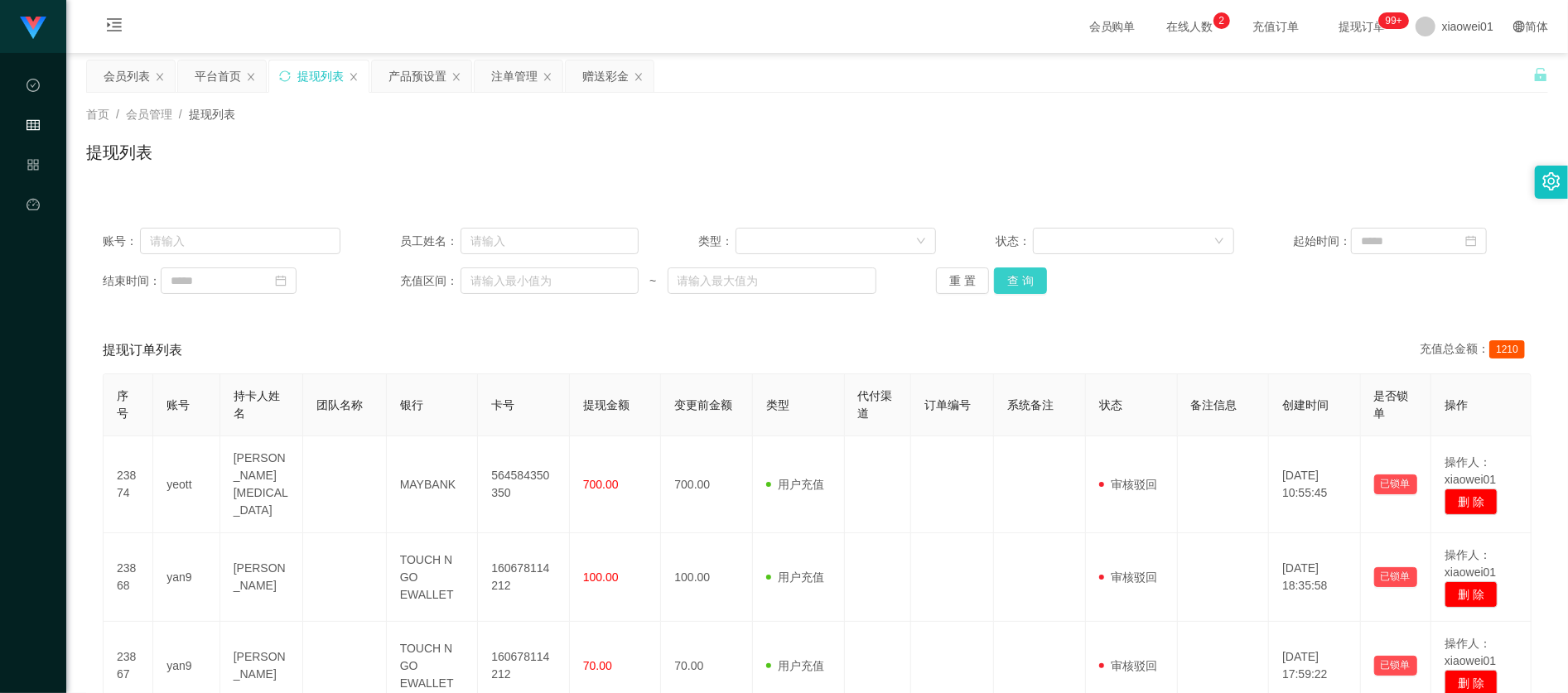
click at [1007, 278] on button "查 询" at bounding box center [1020, 280] width 53 height 26
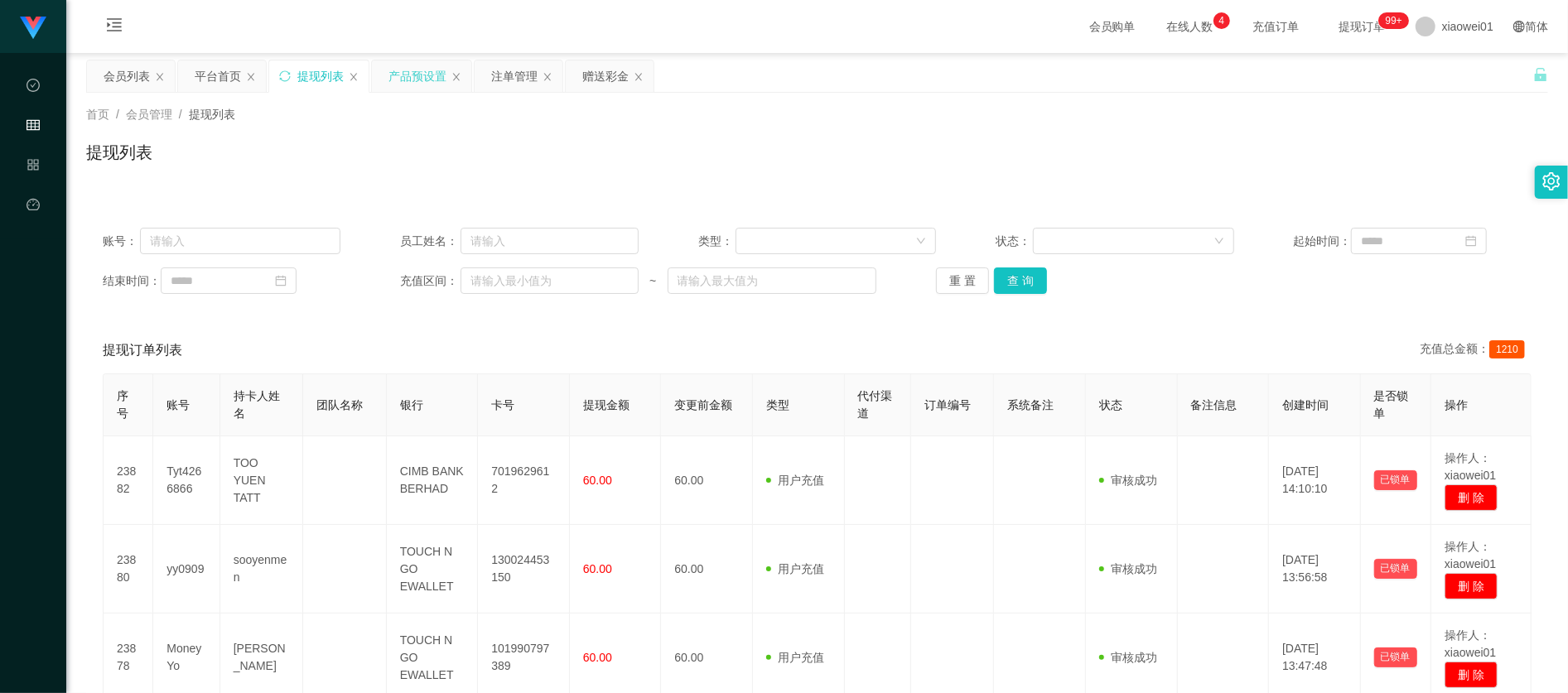
click at [404, 77] on div "产品预设置" at bounding box center [417, 76] width 58 height 32
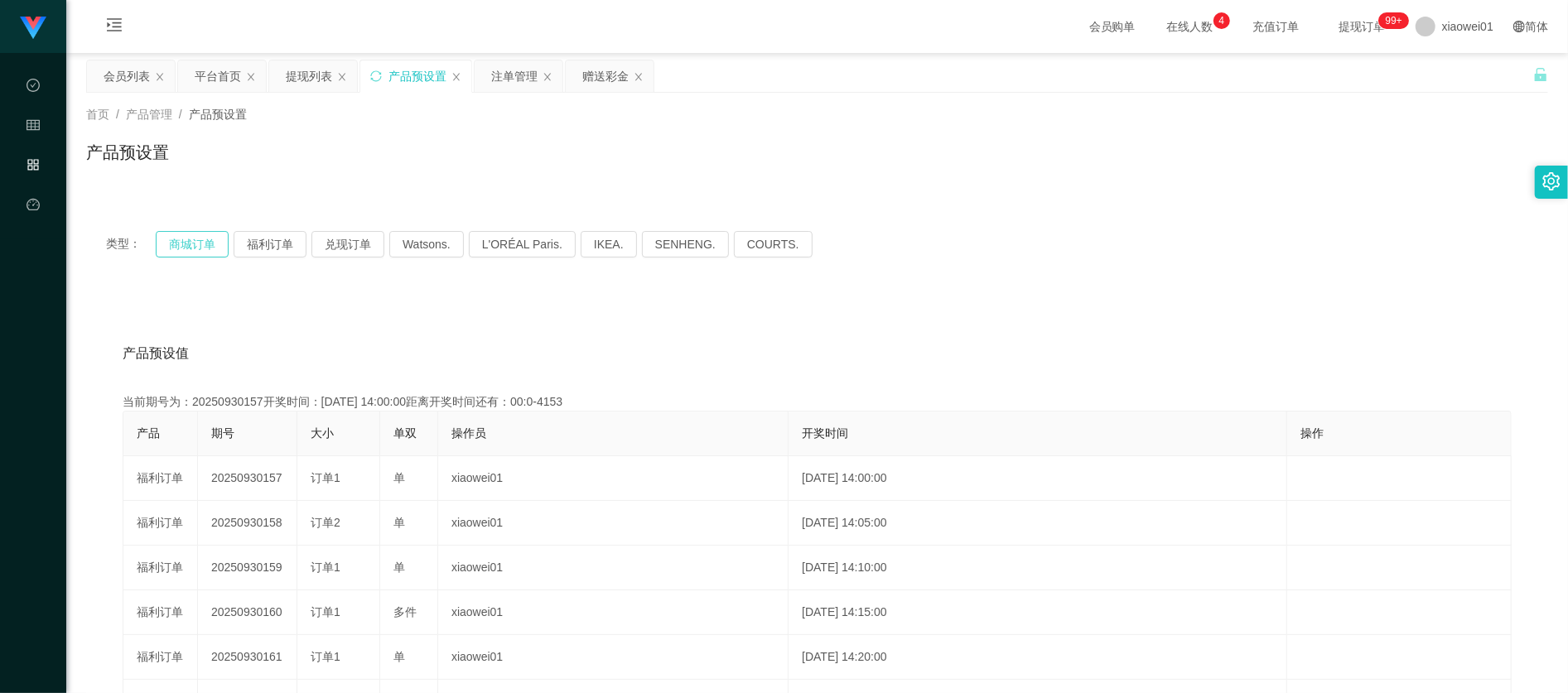
click at [208, 236] on button "商城订单" at bounding box center [192, 243] width 73 height 26
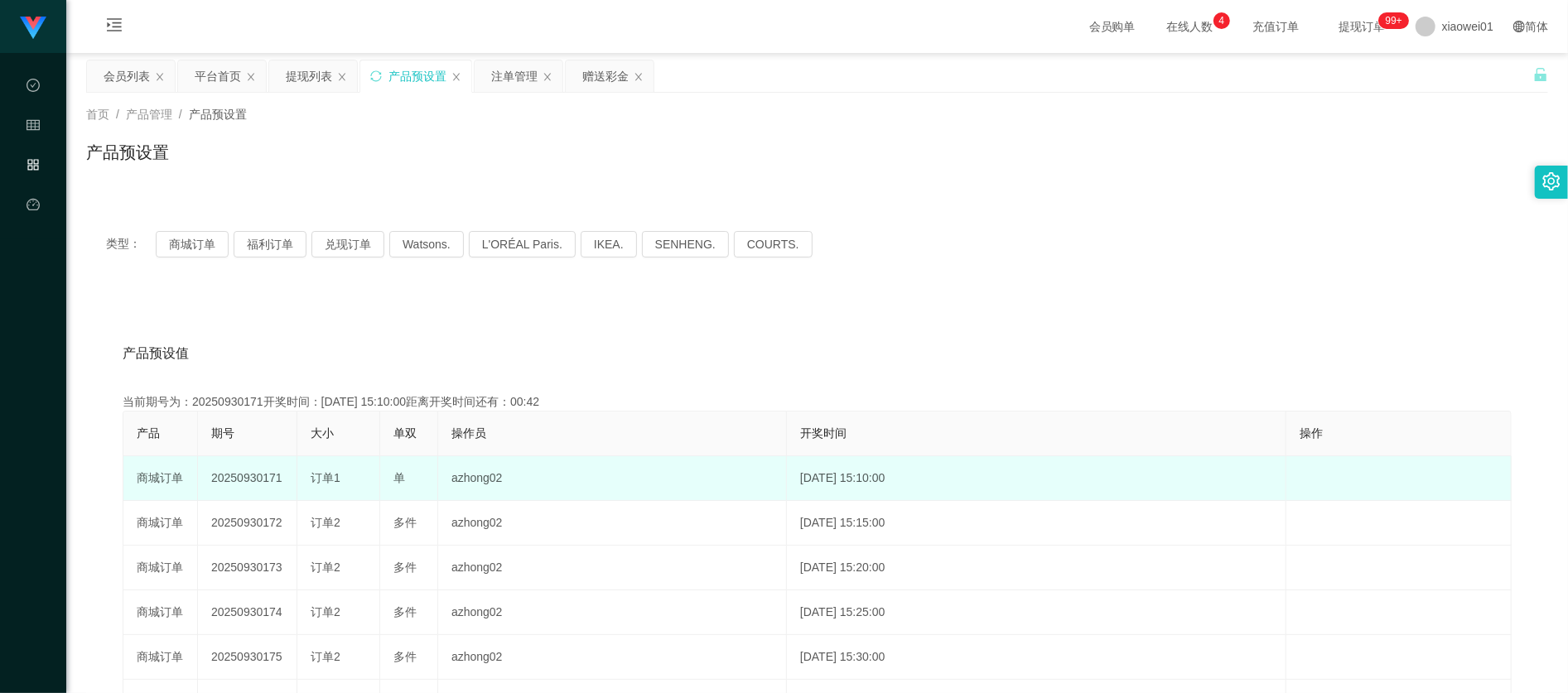
click at [247, 487] on td "20250930171" at bounding box center [247, 479] width 99 height 44
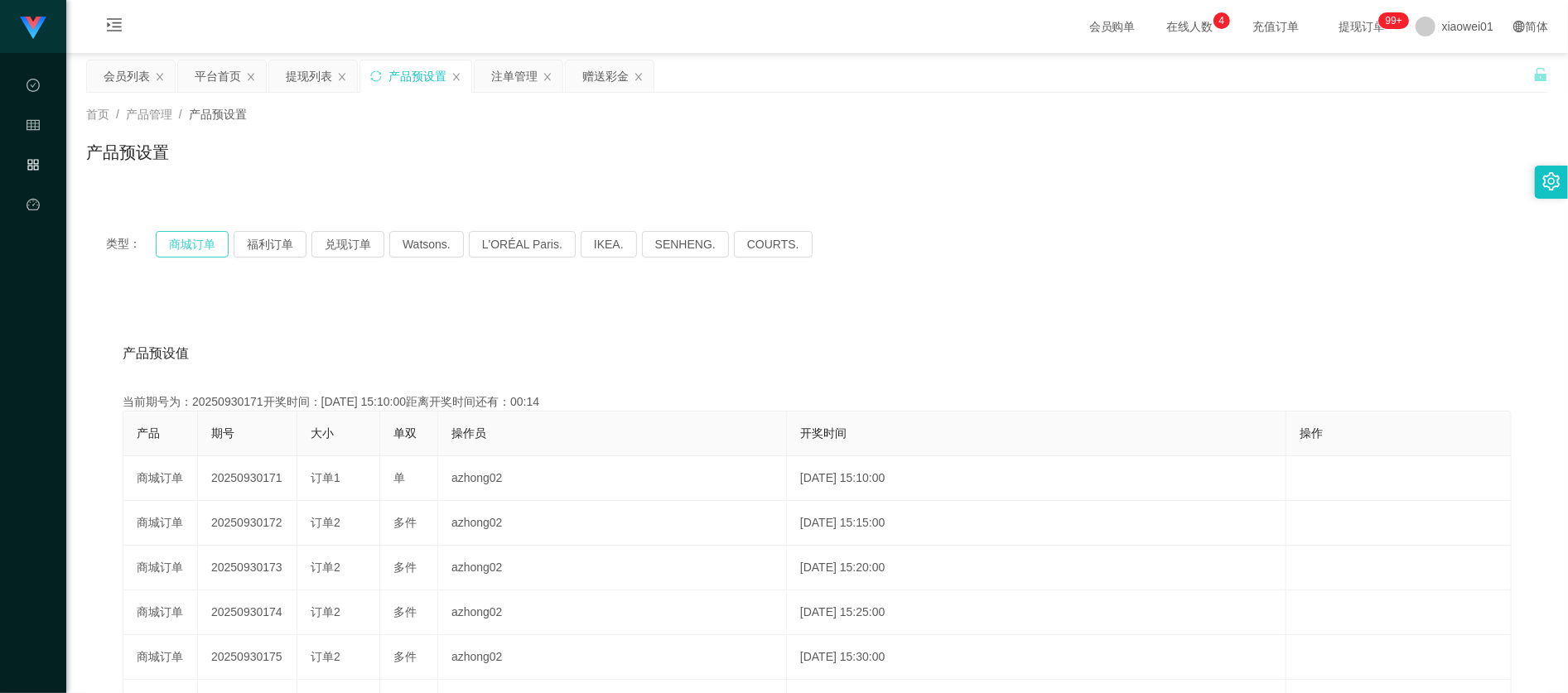
click at [208, 247] on button "商城订单" at bounding box center [192, 243] width 73 height 26
click at [242, 253] on button "福利订单" at bounding box center [270, 243] width 73 height 26
click at [199, 245] on button "商城订单" at bounding box center [192, 243] width 73 height 26
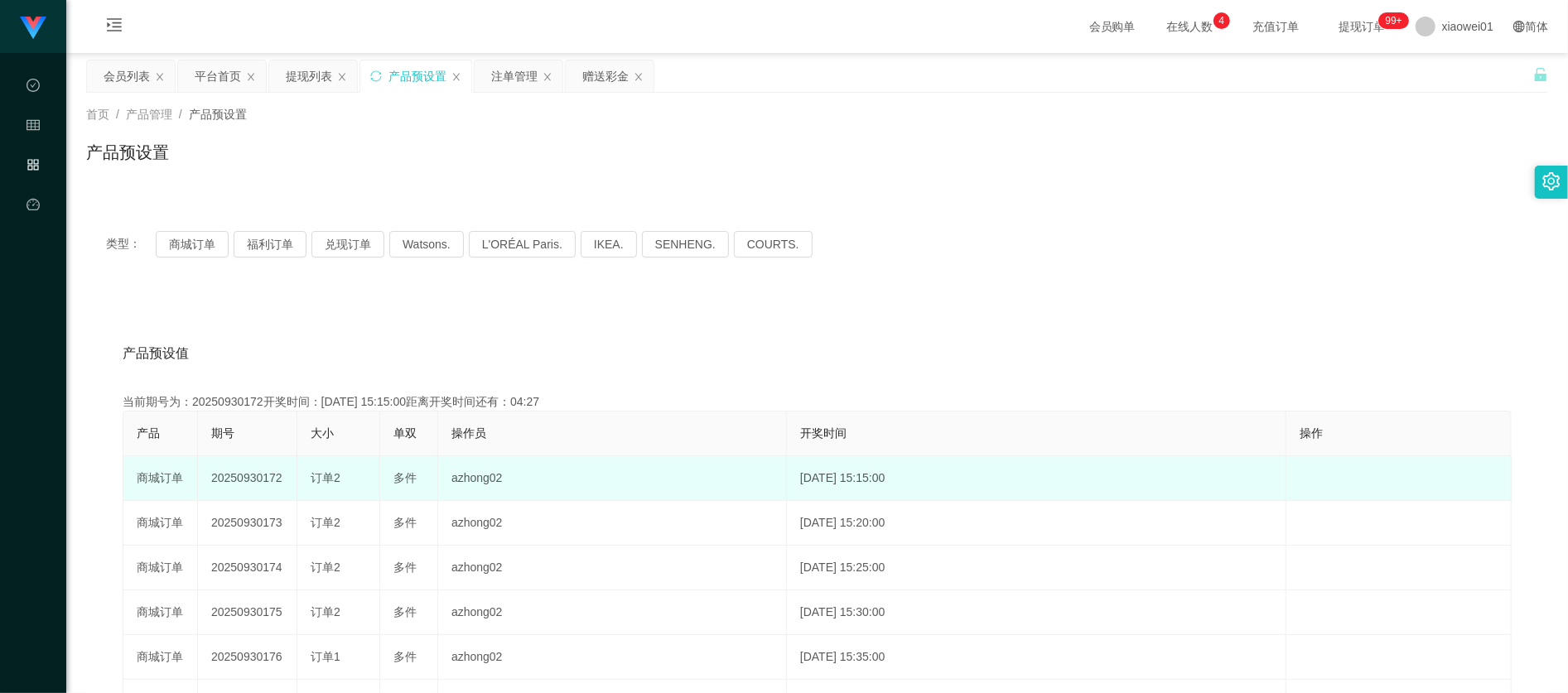
click at [255, 478] on td "20250930172" at bounding box center [247, 479] width 99 height 44
click at [255, 477] on td "20250930172" at bounding box center [247, 479] width 99 height 44
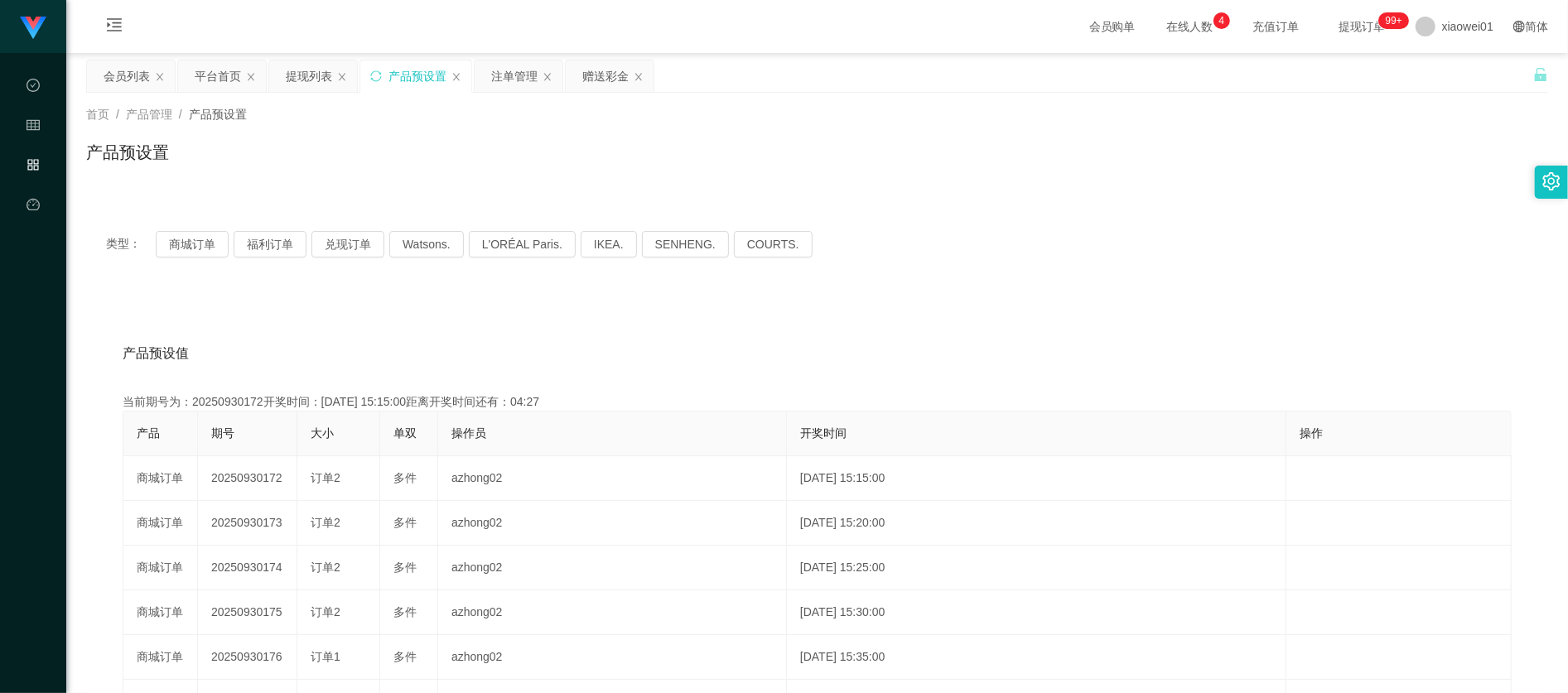
copy td "20250930172"
click at [505, 73] on div "注单管理" at bounding box center [514, 76] width 46 height 32
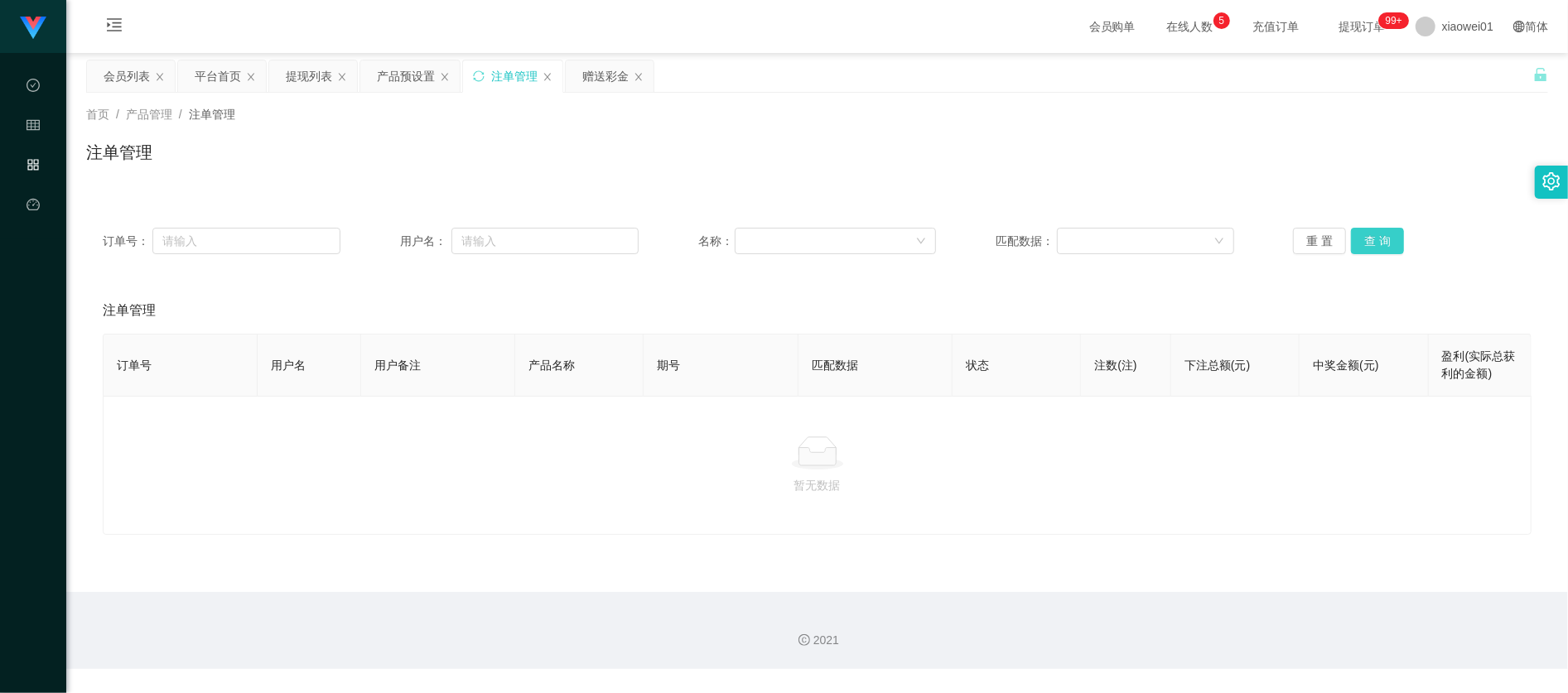
click at [1362, 236] on button "查 询" at bounding box center [1377, 240] width 53 height 26
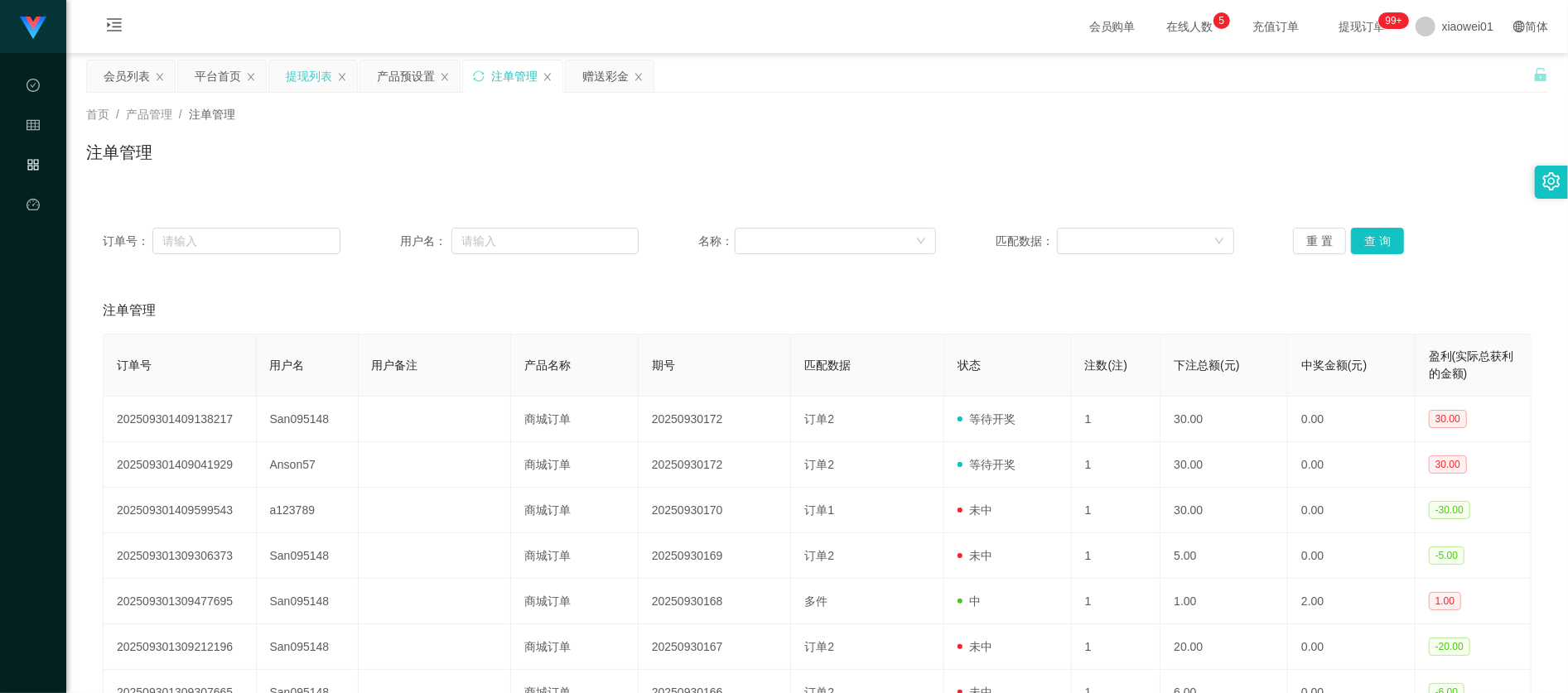
click at [291, 78] on div "提现列表" at bounding box center [309, 76] width 46 height 32
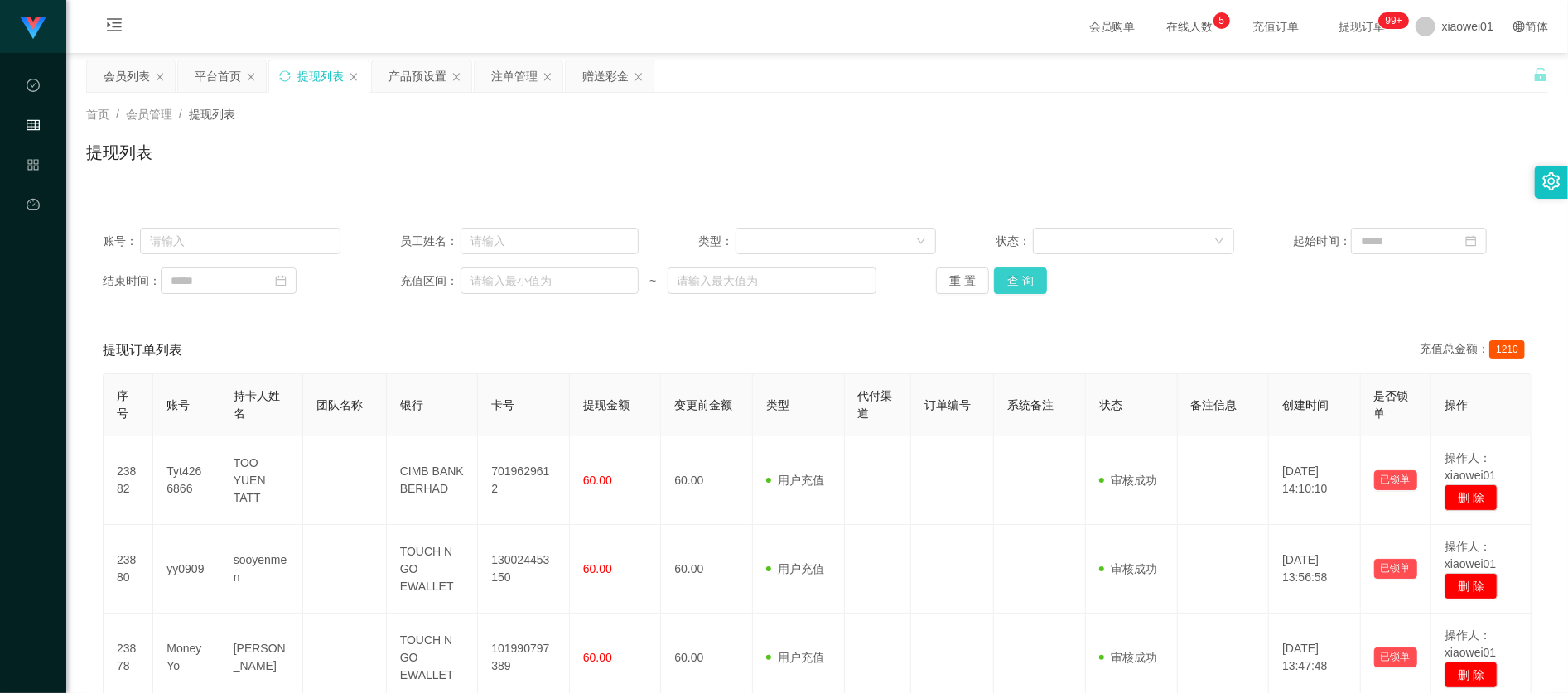
click at [1025, 286] on button "查 询" at bounding box center [1020, 280] width 53 height 26
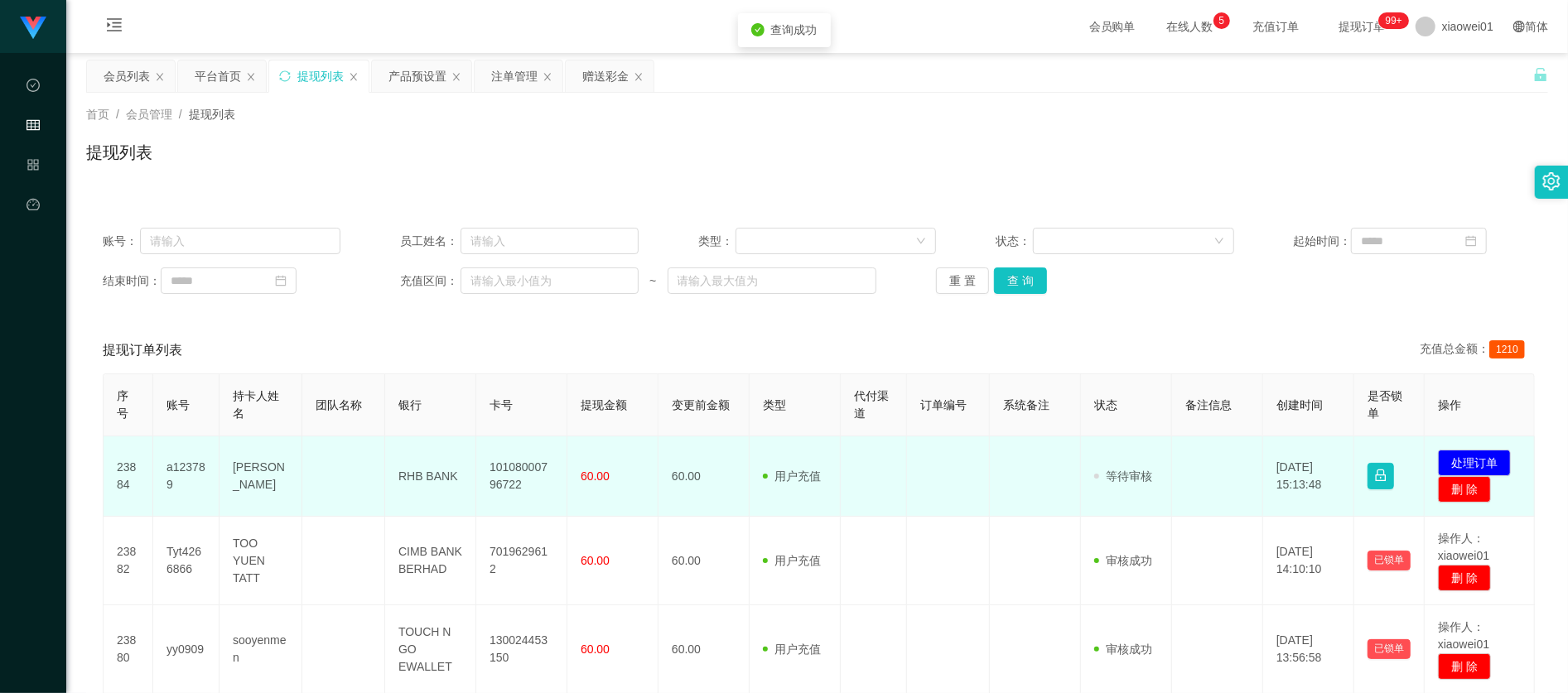
click at [534, 465] on td "10108000796722" at bounding box center [521, 476] width 91 height 80
copy td "10108000796722"
click at [1479, 448] on td "发起代付 处理订单 删 除" at bounding box center [1479, 476] width 110 height 80
click at [1488, 452] on button "处理订单" at bounding box center [1474, 462] width 73 height 26
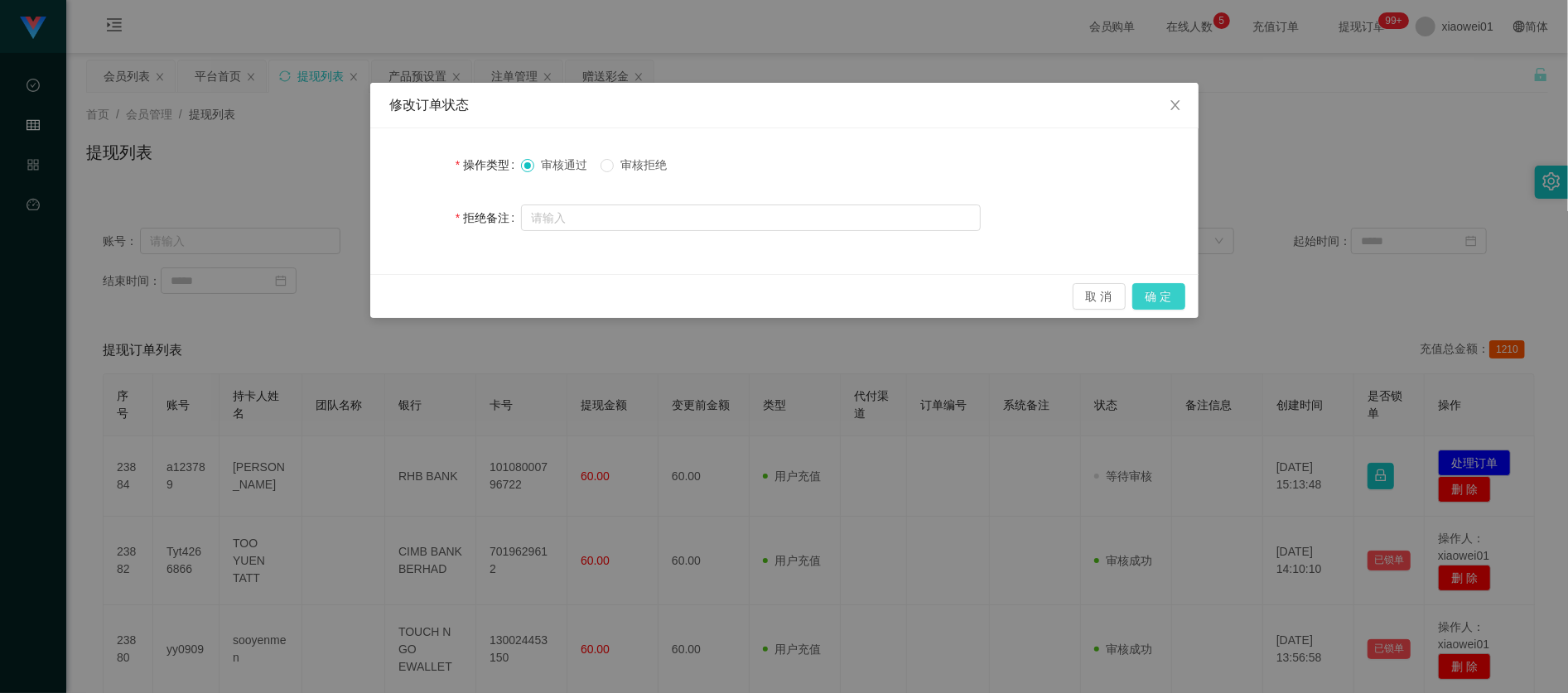
click at [1149, 292] on button "确 定" at bounding box center [1158, 296] width 53 height 26
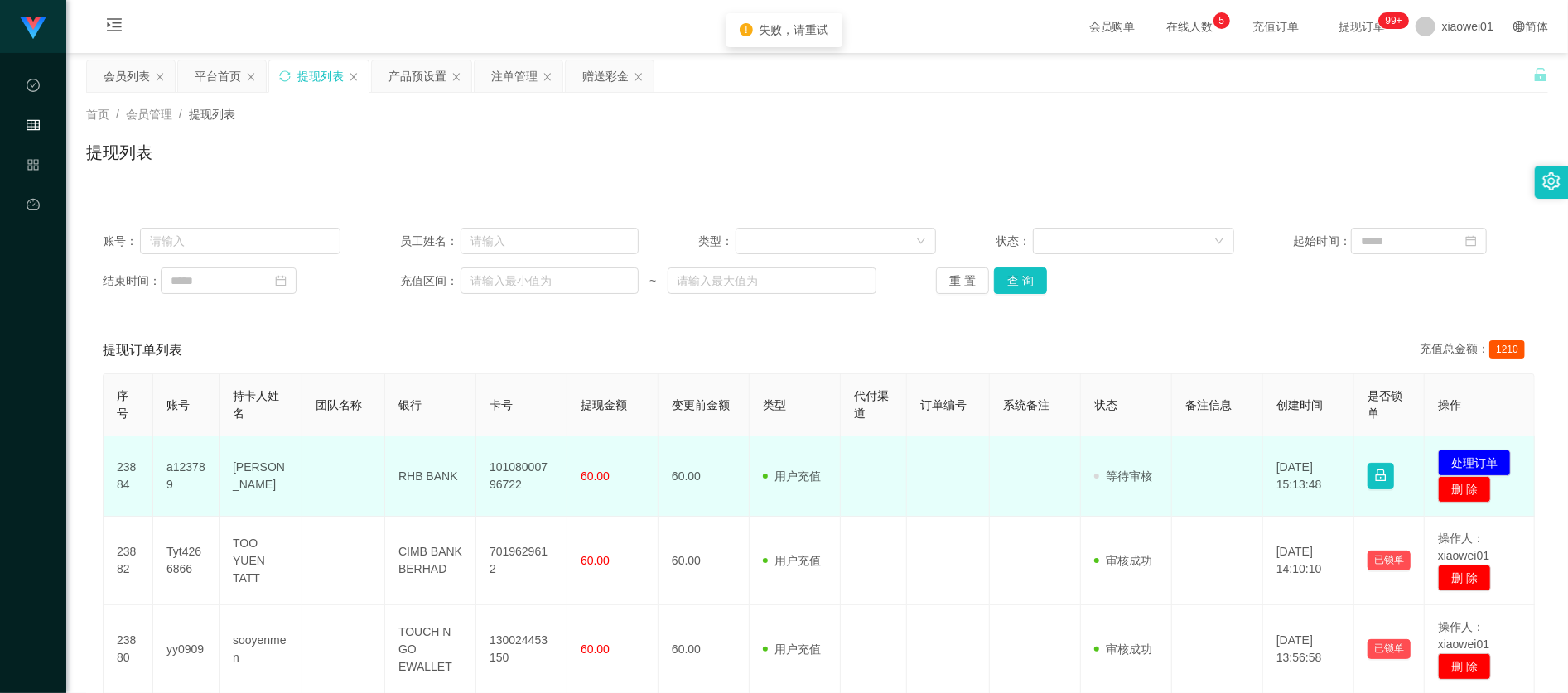
click at [517, 482] on td "10108000796722" at bounding box center [521, 476] width 91 height 80
click at [521, 468] on td "10108000796722" at bounding box center [521, 476] width 91 height 80
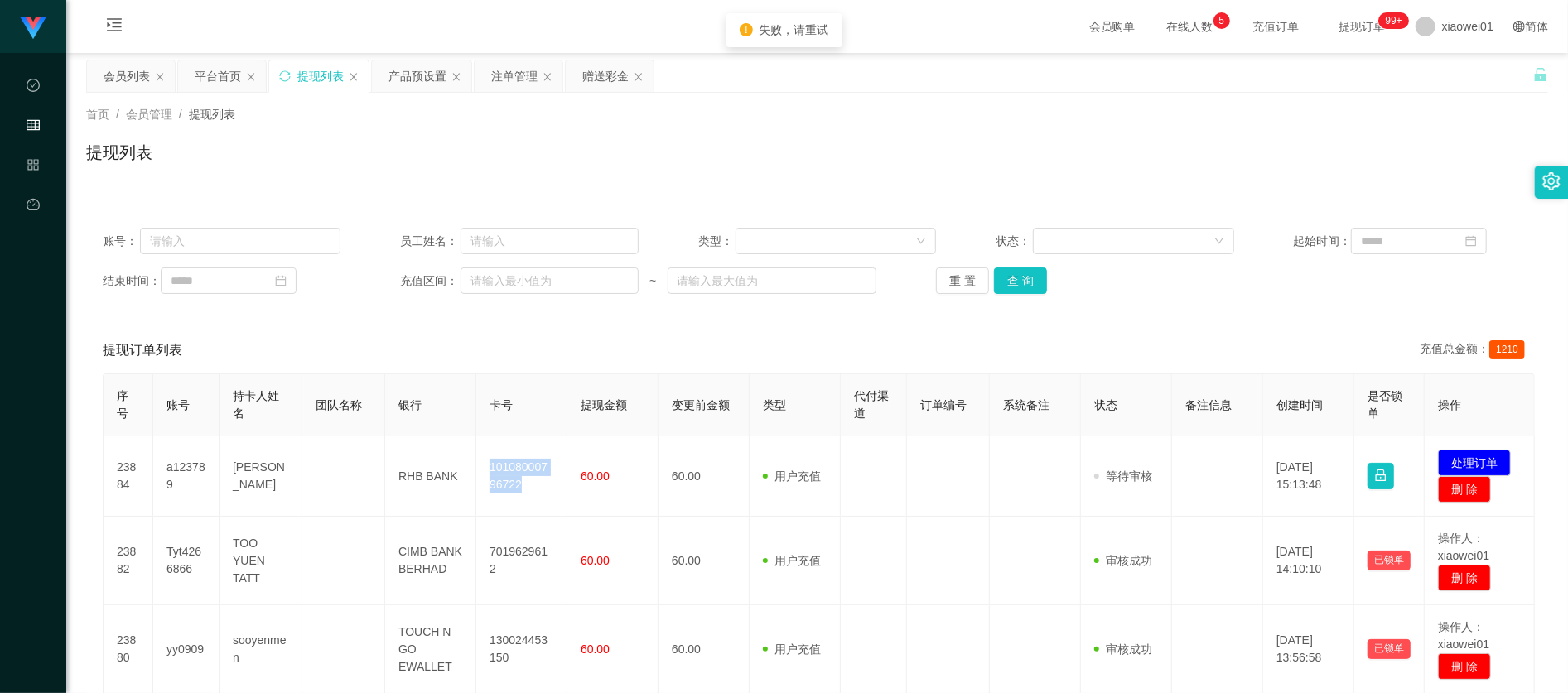
copy td "10108000796722"
click at [1025, 283] on button "查 询" at bounding box center [1020, 280] width 53 height 26
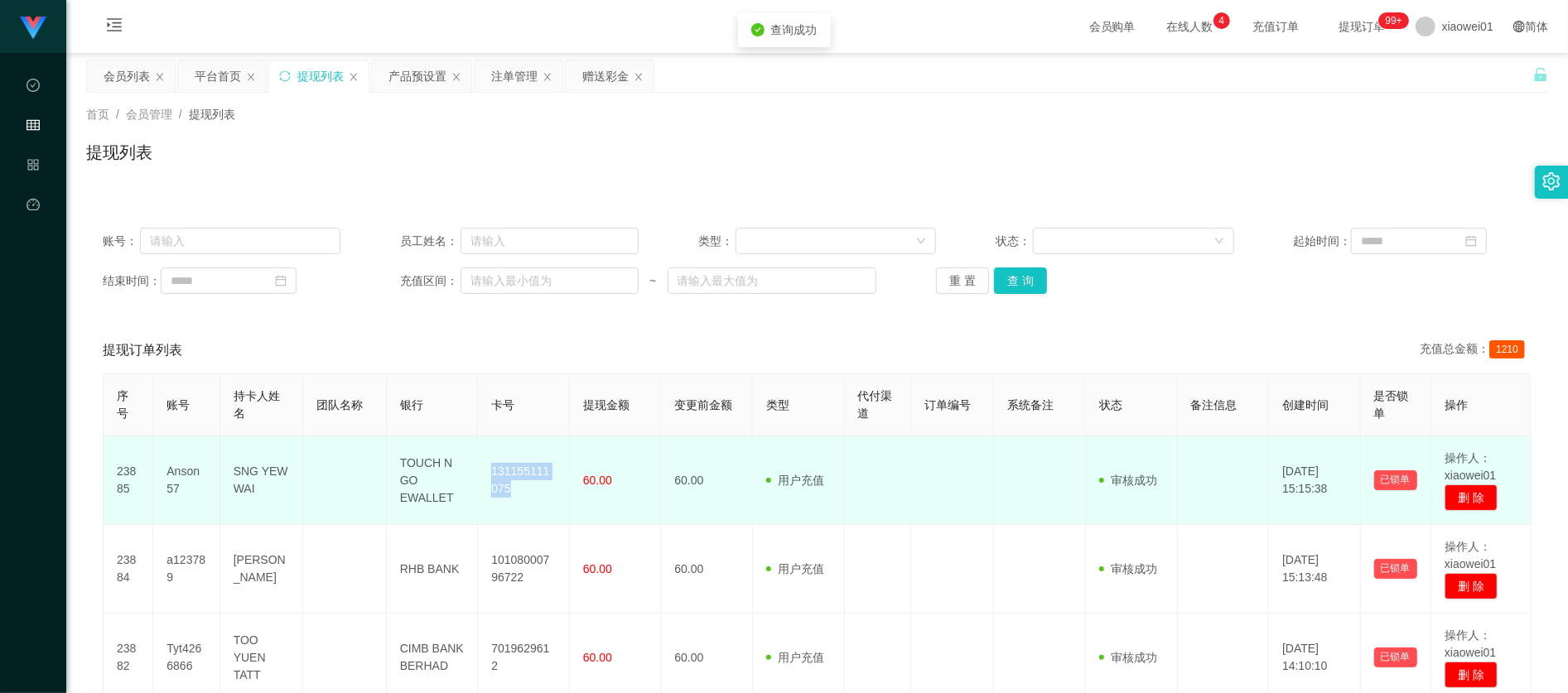
click at [531, 462] on td "131155111075" at bounding box center [523, 481] width 92 height 89
click at [530, 465] on td "131155111075" at bounding box center [523, 481] width 92 height 89
click at [159, 471] on td "Anson57" at bounding box center [186, 481] width 67 height 89
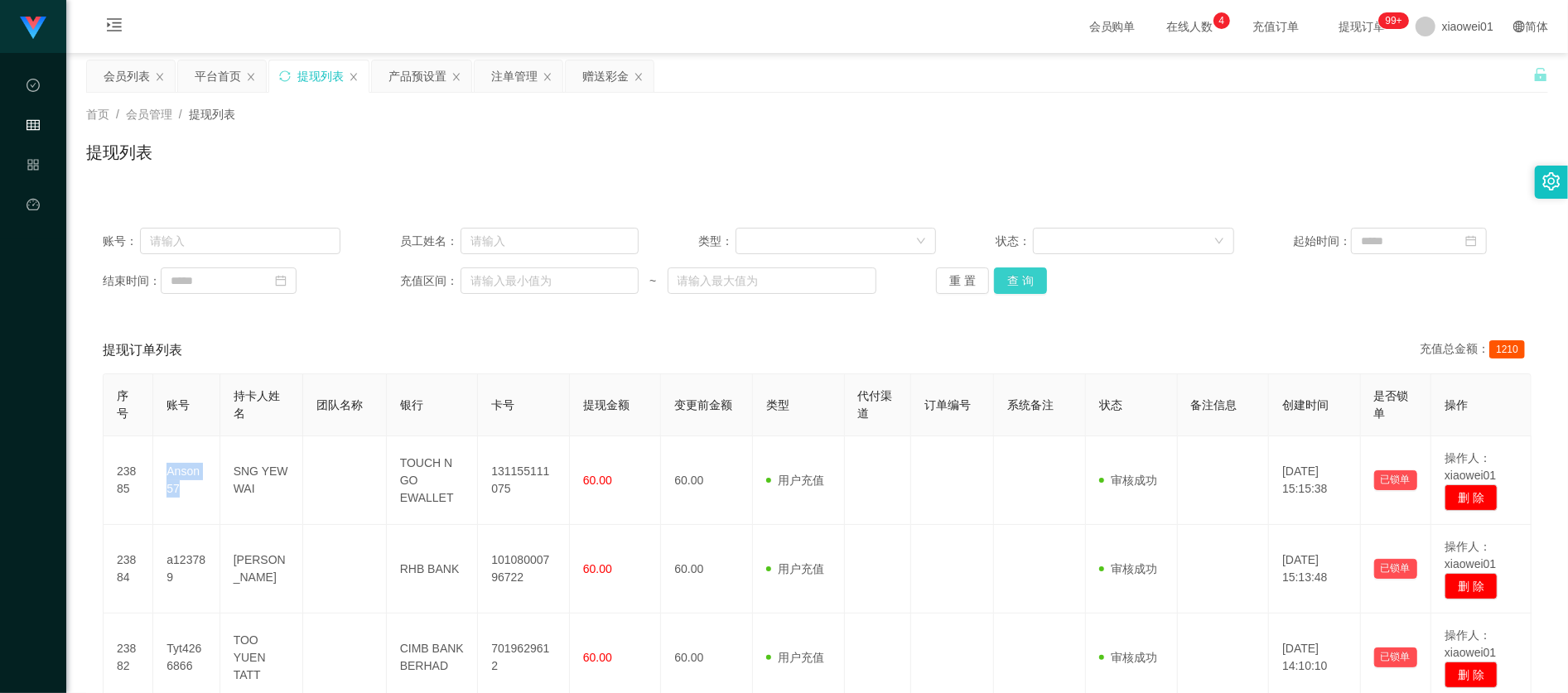
click at [1029, 285] on button "查 询" at bounding box center [1020, 280] width 53 height 26
click at [1028, 291] on button "查 询" at bounding box center [1020, 280] width 53 height 26
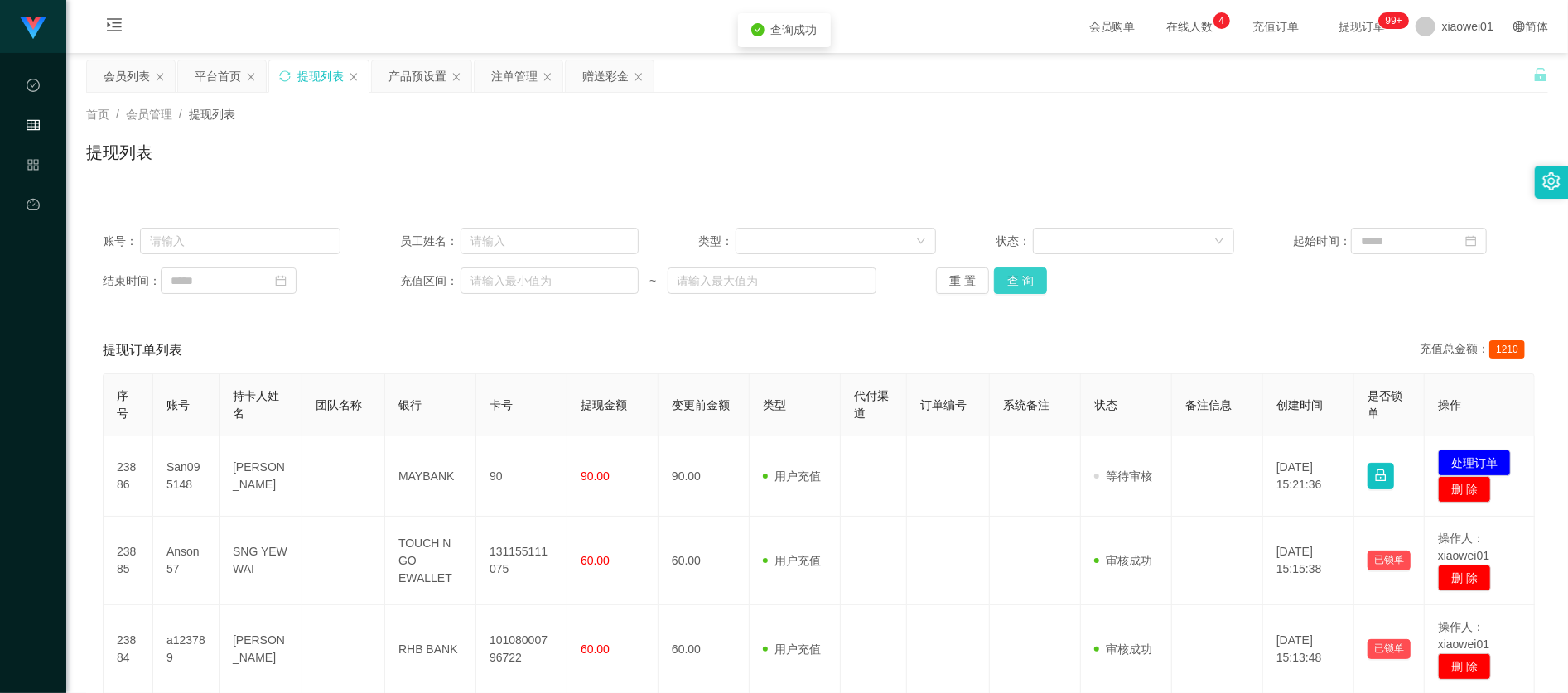
click at [1019, 283] on button "查 询" at bounding box center [1020, 280] width 53 height 26
click at [1019, 283] on div "重 置 查 询" at bounding box center [1055, 280] width 237 height 26
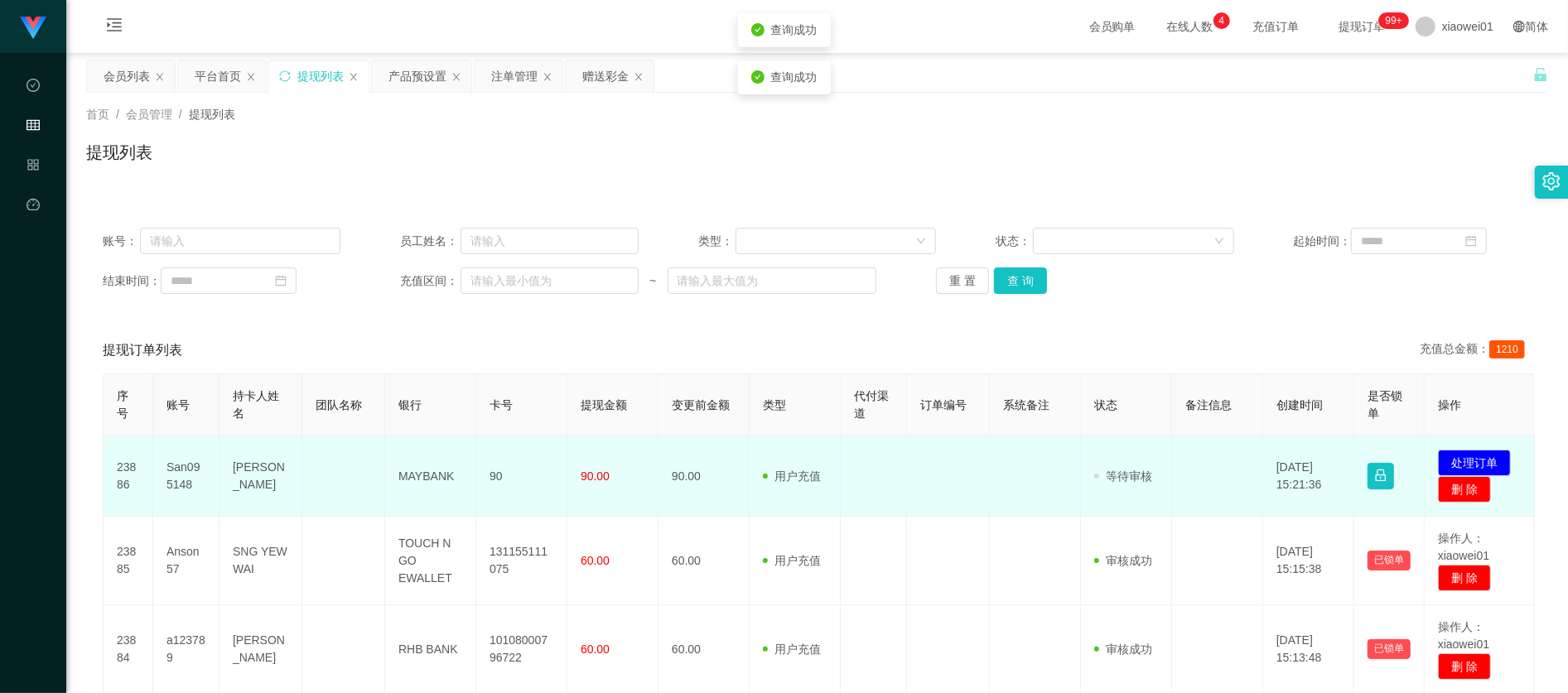
click at [447, 464] on td "MAYBANK" at bounding box center [430, 476] width 91 height 80
click at [446, 464] on td "MAYBANK" at bounding box center [430, 476] width 91 height 80
click at [263, 470] on td "[PERSON_NAME]" at bounding box center [261, 476] width 83 height 80
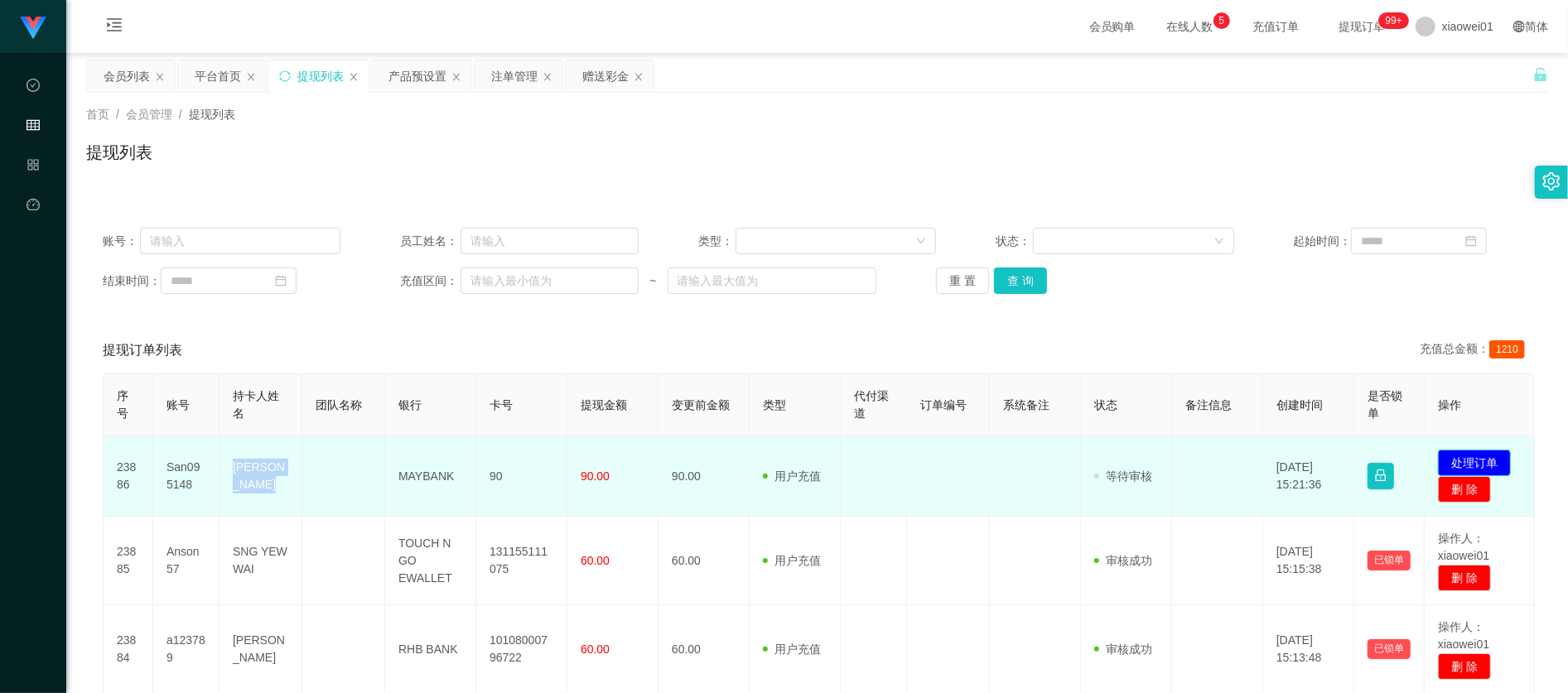
click at [1481, 458] on button "处理订单" at bounding box center [1474, 462] width 73 height 26
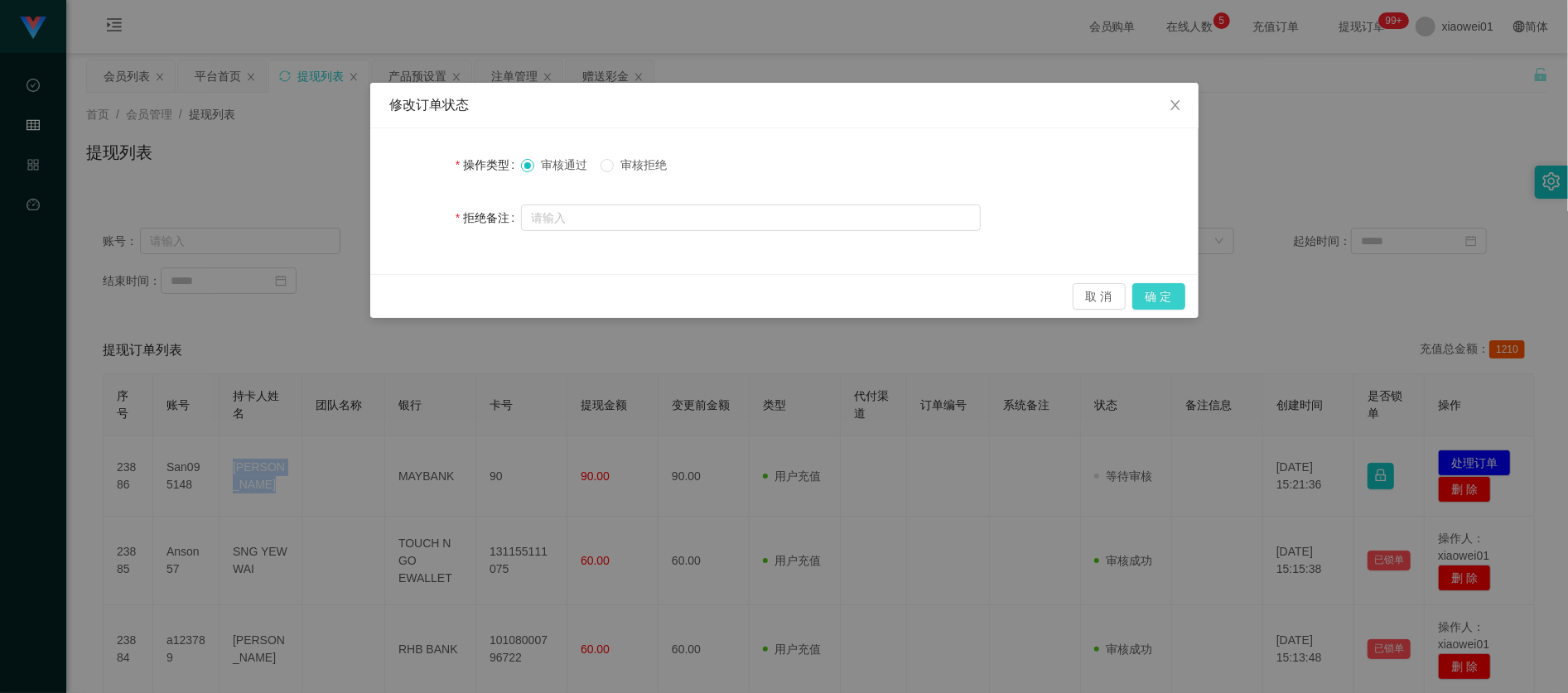
click at [1153, 303] on button "确 定" at bounding box center [1158, 296] width 53 height 26
